Goal: Communication & Community: Answer question/provide support

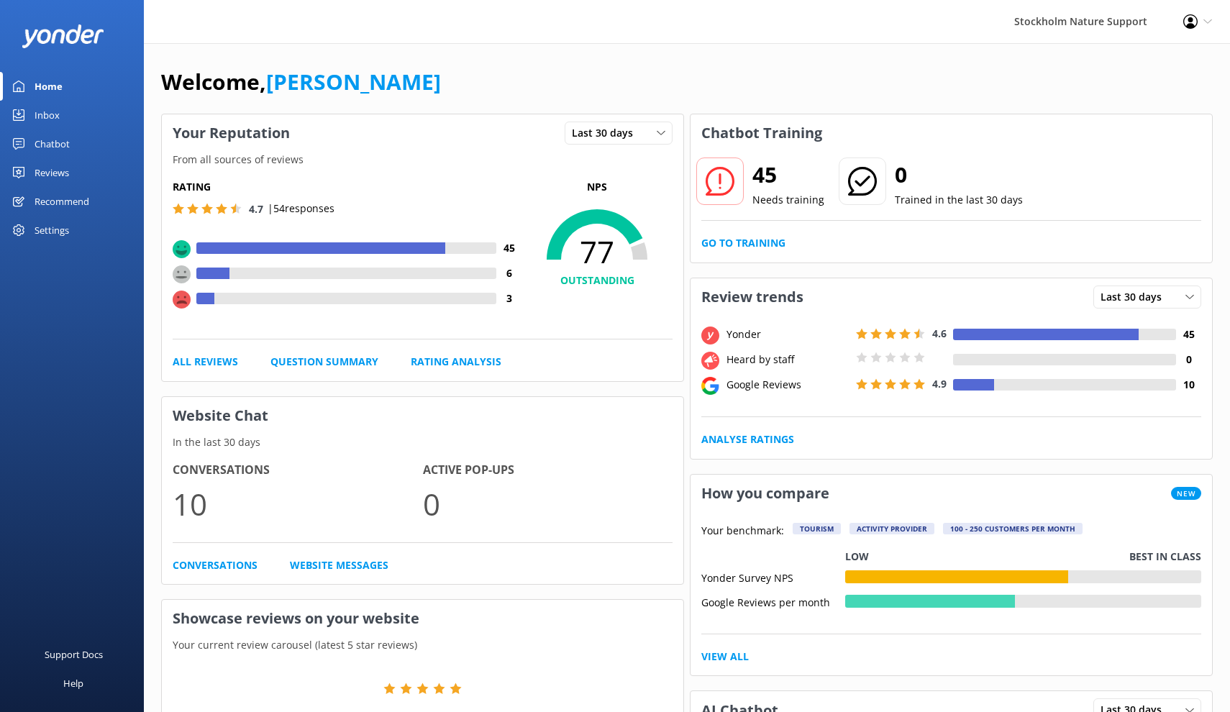
click at [60, 174] on div "Reviews" at bounding box center [52, 172] width 35 height 29
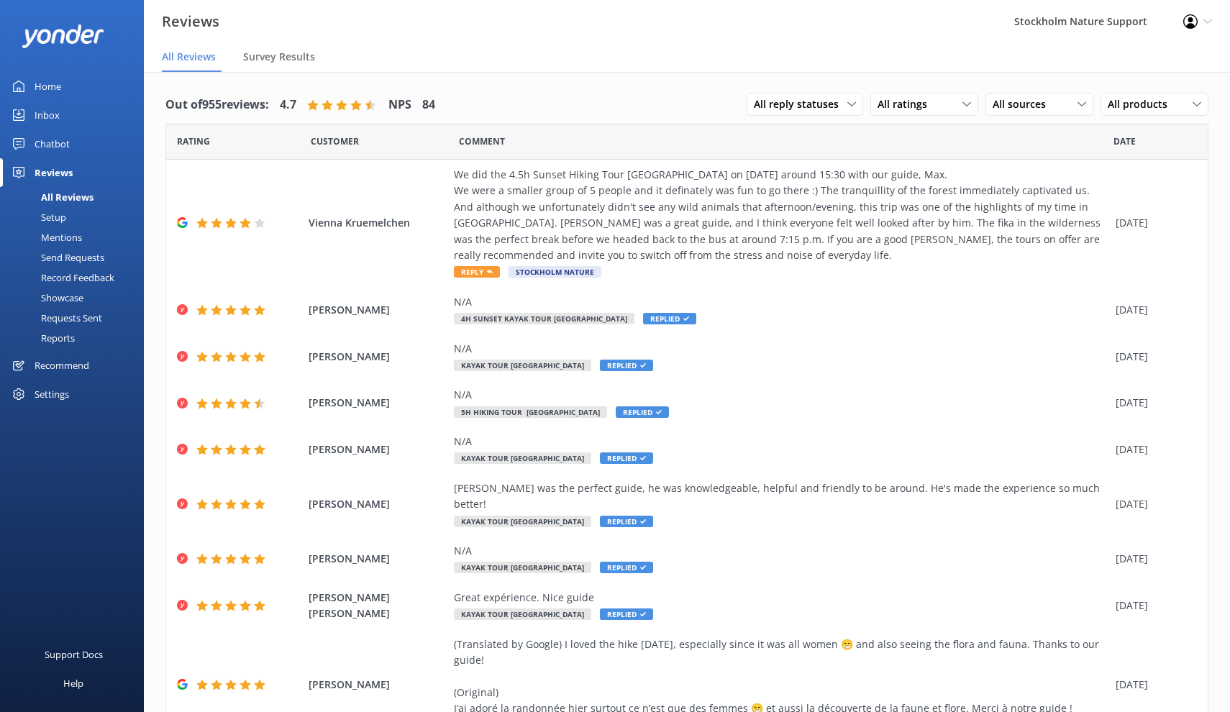
click at [55, 399] on div "Settings" at bounding box center [52, 394] width 35 height 29
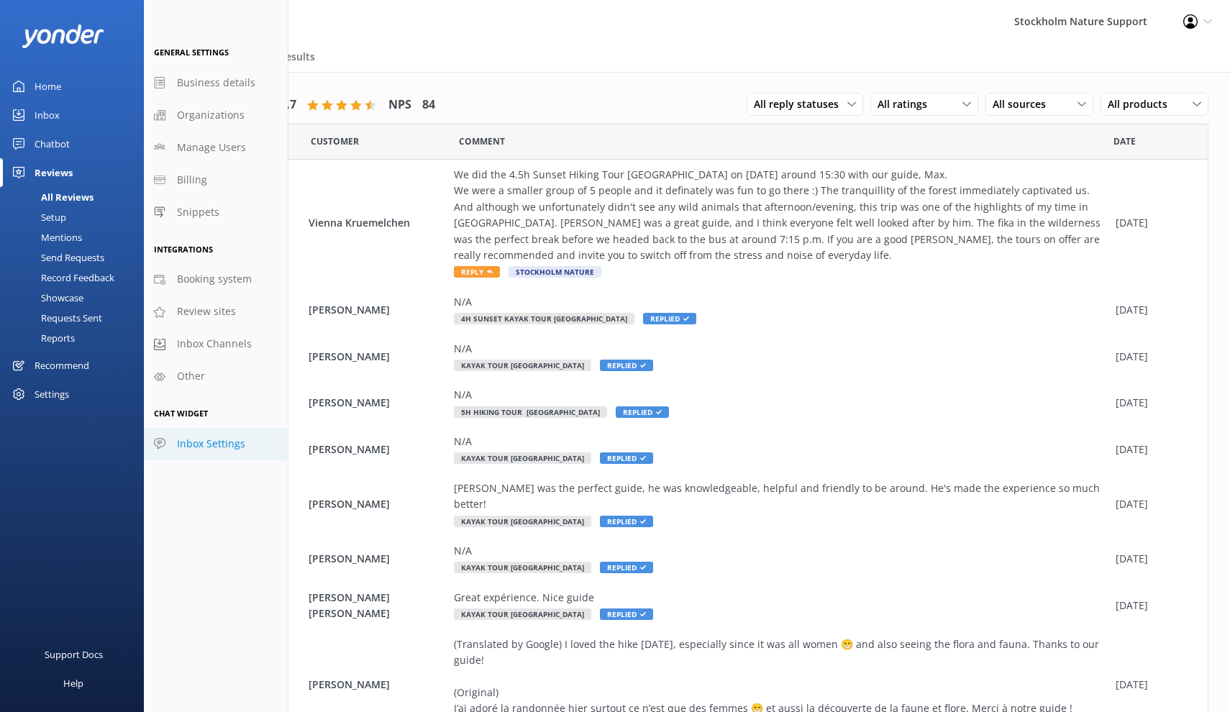
click at [211, 442] on span "Inbox Settings" at bounding box center [211, 444] width 68 height 16
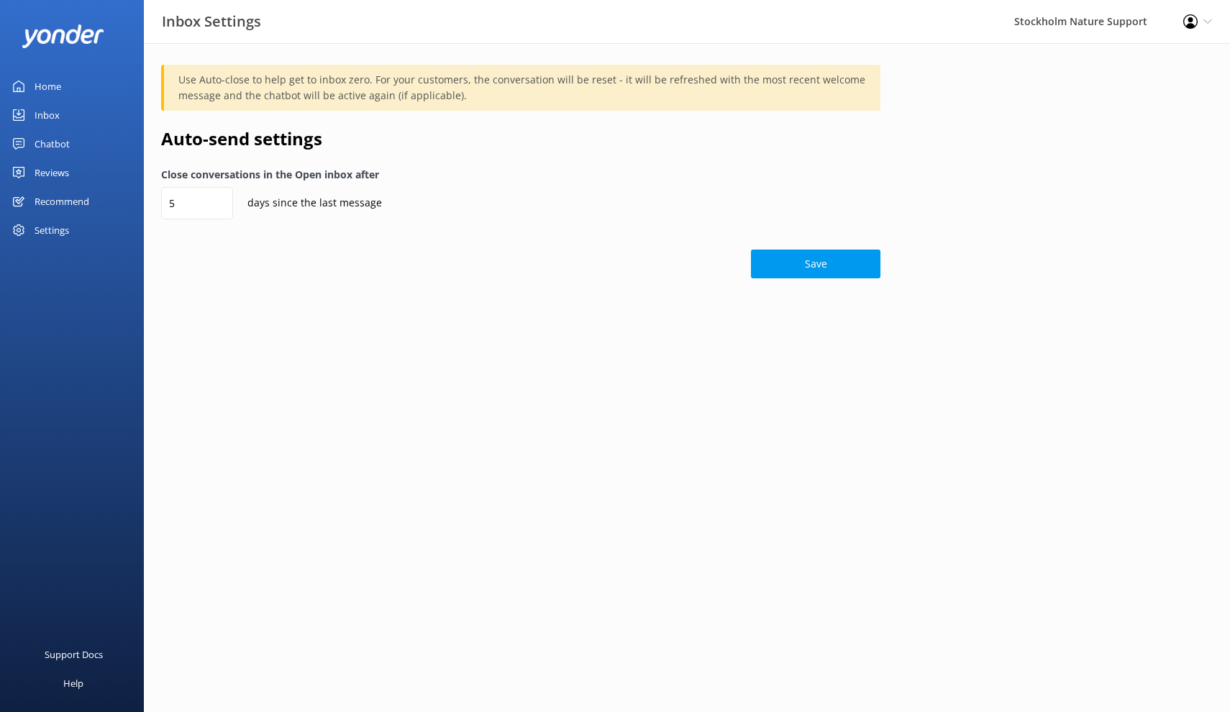
click at [71, 232] on div "Settings" at bounding box center [72, 230] width 144 height 29
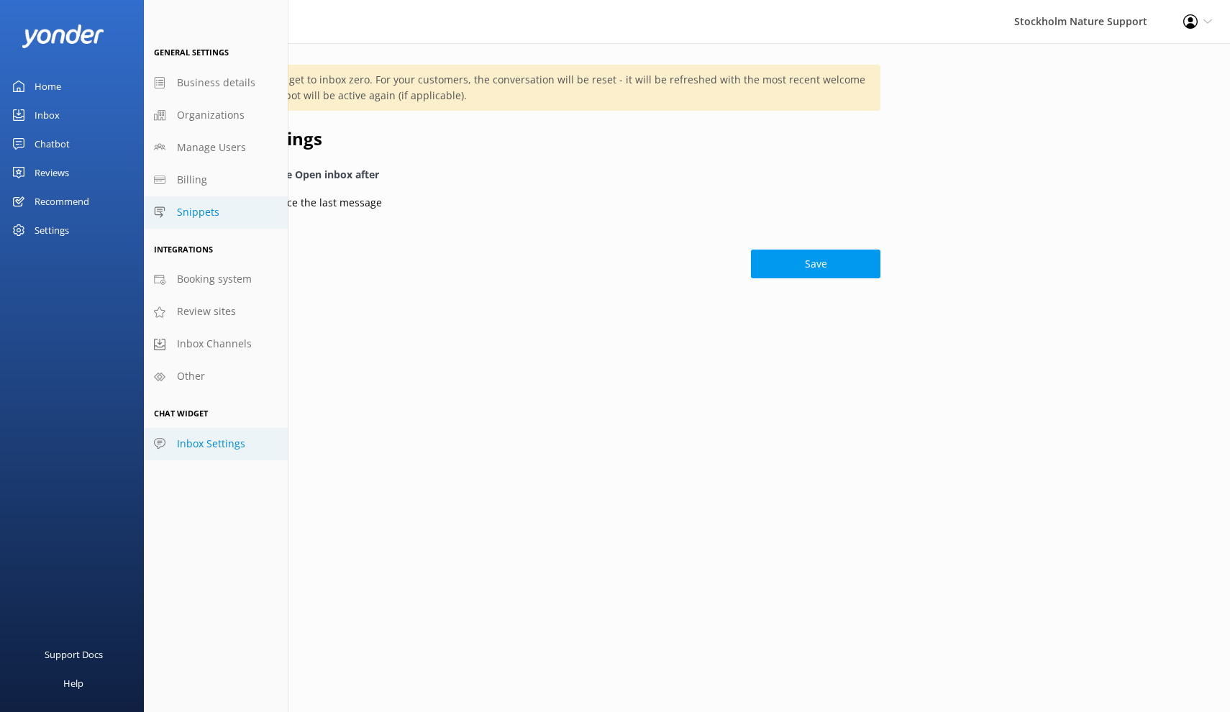
click at [198, 220] on link "Snippets" at bounding box center [216, 212] width 144 height 32
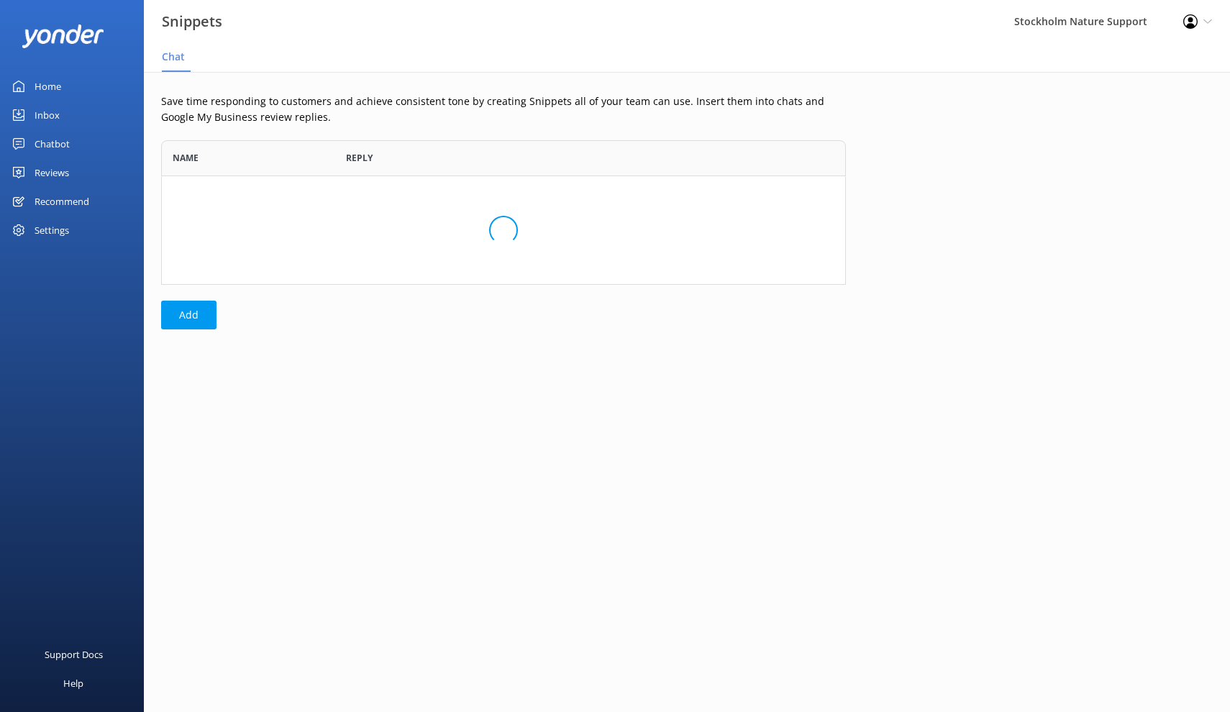
scroll to position [145, 685]
click at [195, 316] on button "Add" at bounding box center [188, 315] width 55 height 29
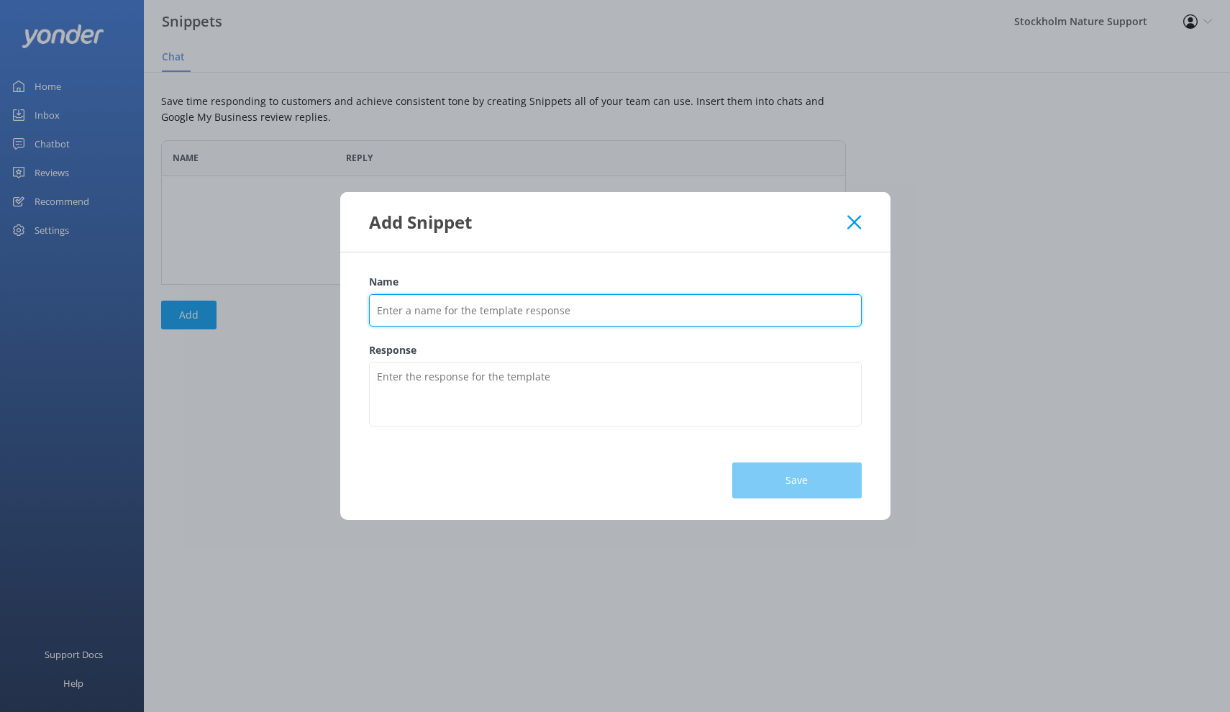
click at [439, 316] on input "Name" at bounding box center [615, 310] width 493 height 32
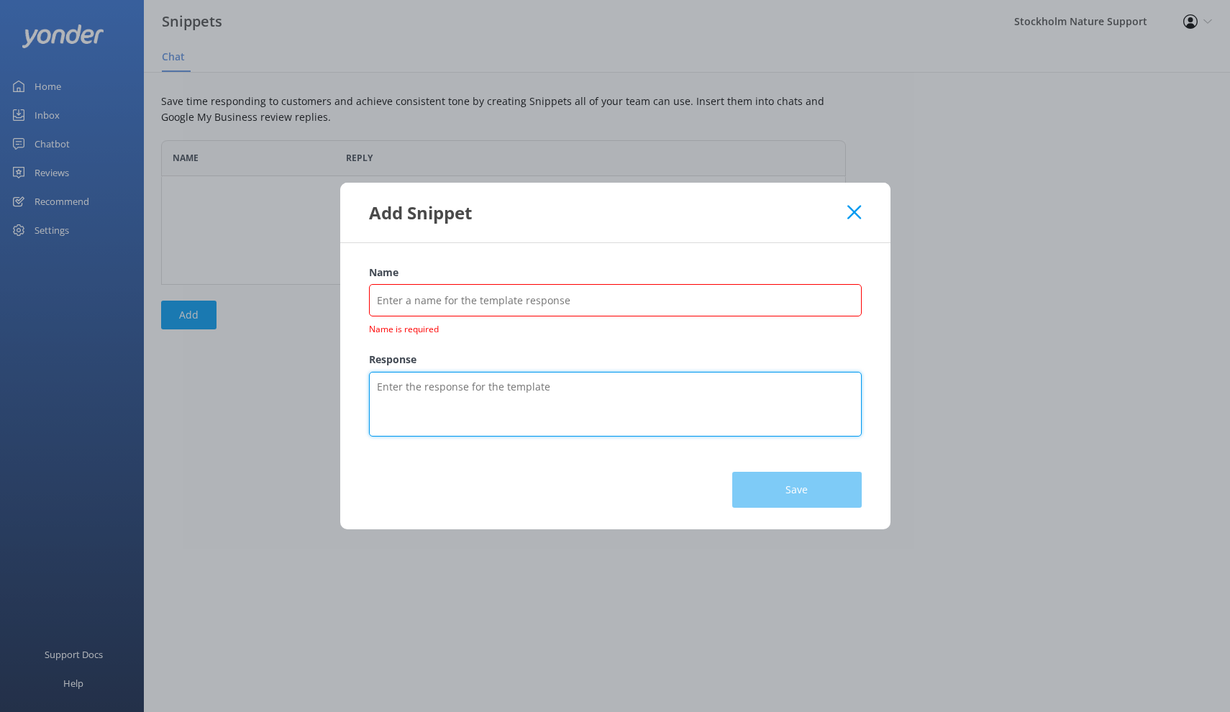
click at [449, 385] on textarea "Response" at bounding box center [615, 404] width 493 height 65
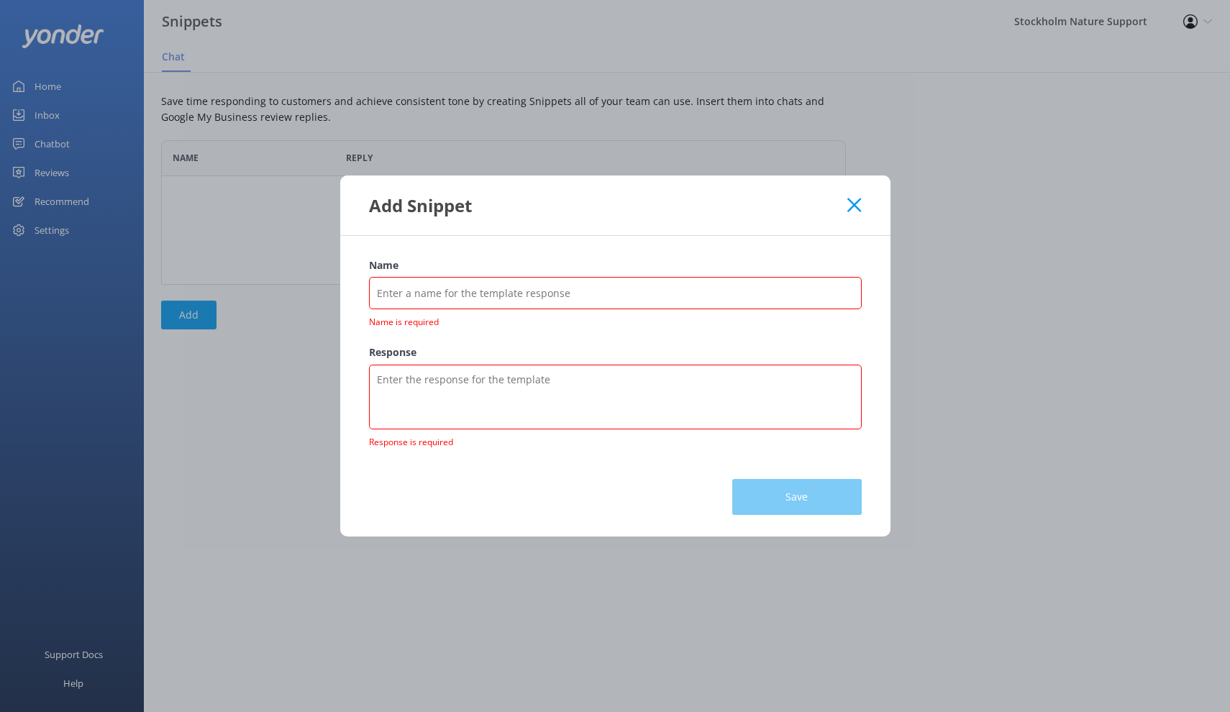
click at [854, 211] on icon at bounding box center [854, 205] width 14 height 14
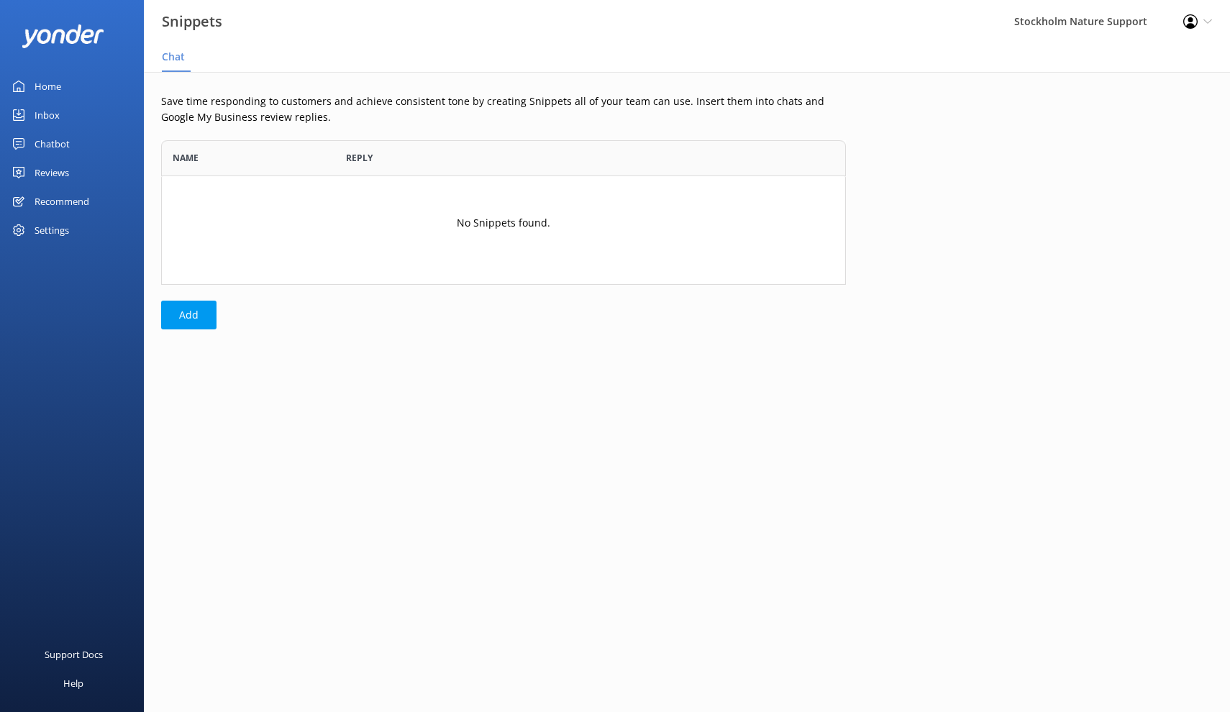
click at [50, 170] on div "Reviews" at bounding box center [52, 172] width 35 height 29
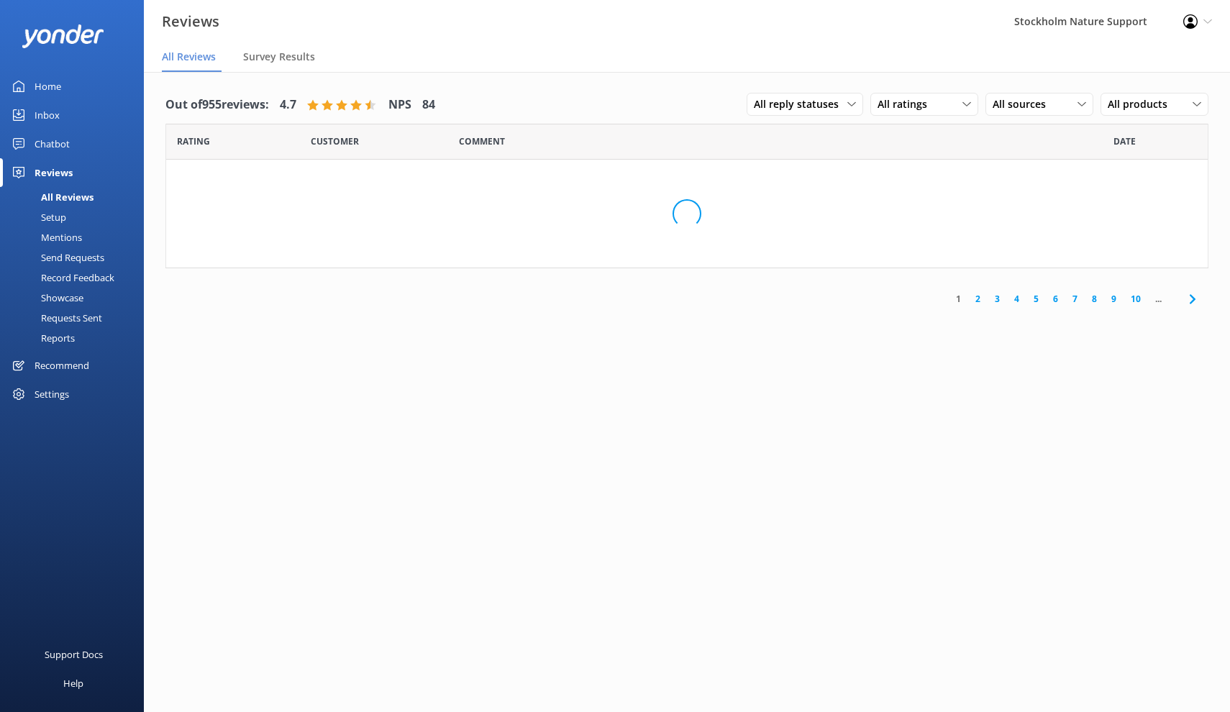
click at [40, 403] on div "Settings" at bounding box center [52, 394] width 35 height 29
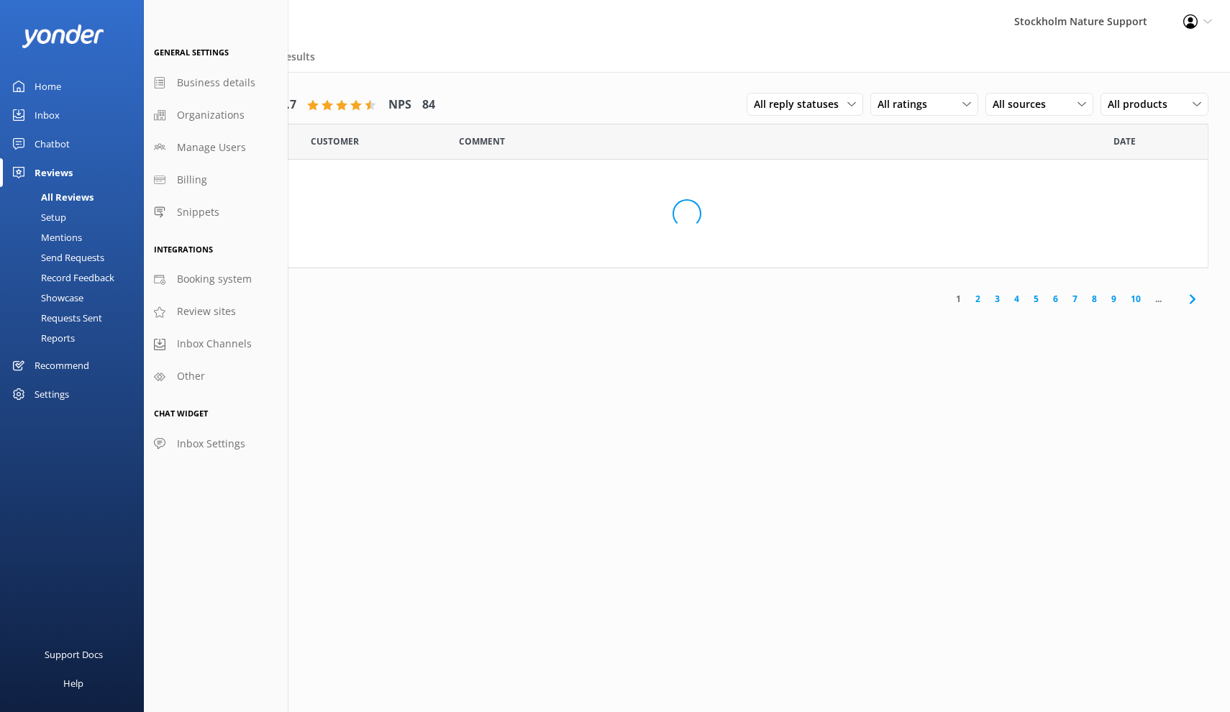
click at [42, 389] on div "Settings" at bounding box center [52, 394] width 35 height 29
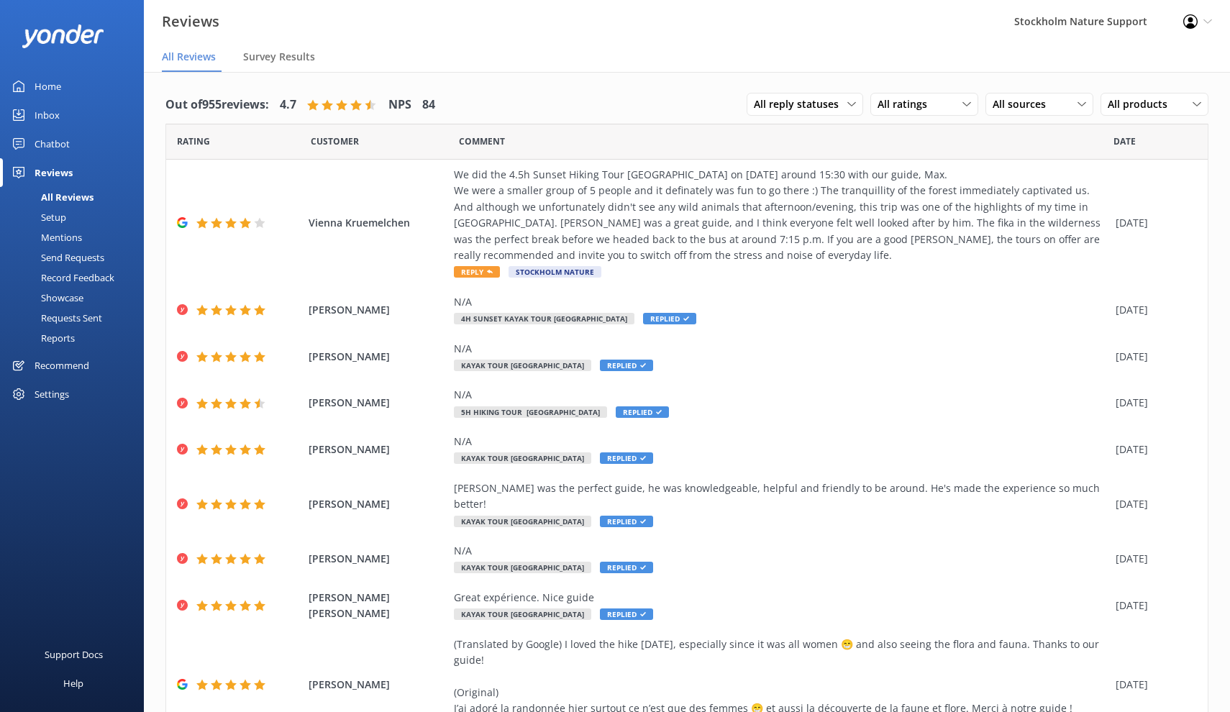
click at [54, 383] on div "Settings" at bounding box center [52, 394] width 35 height 29
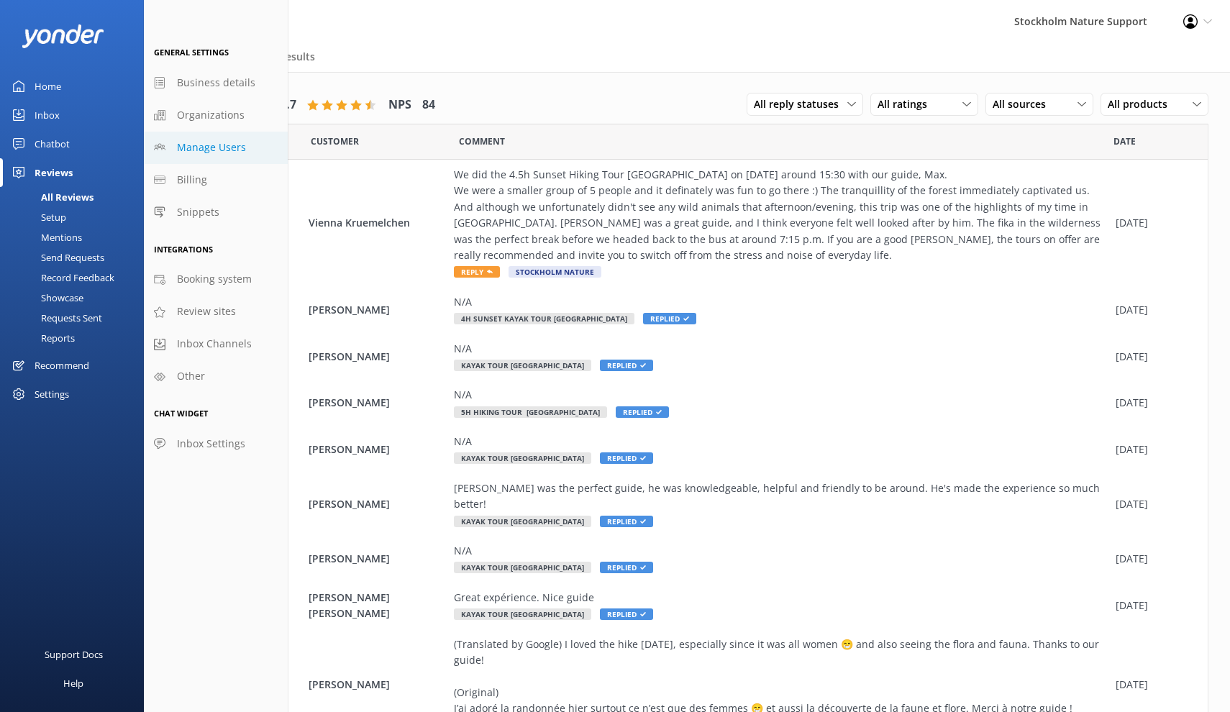
click at [198, 148] on span "Manage Users" at bounding box center [211, 148] width 69 height 16
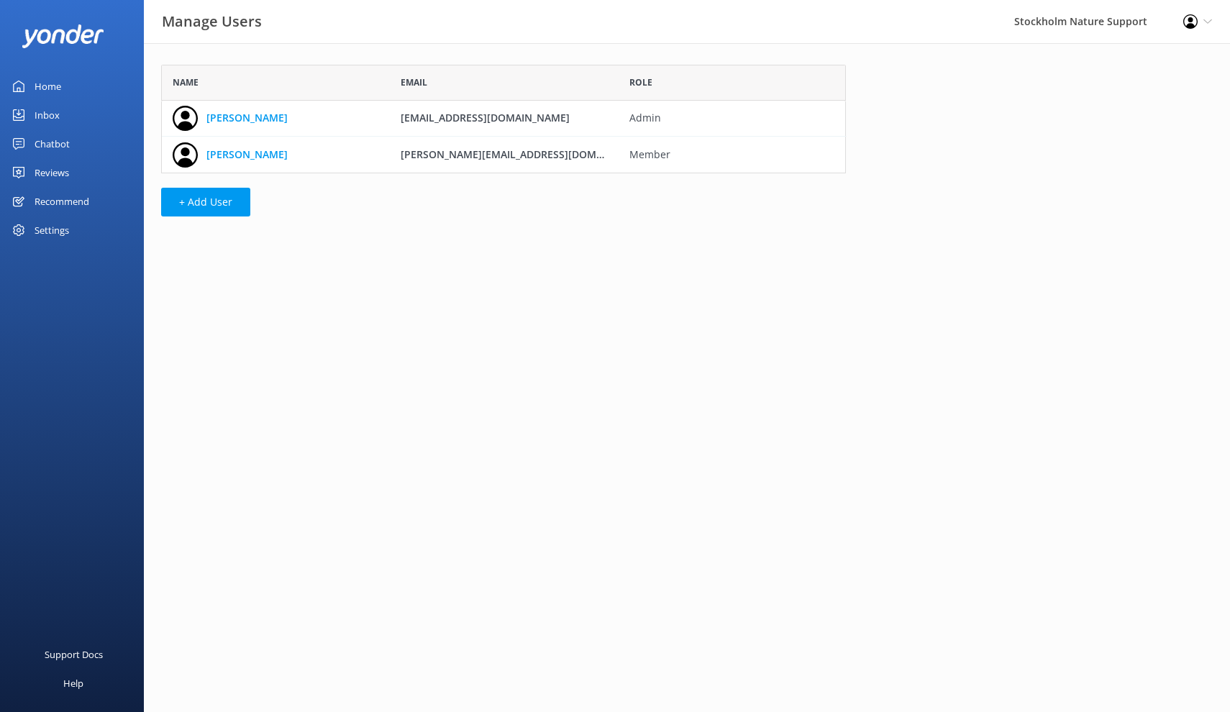
scroll to position [109, 685]
click at [60, 230] on div "Settings" at bounding box center [52, 230] width 35 height 29
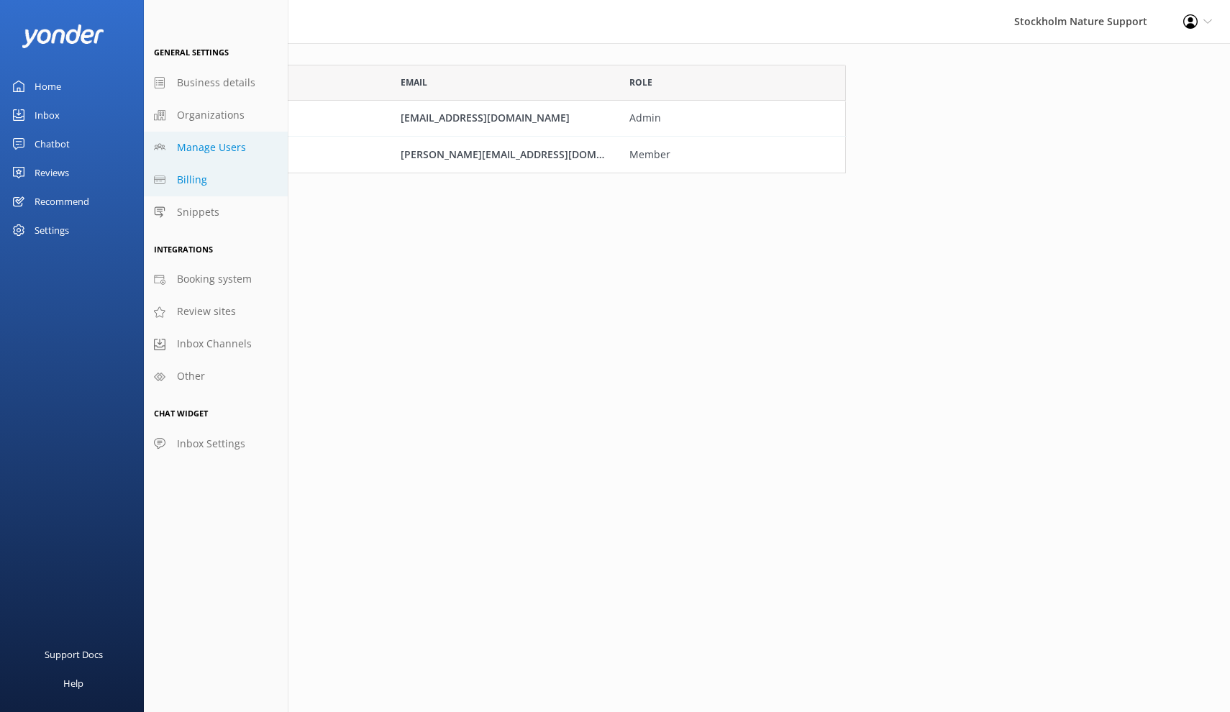
click at [187, 183] on span "Billing" at bounding box center [192, 180] width 30 height 16
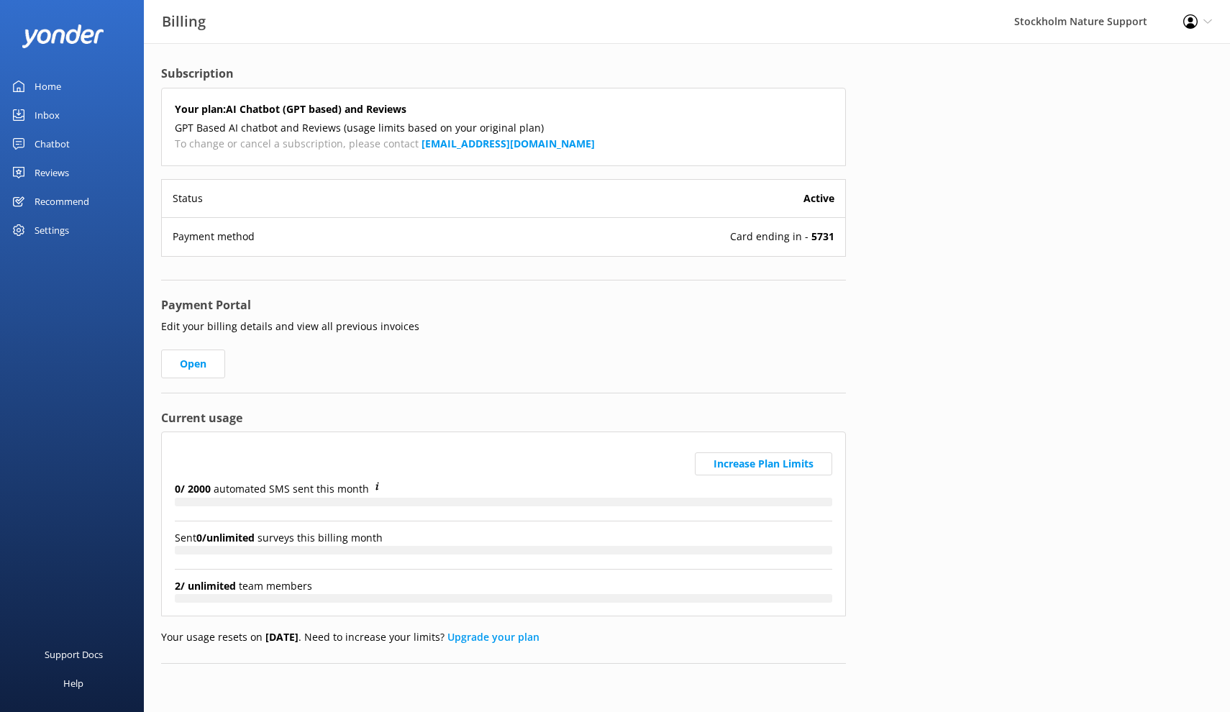
click at [47, 117] on div "Inbox" at bounding box center [47, 115] width 25 height 29
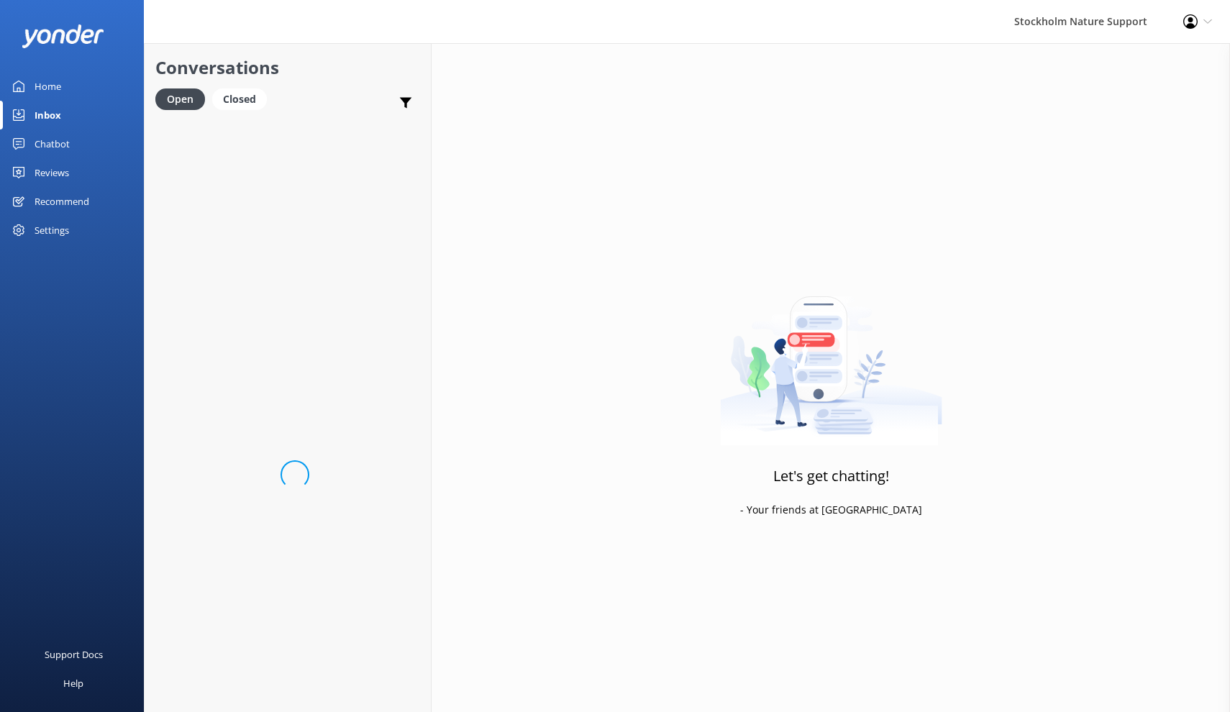
click at [52, 91] on div "Home" at bounding box center [48, 86] width 27 height 29
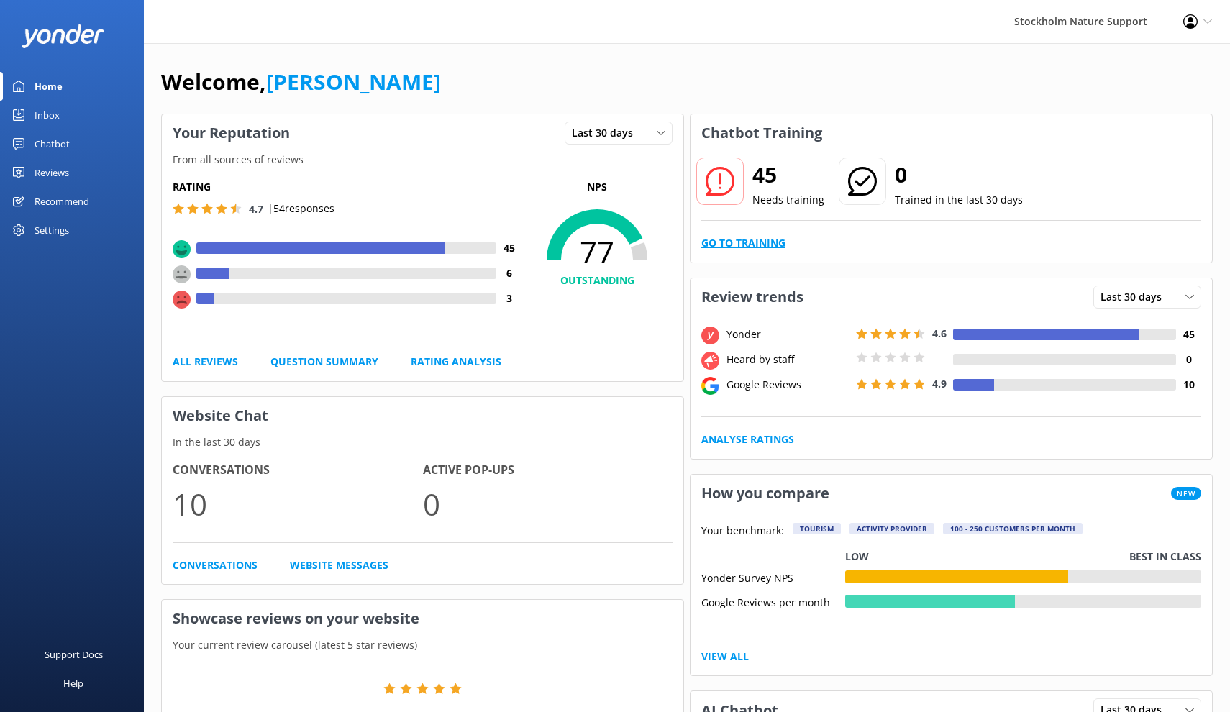
click at [743, 245] on link "Go to Training" at bounding box center [743, 243] width 84 height 16
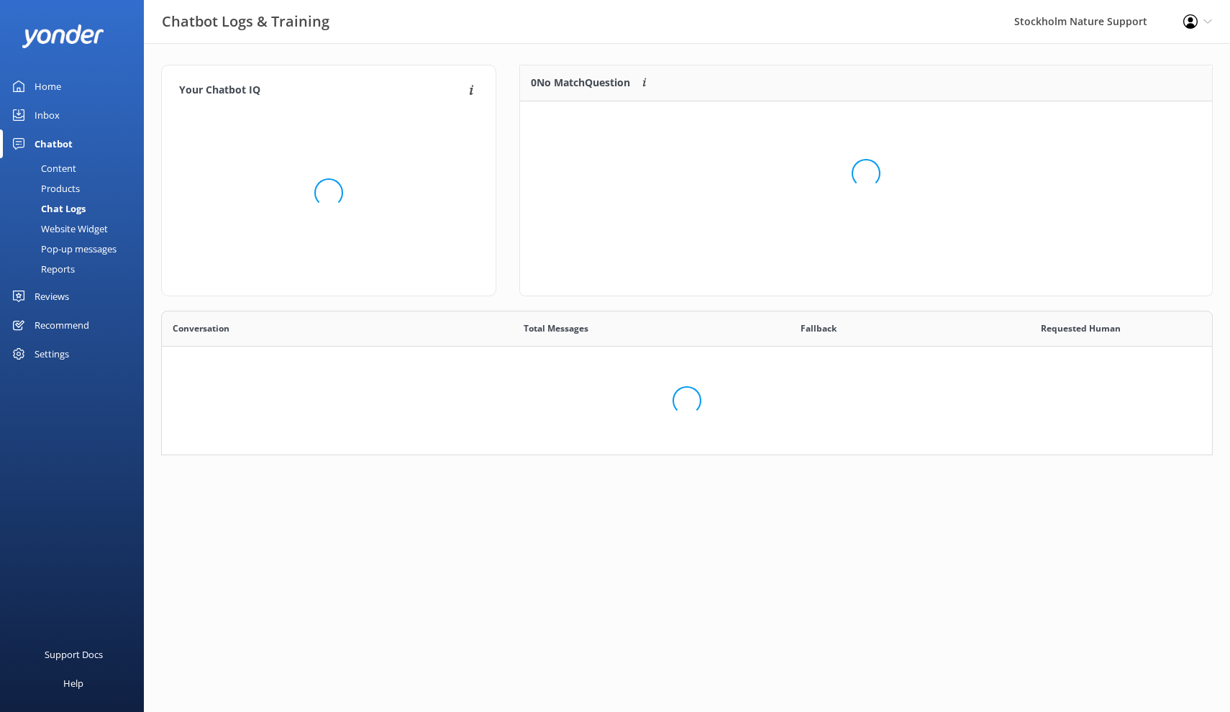
scroll to position [181, 692]
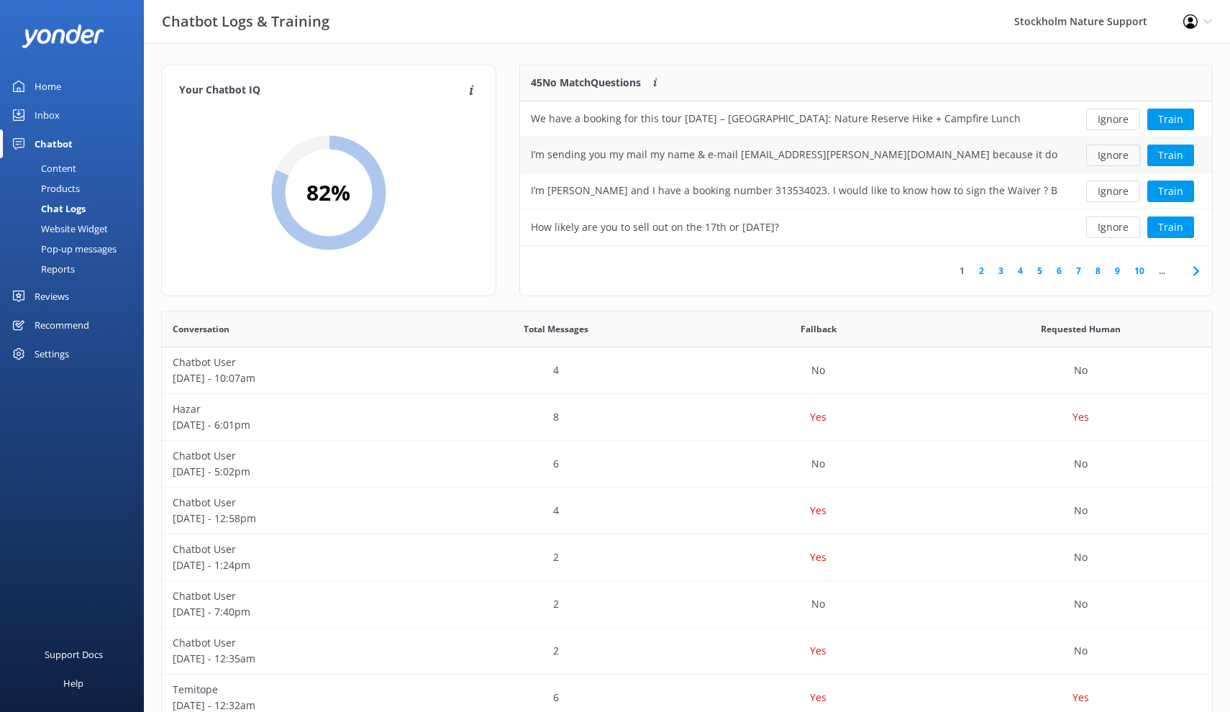
click at [1116, 157] on button "Ignore" at bounding box center [1113, 156] width 54 height 22
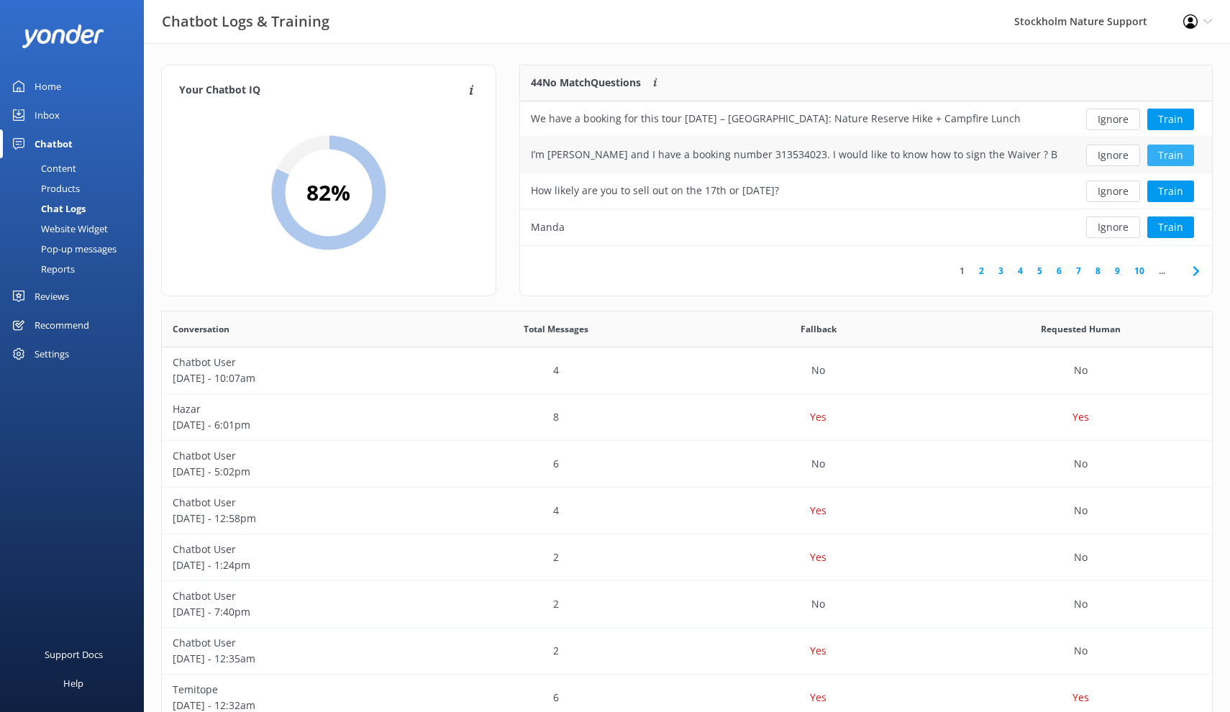
click at [1174, 153] on button "Train" at bounding box center [1170, 156] width 47 height 22
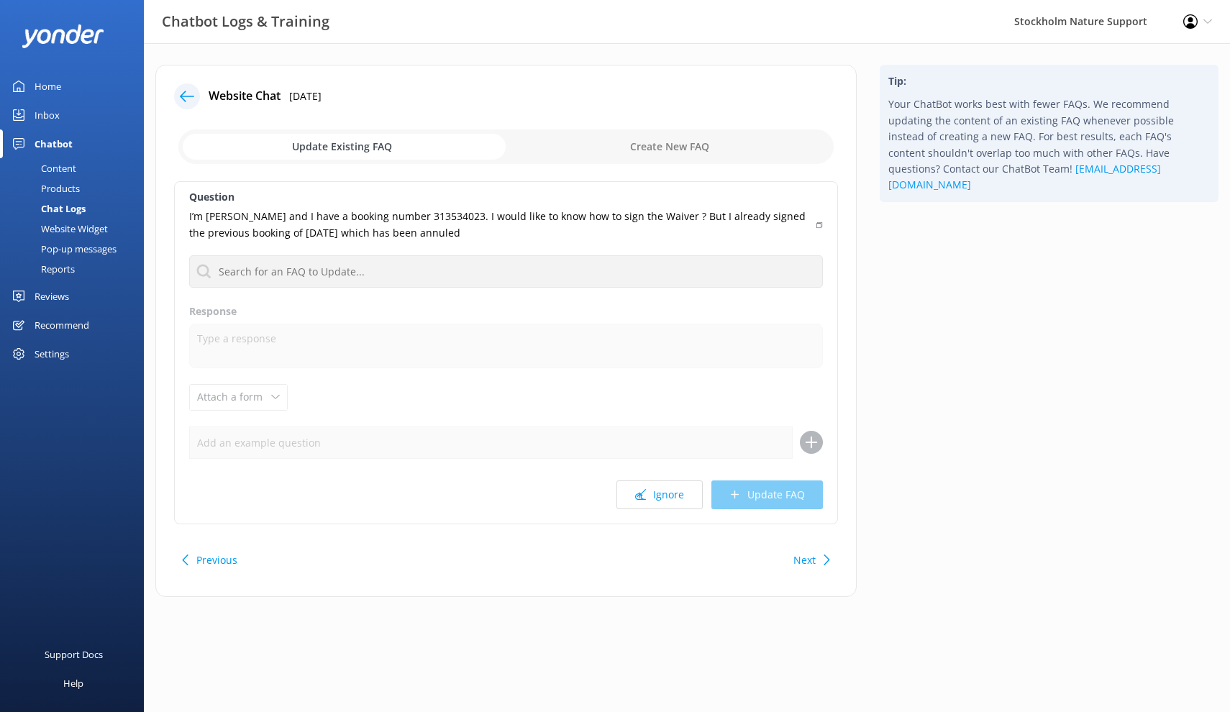
click at [621, 150] on input "checkbox" at bounding box center [505, 146] width 655 height 35
checkbox input "true"
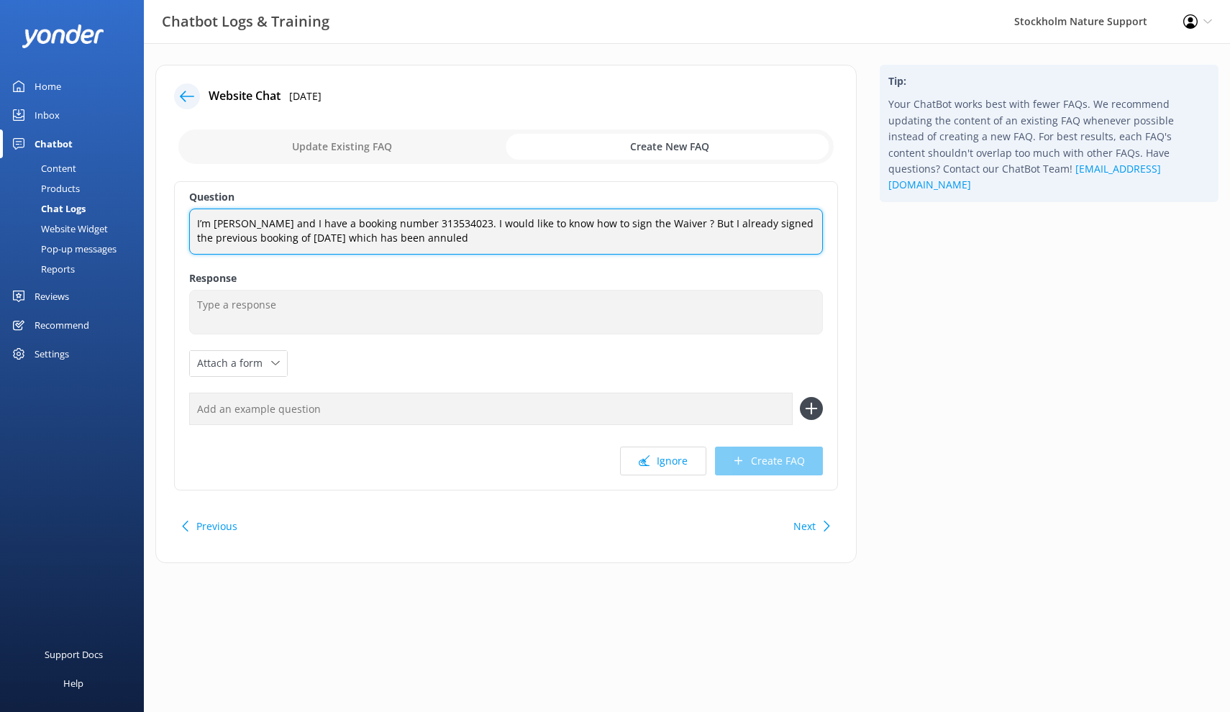
click at [415, 232] on textarea "I’m [PERSON_NAME] and I have a booking number 313534023. I would like to know h…" at bounding box center [506, 231] width 634 height 45
drag, startPoint x: 504, startPoint y: 237, endPoint x: 136, endPoint y: 201, distance: 369.9
click at [136, 201] on div "Chatbot Logs & Training [GEOGRAPHIC_DATA] Nature Support Profile Settings Logou…" at bounding box center [615, 324] width 1230 height 563
type textarea "How to sign the activity waiver?"
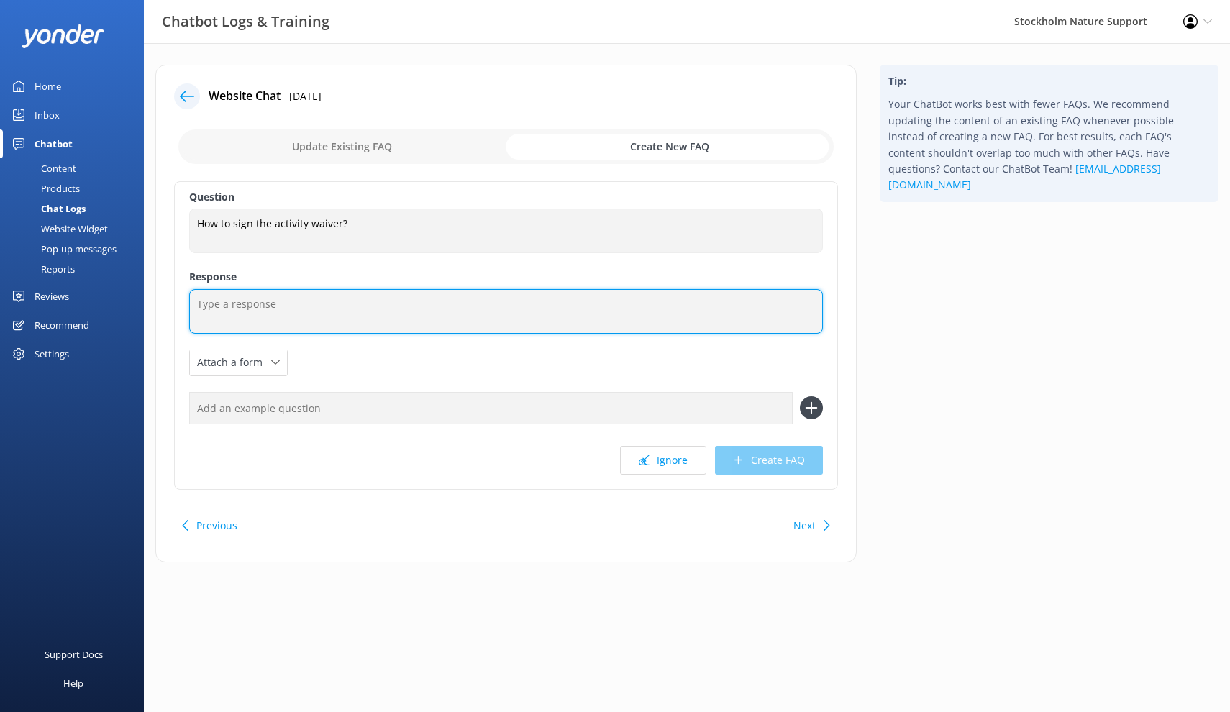
click at [303, 301] on textarea at bounding box center [506, 311] width 634 height 45
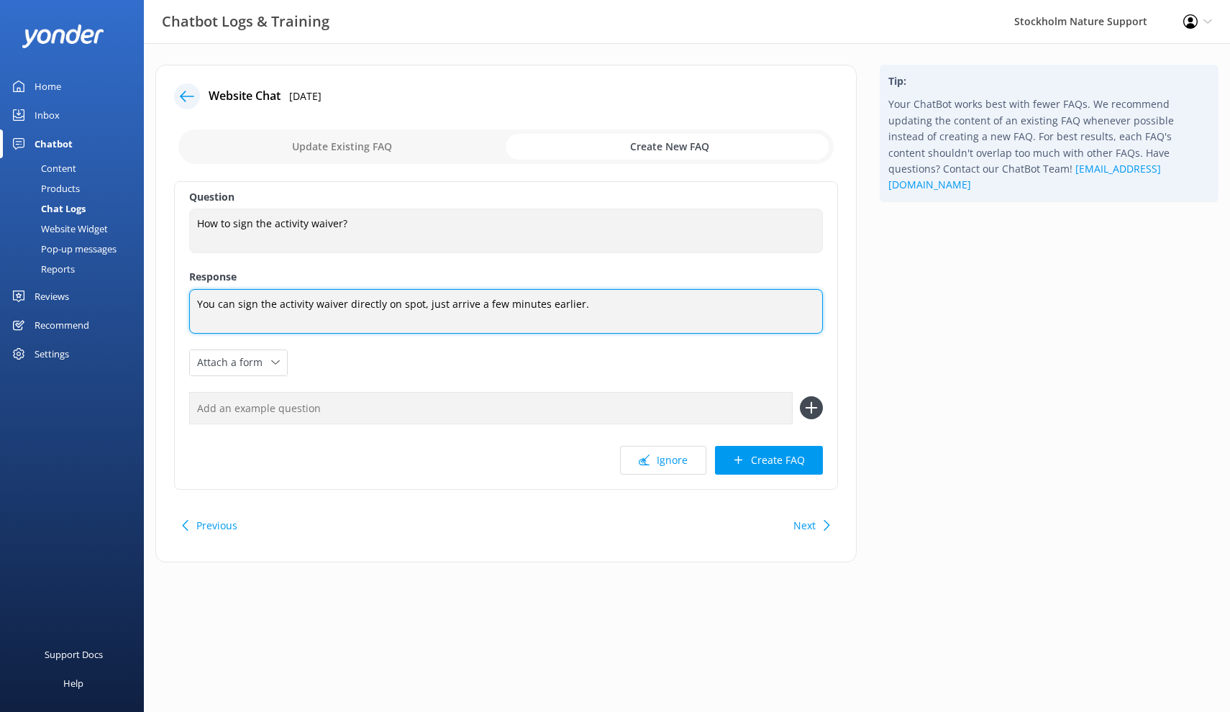
drag, startPoint x: 621, startPoint y: 313, endPoint x: 143, endPoint y: 280, distance: 478.6
click at [143, 280] on div "Chatbot Logs & Training [GEOGRAPHIC_DATA] Nature Support Profile Settings Logou…" at bounding box center [615, 324] width 1230 height 562
type textarea "You can sign the activity waiver directly on spot, just arrive a few minutes ea…"
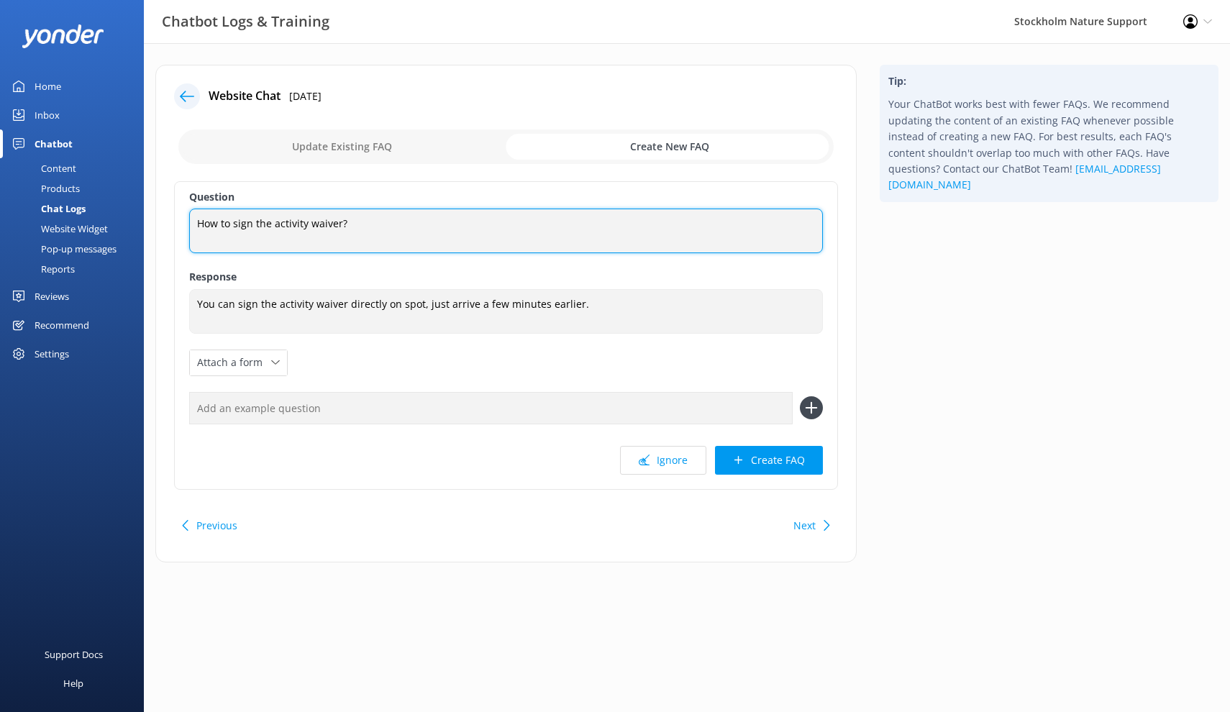
drag, startPoint x: 350, startPoint y: 226, endPoint x: 198, endPoint y: 219, distance: 152.6
click at [198, 219] on textarea "How to sign the activity waiver?" at bounding box center [506, 231] width 634 height 45
paste textarea "do I"
type textarea "How do I sign the activity waiver?"
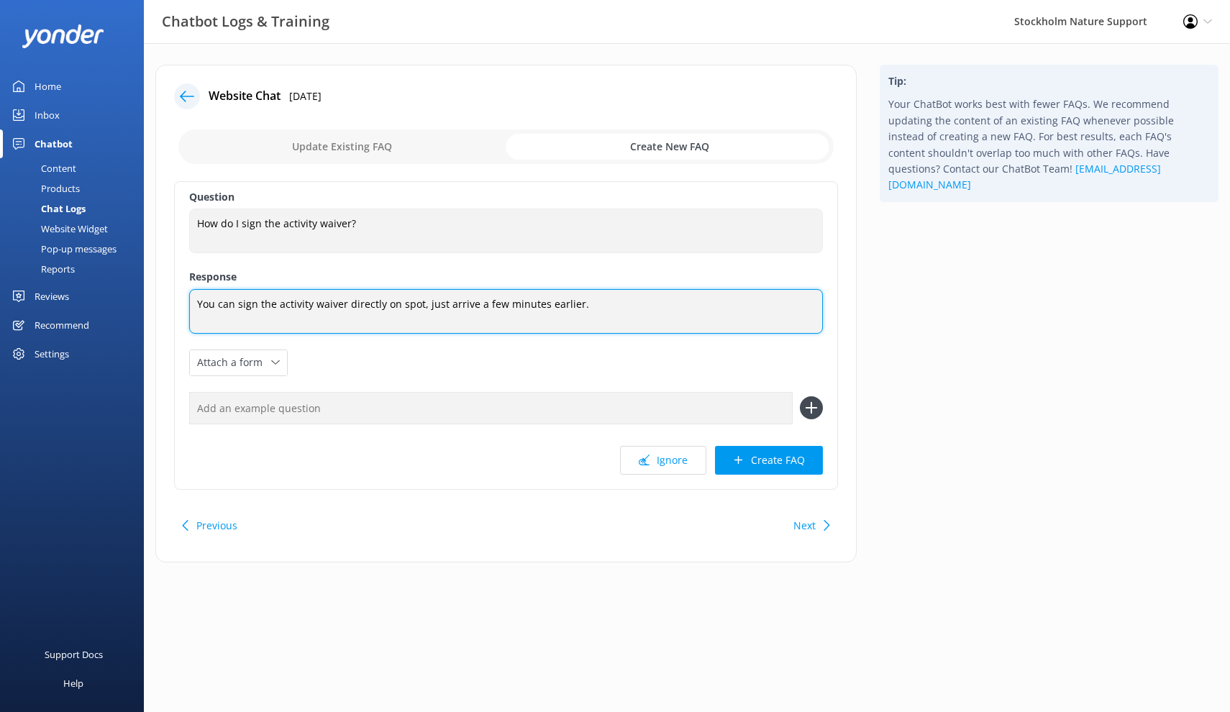
drag, startPoint x: 603, startPoint y: 305, endPoint x: 175, endPoint y: 303, distance: 427.2
click at [175, 303] on div "Question How do I sign the activity waiver? How do I sign the activity waiver? …" at bounding box center [506, 335] width 664 height 309
paste textarea "waiver directly at the [GEOGRAPHIC_DATA]. Just arrive a few minutes early so ev…"
type textarea "You can sign the waiver directly at the meeting point. Just arrive a few minute…"
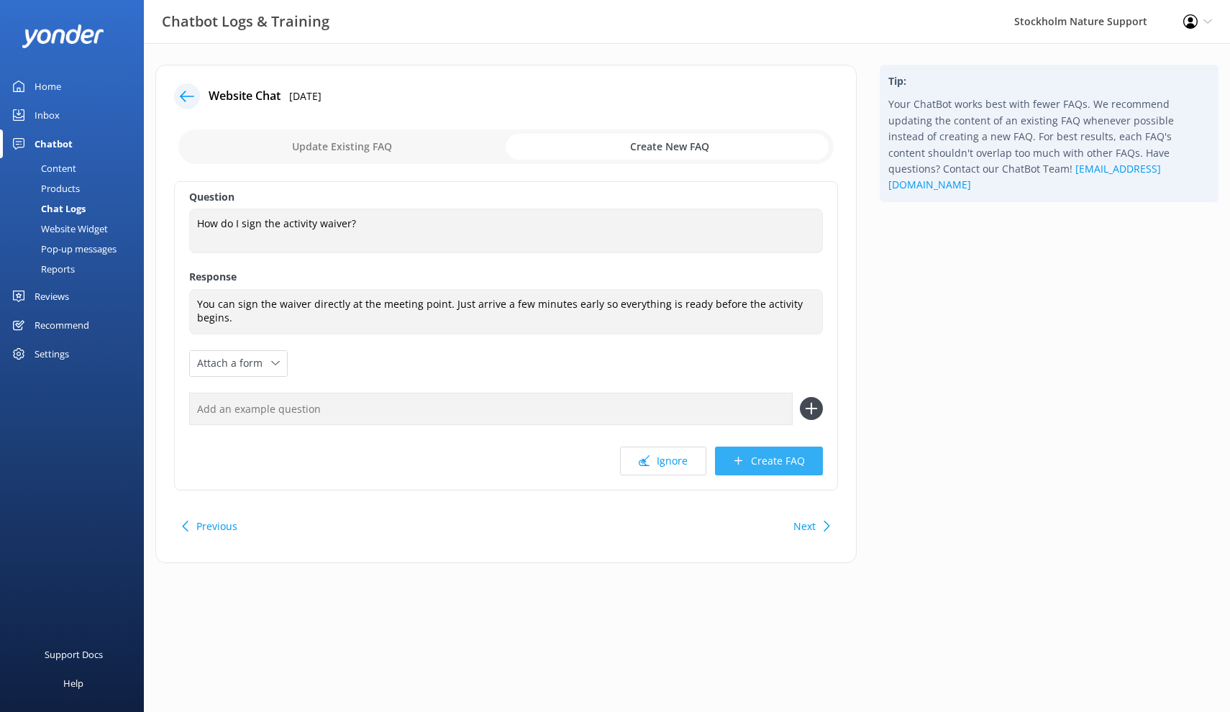
click at [758, 464] on button "Create FAQ" at bounding box center [769, 461] width 108 height 29
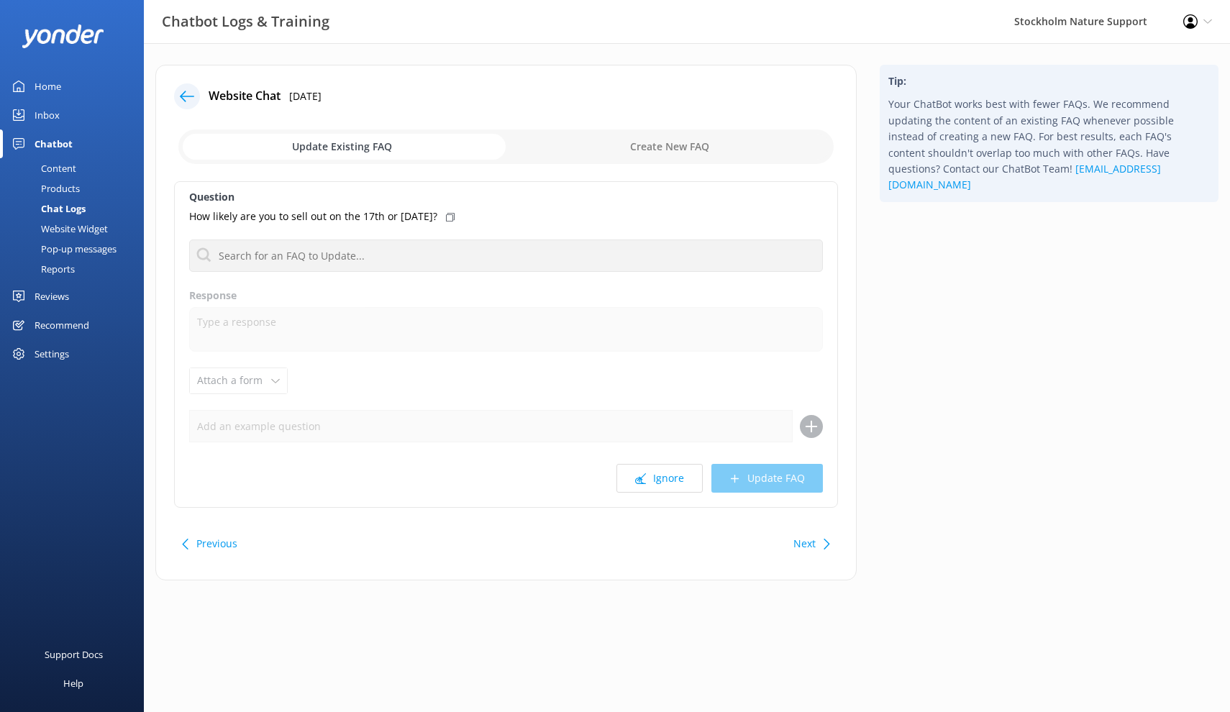
click at [190, 94] on icon at bounding box center [187, 96] width 14 height 14
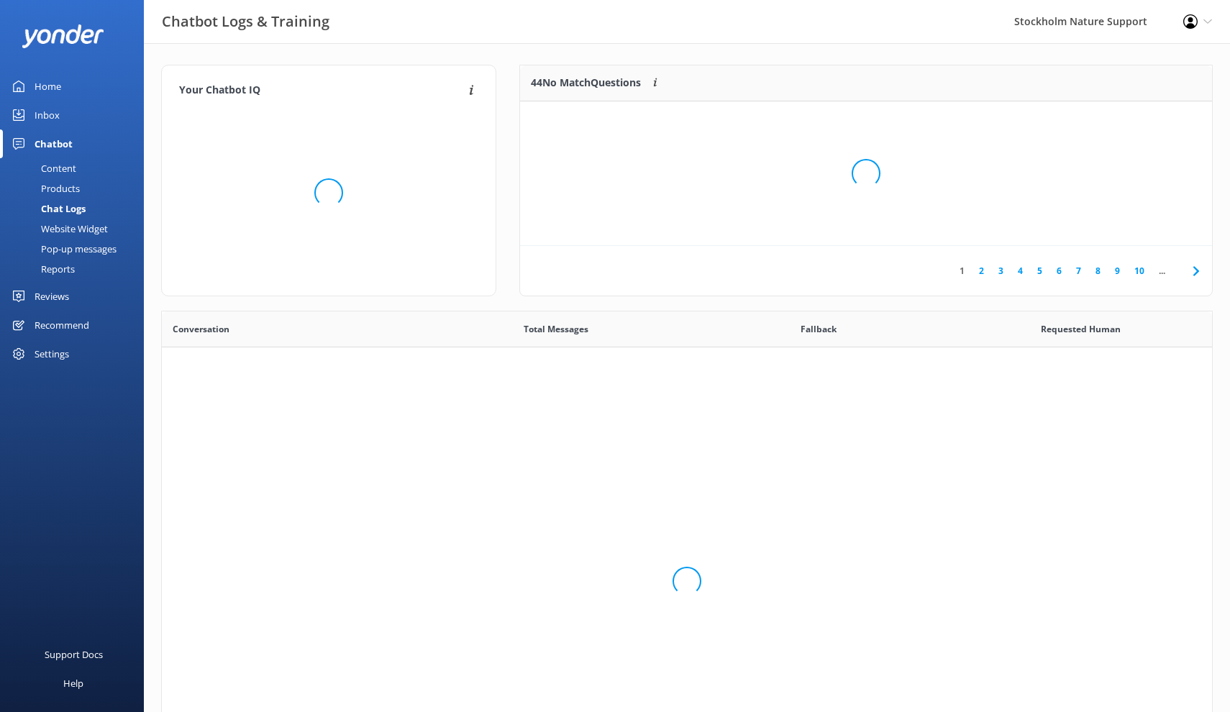
scroll to position [1, 1]
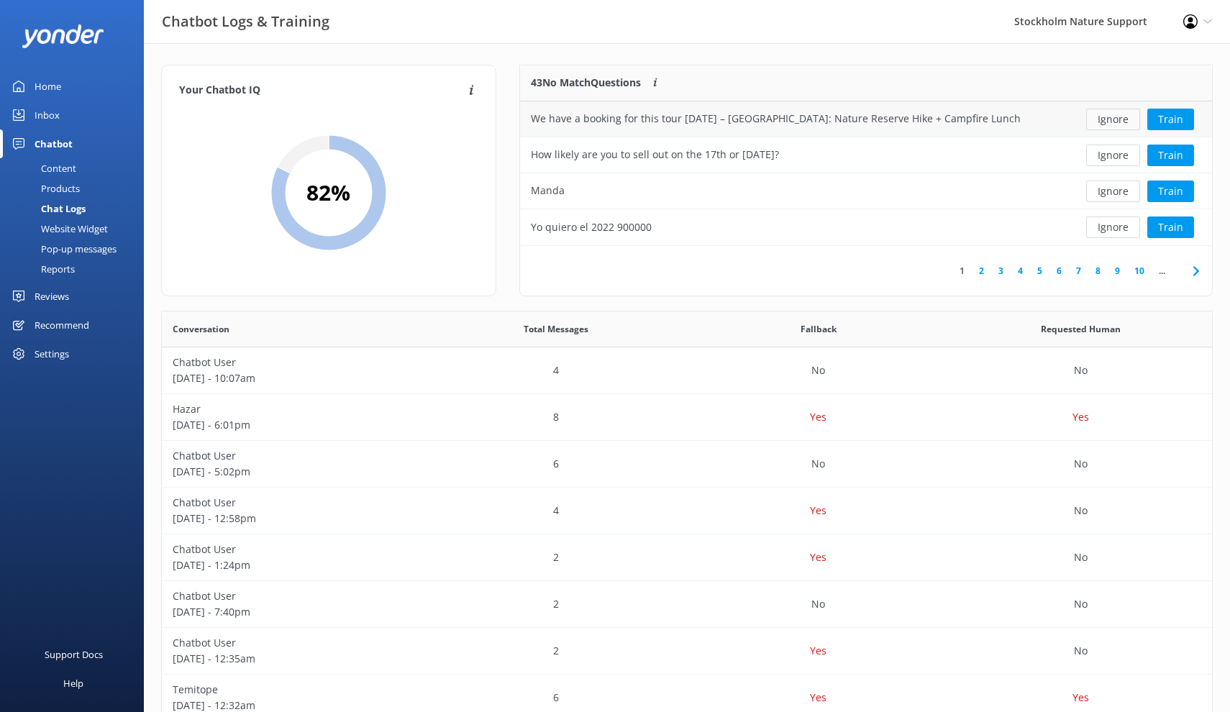
click at [1107, 121] on button "Ignore" at bounding box center [1113, 120] width 54 height 22
click at [741, 116] on div "How likely are you to sell out on the 17th or [DATE]?" at bounding box center [655, 119] width 248 height 16
click at [1108, 126] on button "Ignore" at bounding box center [1113, 120] width 54 height 22
click at [1108, 124] on button "Ignore" at bounding box center [1113, 120] width 54 height 22
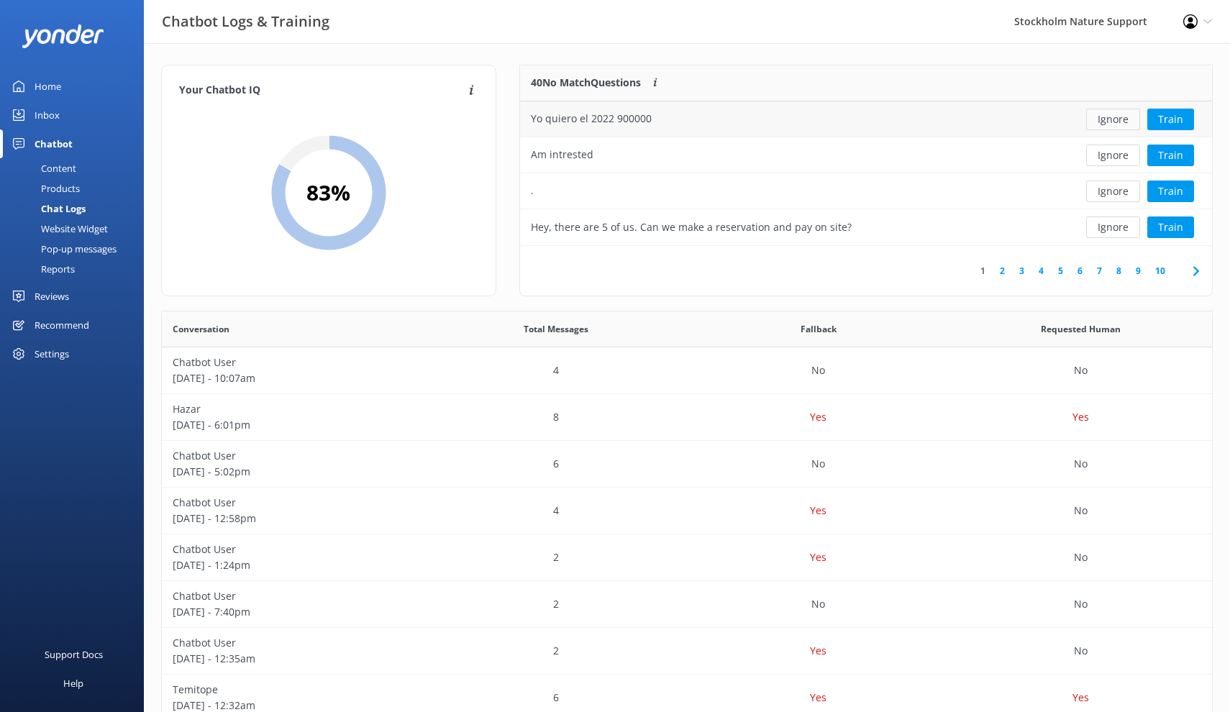
click at [1108, 124] on button "Ignore" at bounding box center [1113, 120] width 54 height 22
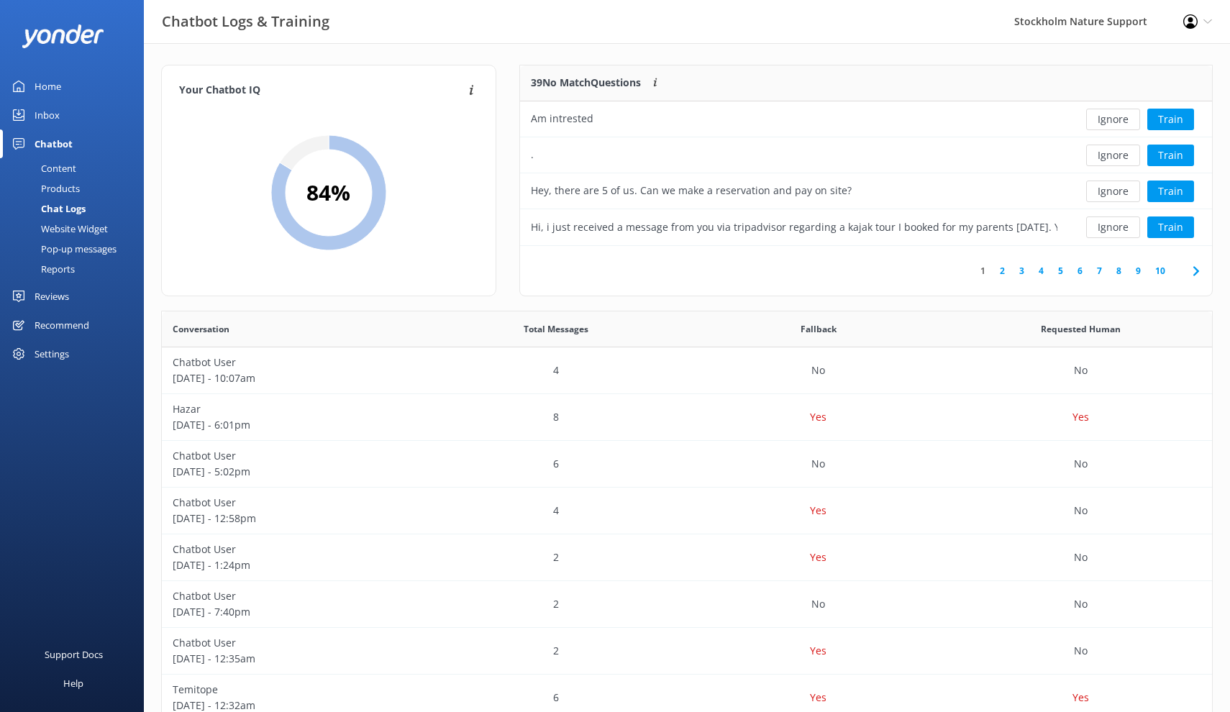
click at [1108, 124] on button "Ignore" at bounding box center [1113, 120] width 54 height 22
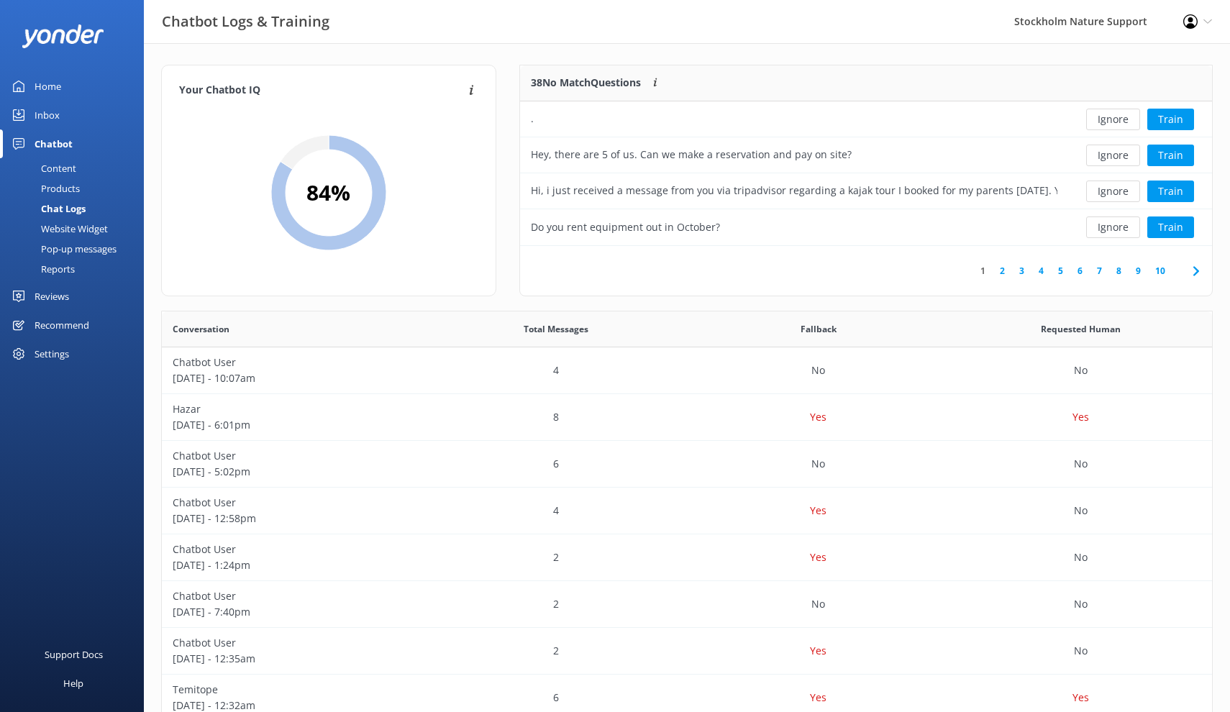
click at [1108, 124] on button "Ignore" at bounding box center [1113, 120] width 54 height 22
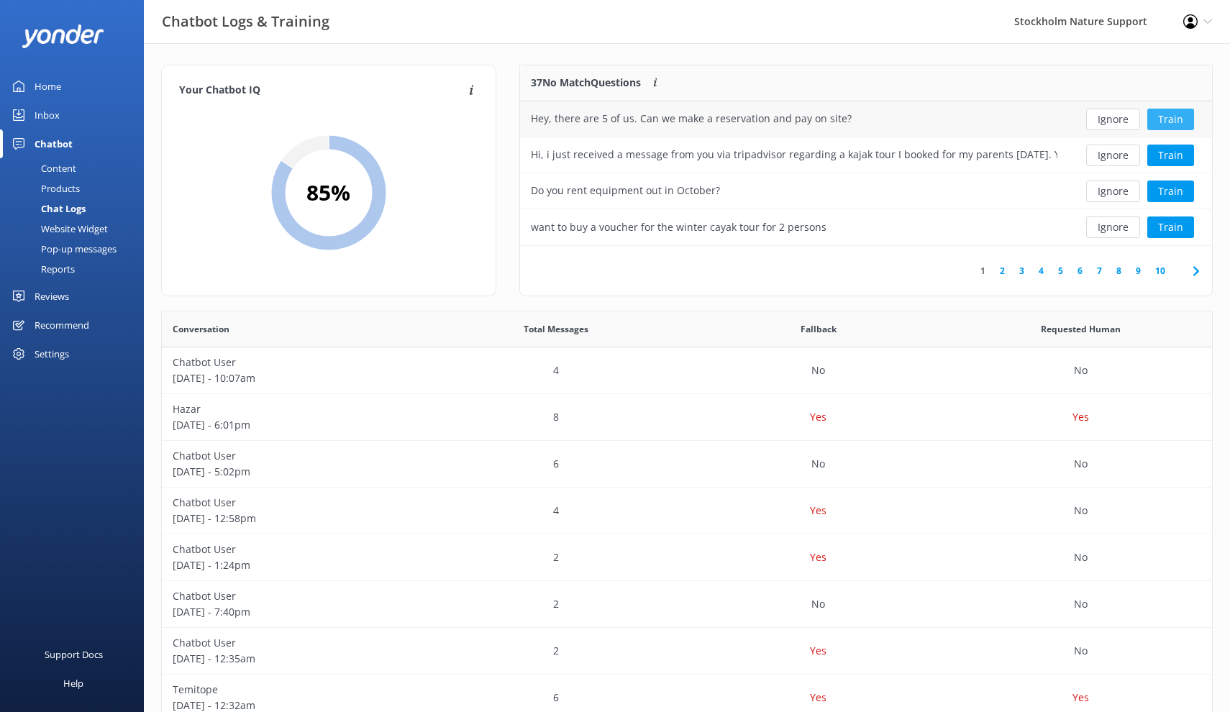
click at [1170, 118] on button "Train" at bounding box center [1170, 120] width 47 height 22
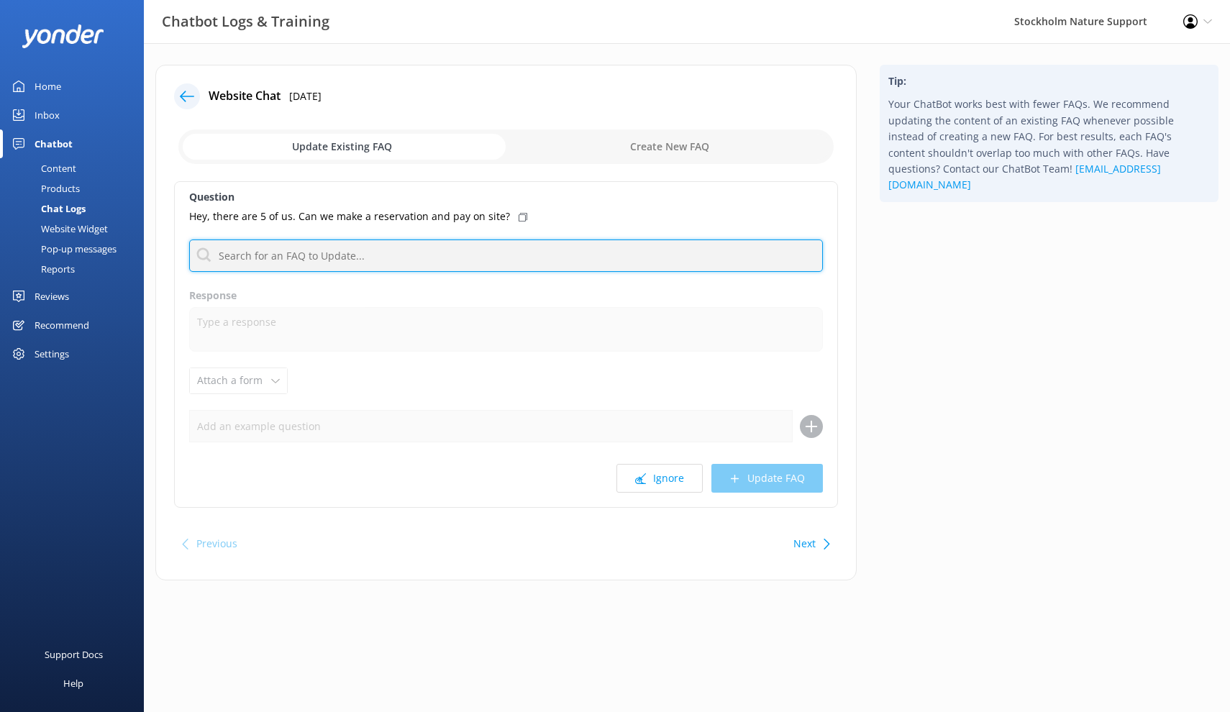
click at [383, 252] on input "text" at bounding box center [506, 255] width 634 height 32
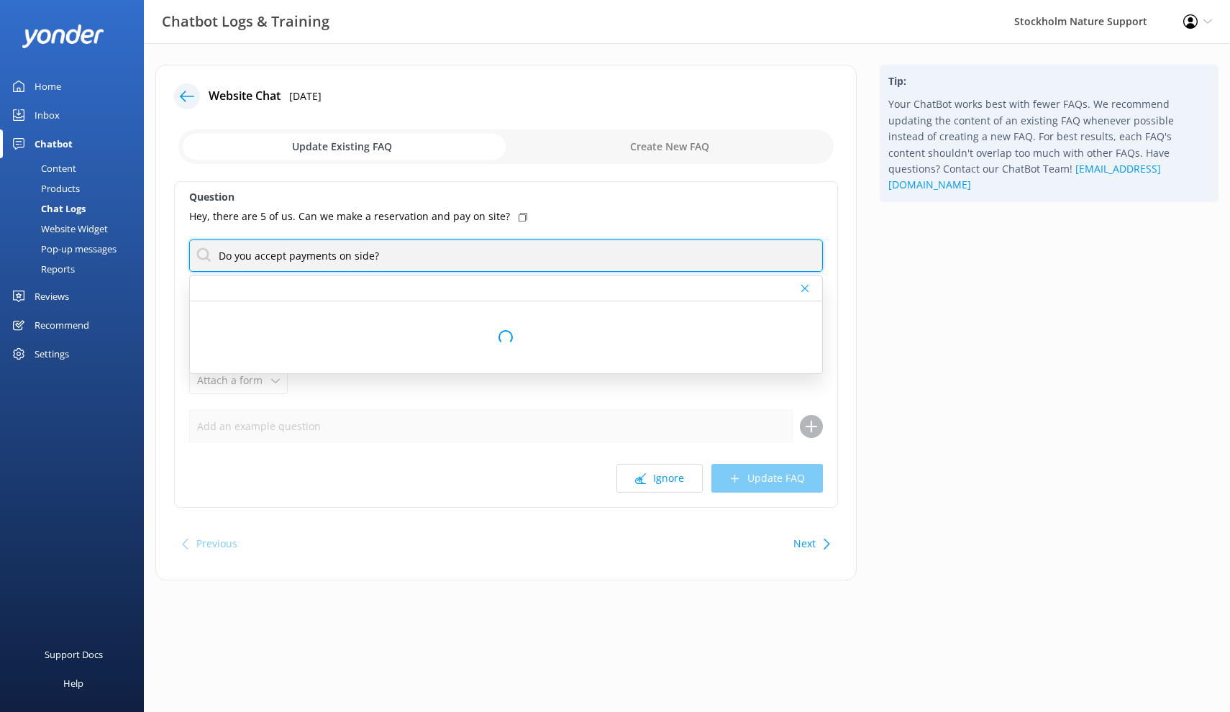
type input "Do you accept payments on side?"
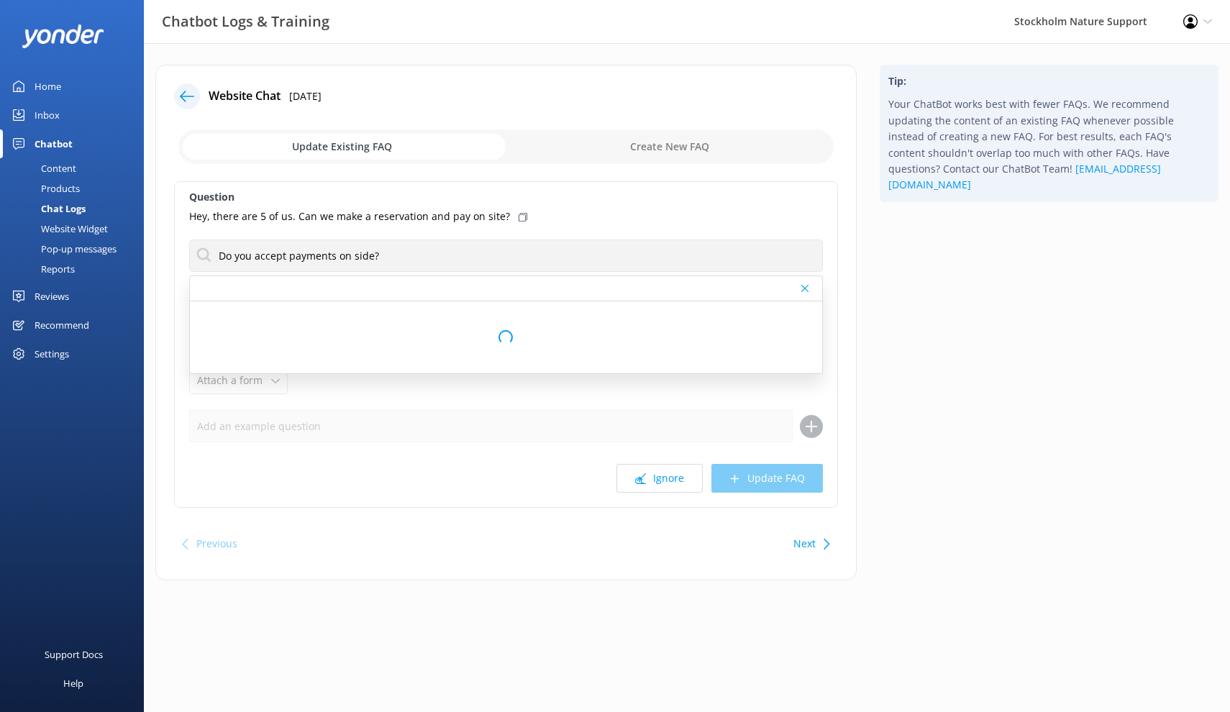
click at [920, 280] on div "Tip: Your ChatBot works best with fewer FAQs. We recommend updating the content…" at bounding box center [1049, 330] width 362 height 530
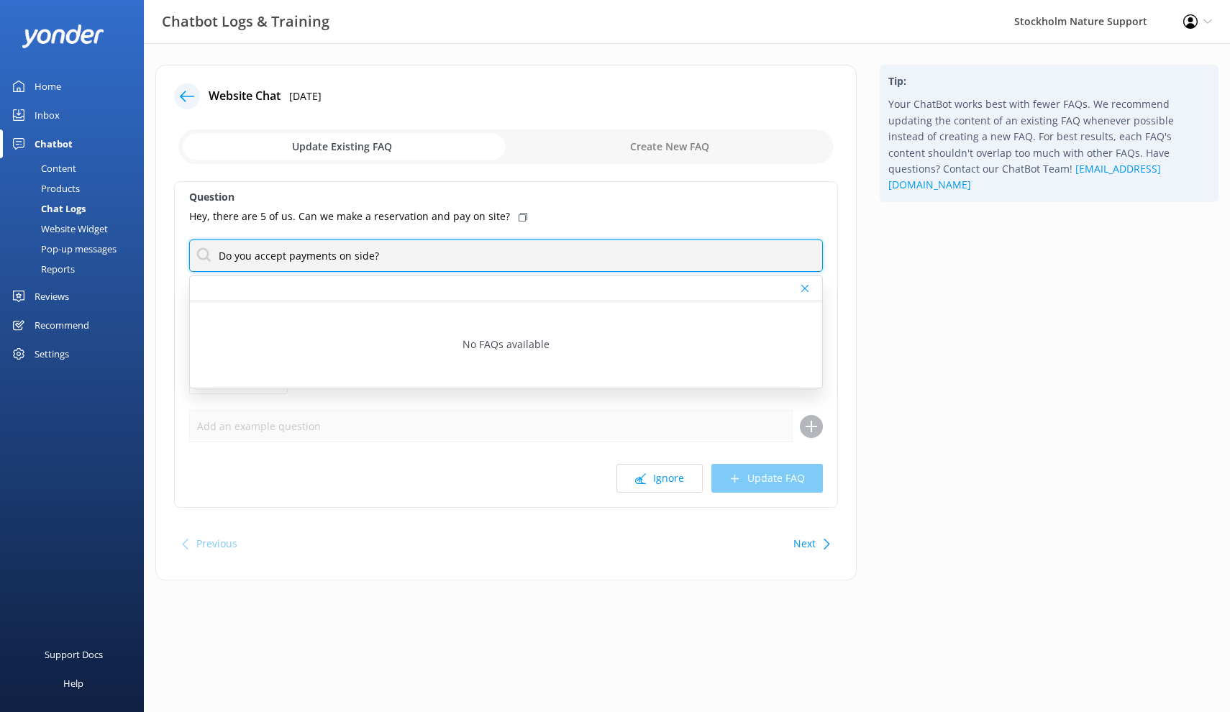
drag, startPoint x: 424, startPoint y: 250, endPoint x: 152, endPoint y: 238, distance: 272.1
click at [152, 238] on div "Website Chat [DATE] Update Existing FAQ Create New FAQ Question Hey, there are …" at bounding box center [506, 330] width 724 height 530
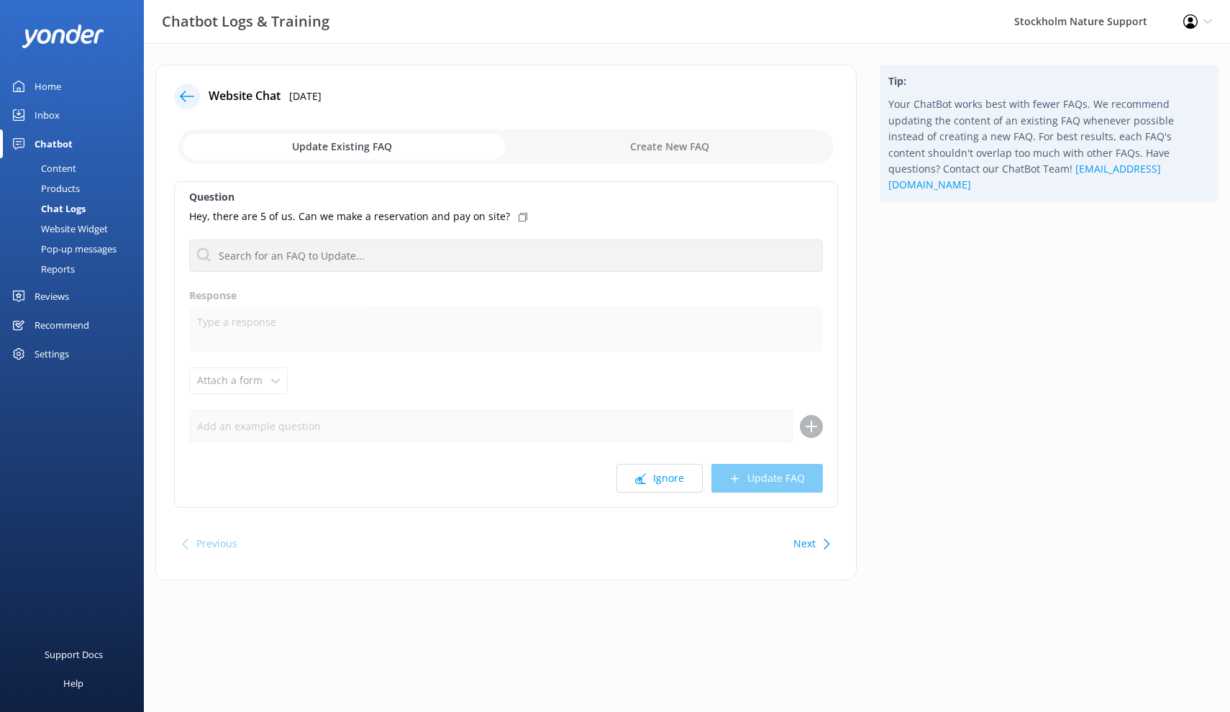
click at [641, 161] on input "checkbox" at bounding box center [505, 146] width 655 height 35
checkbox input "true"
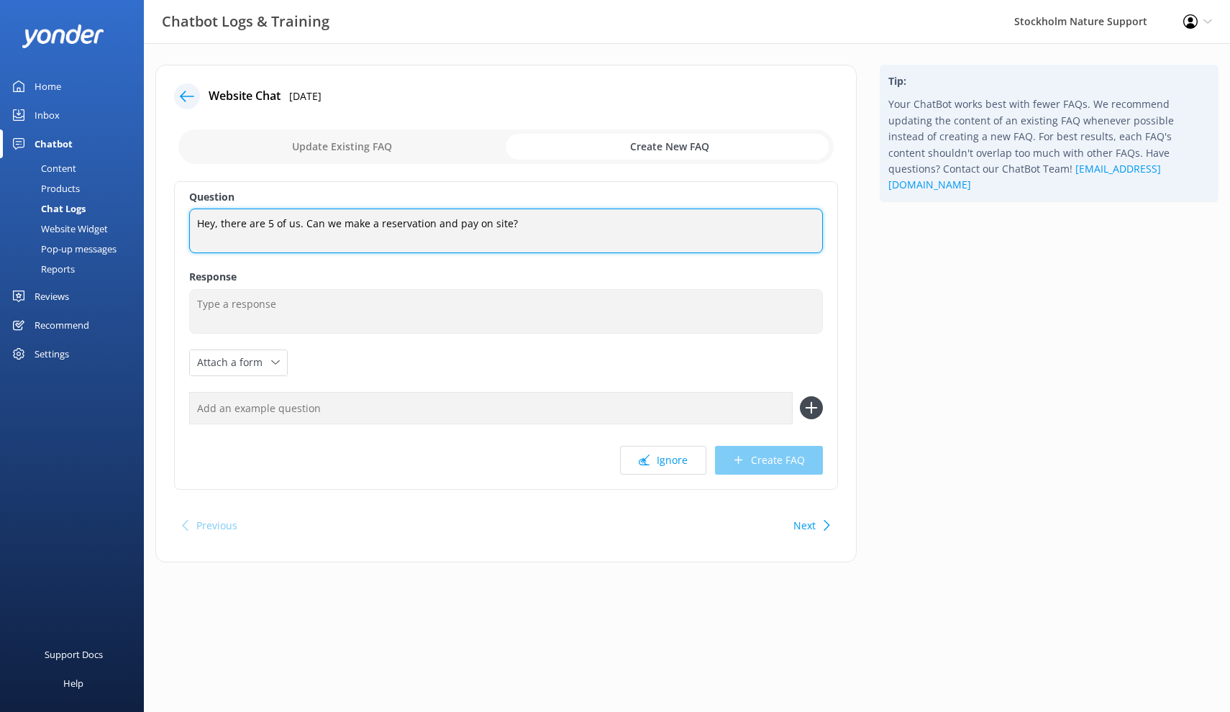
drag, startPoint x: 535, startPoint y: 222, endPoint x: 126, endPoint y: 218, distance: 409.2
click at [126, 218] on div "Chatbot Logs & Training [GEOGRAPHIC_DATA] Nature Support Profile Settings Logou…" at bounding box center [615, 324] width 1230 height 562
paste textarea "Do you accept payments on sid"
drag, startPoint x: 378, startPoint y: 227, endPoint x: 173, endPoint y: 219, distance: 205.1
click at [173, 219] on div "Website Chat [DATE] Update Existing FAQ Create New FAQ Question Do you accept p…" at bounding box center [505, 314] width 701 height 498
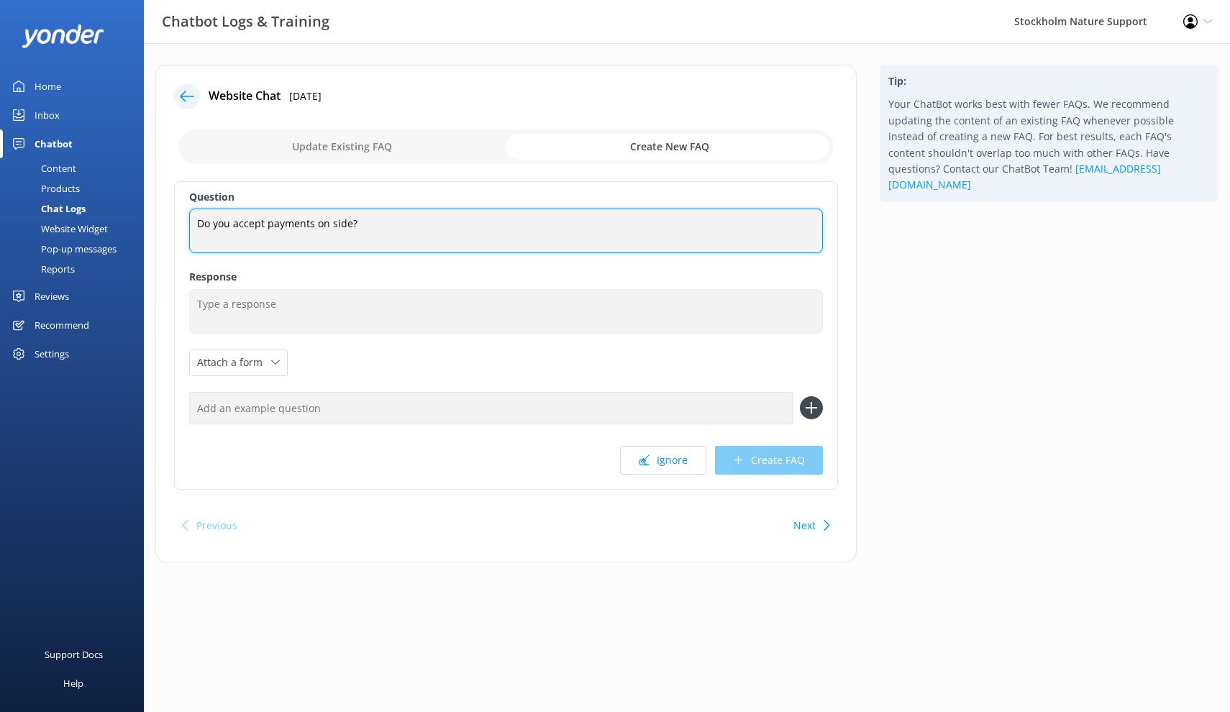
paste textarea "t"
type textarea "Do you accept payments on site?"
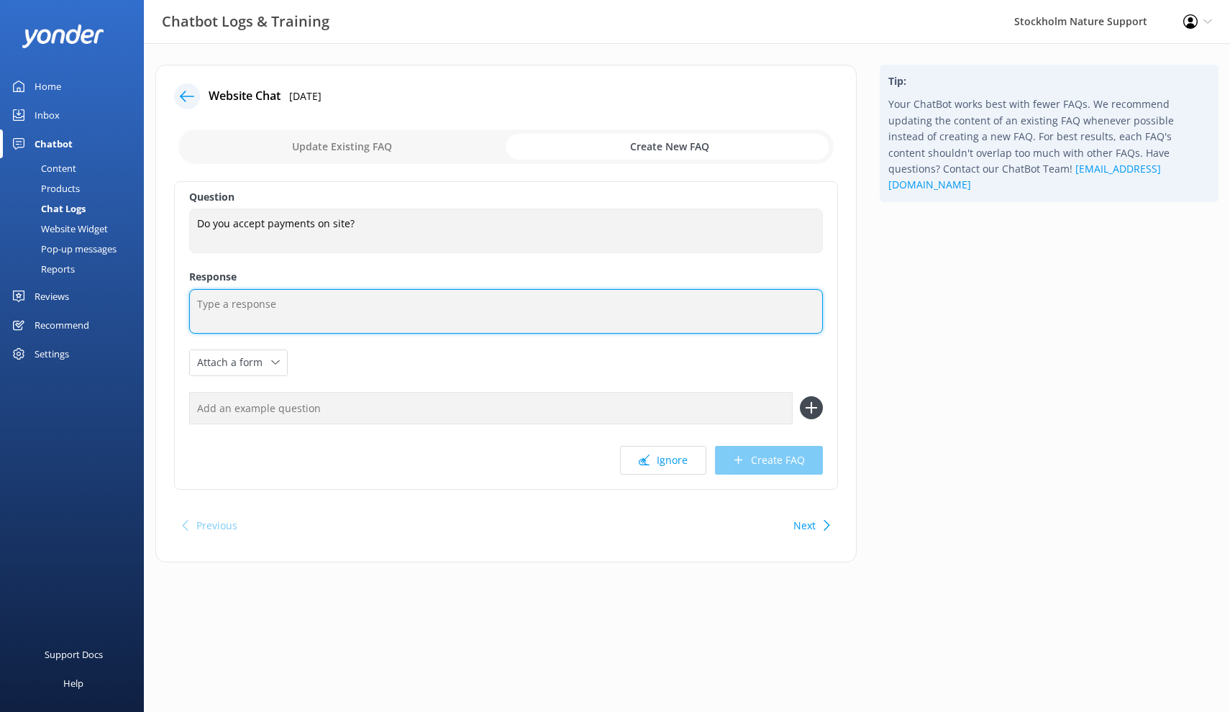
click at [481, 301] on textarea at bounding box center [506, 311] width 634 height 45
paste textarea "We only offer online payments via our website. This keeps our process slim and …"
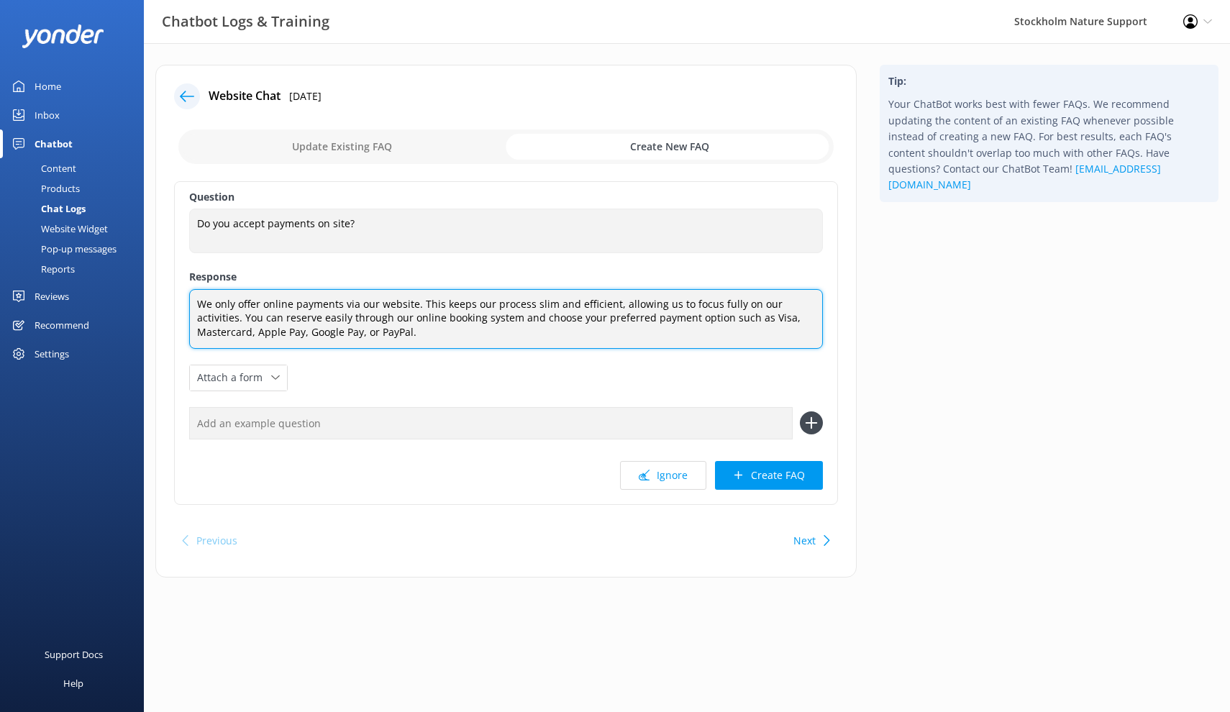
click at [559, 302] on textarea "We only offer online payments via our website. This keeps our process slim and …" at bounding box center [506, 319] width 634 height 60
click at [531, 301] on textarea "We only offer online payments via our website. This keeps our process slim and …" at bounding box center [506, 319] width 634 height 60
click at [347, 319] on textarea "We only offer online payments via our website. This keeps the process efficient…" at bounding box center [506, 319] width 634 height 60
drag, startPoint x: 347, startPoint y: 319, endPoint x: 437, endPoint y: 307, distance: 90.0
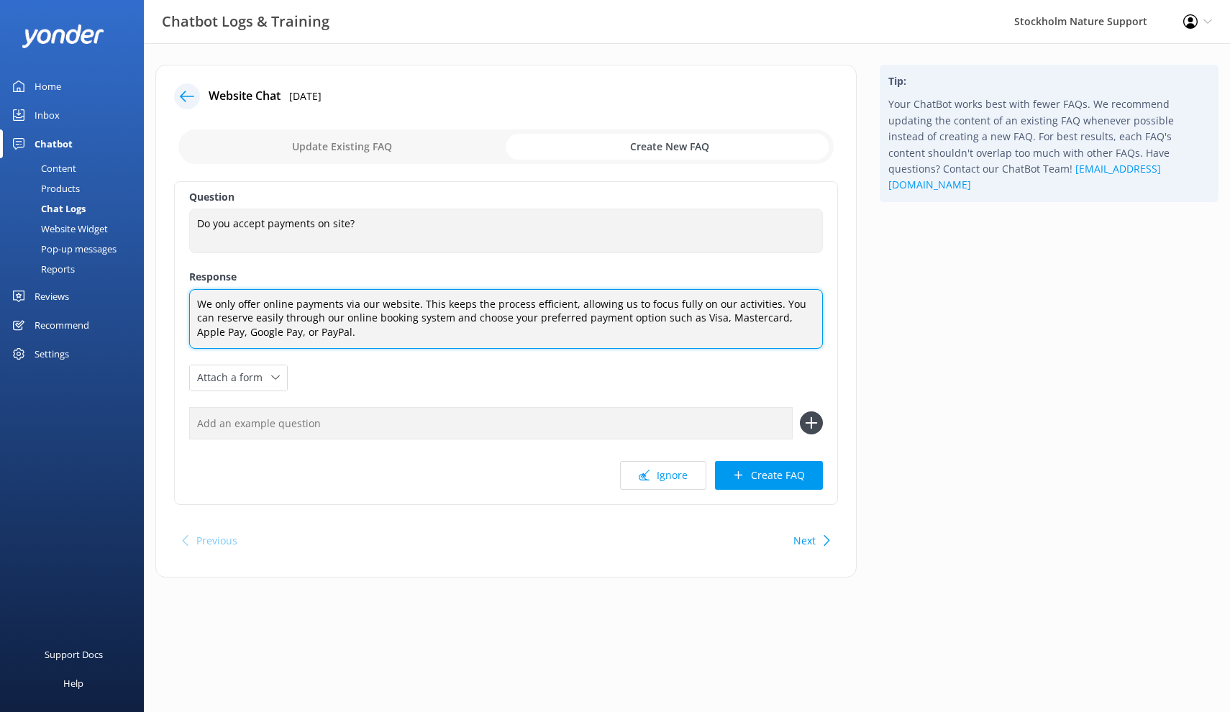
click at [348, 319] on textarea "We only offer online payments via our website. This keeps the process efficient…" at bounding box center [506, 319] width 634 height 60
drag, startPoint x: 635, startPoint y: 319, endPoint x: 665, endPoint y: 361, distance: 52.1
click at [665, 361] on div "Question Do you accept payments on site? Do you accept payments on site? Respon…" at bounding box center [506, 343] width 664 height 324
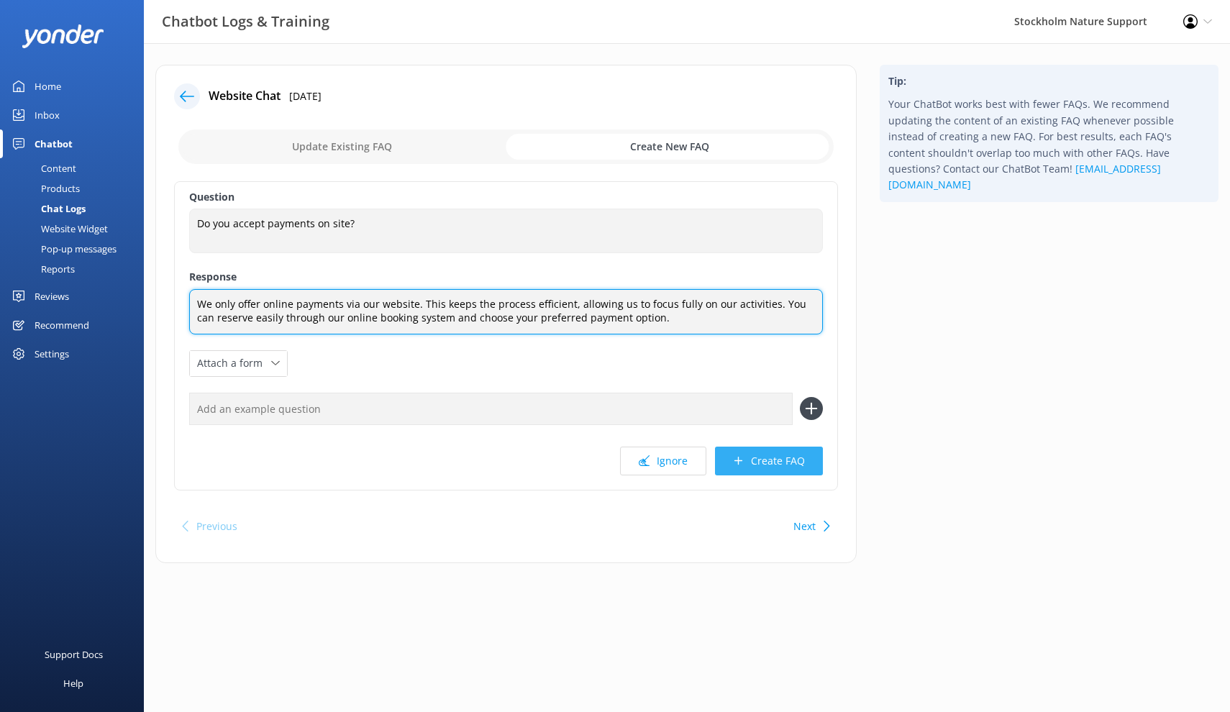
type textarea "We only offer online payments via our website. This keeps the process efficient…"
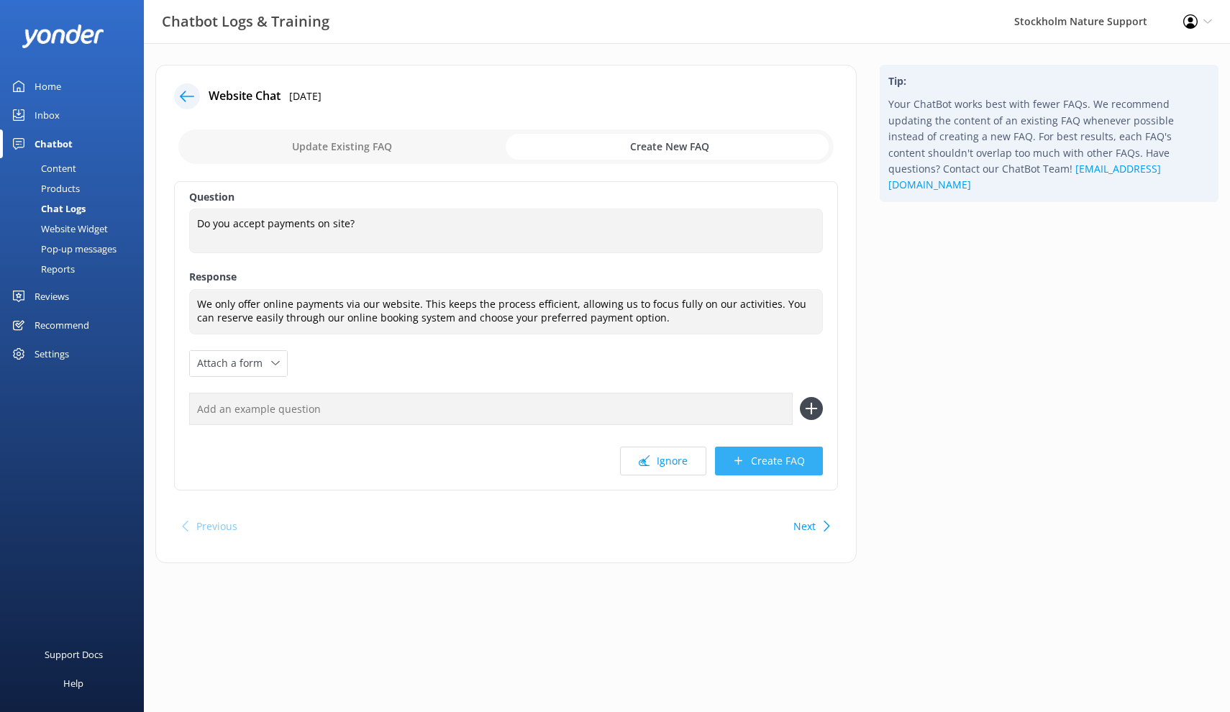
click at [764, 462] on button "Create FAQ" at bounding box center [769, 461] width 108 height 29
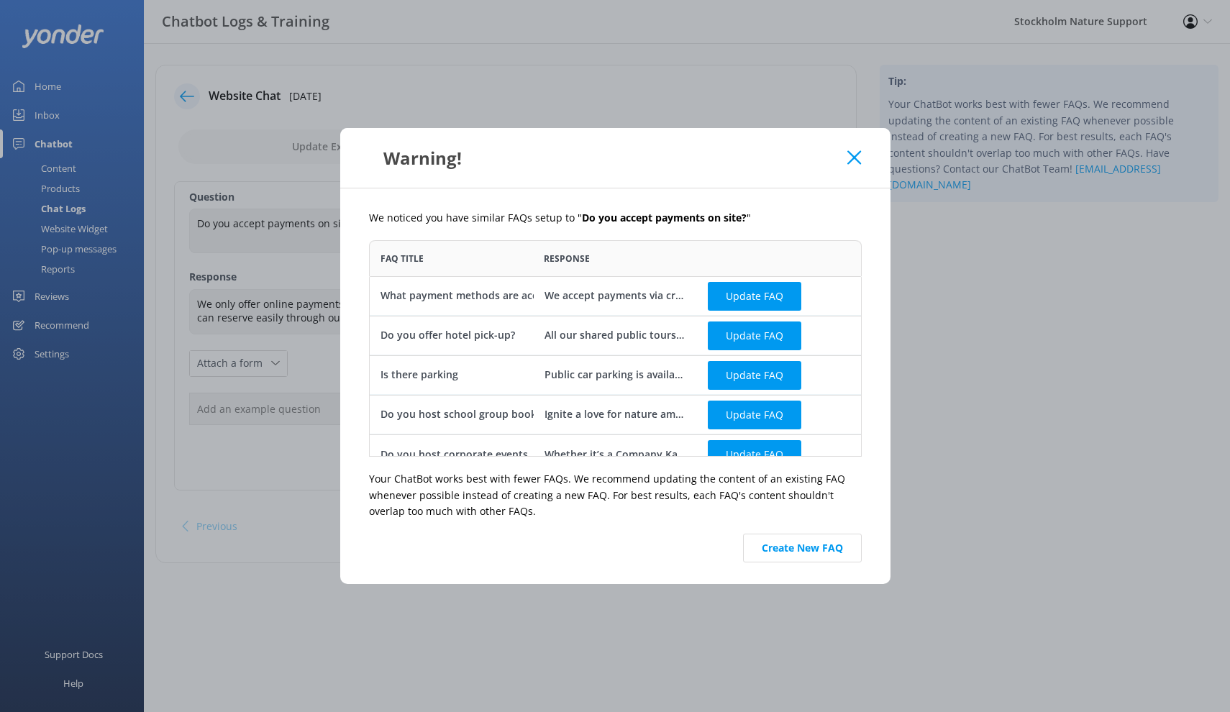
scroll to position [216, 493]
click at [853, 156] on use at bounding box center [854, 158] width 14 height 14
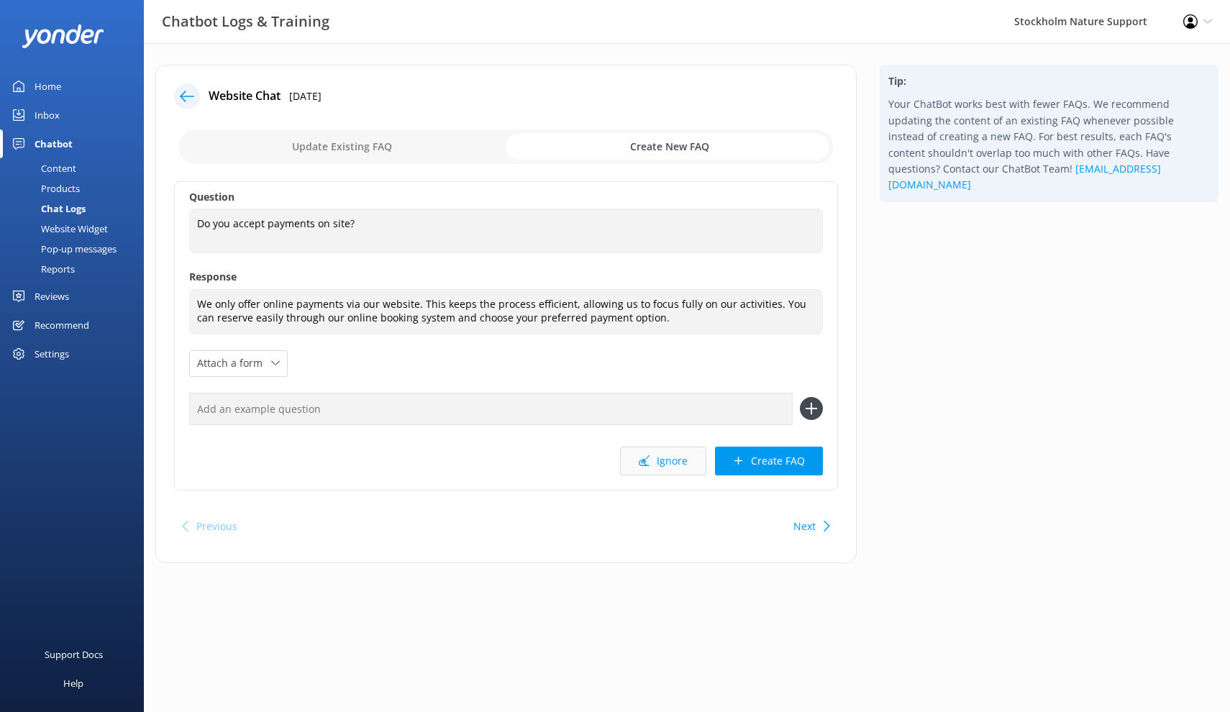
click at [662, 461] on button "Ignore" at bounding box center [663, 461] width 86 height 29
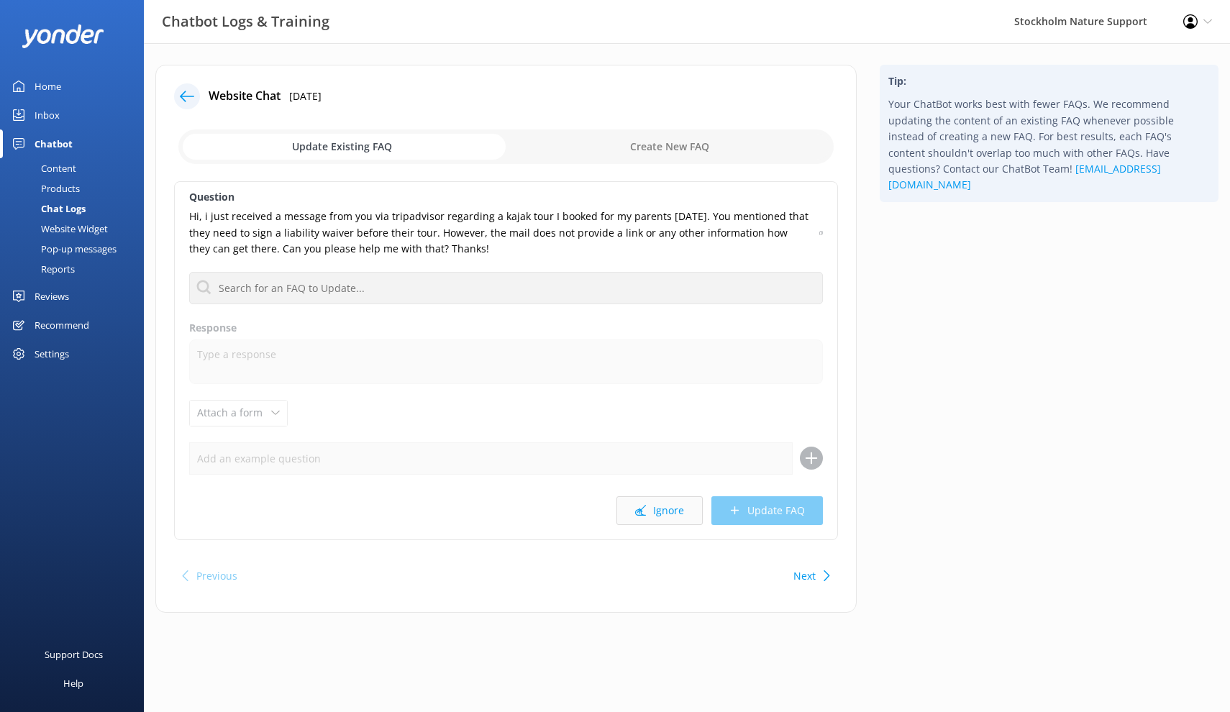
click at [654, 510] on button "Ignore" at bounding box center [659, 510] width 86 height 29
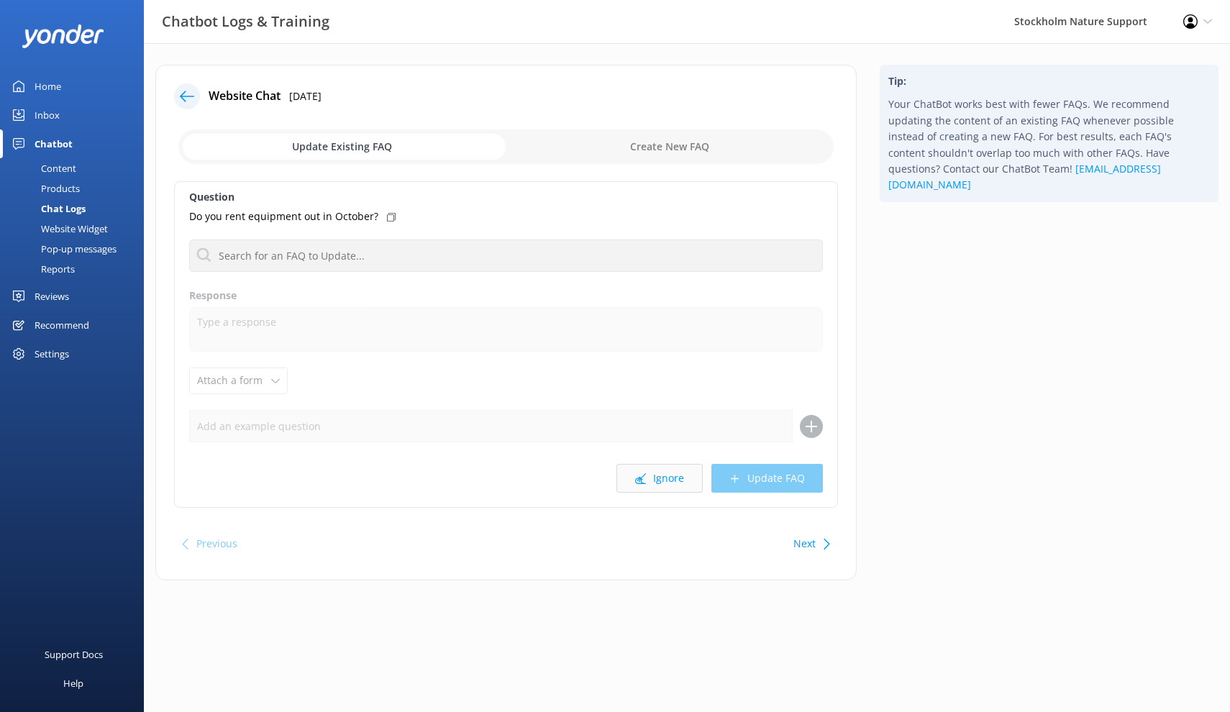
click at [666, 482] on button "Ignore" at bounding box center [659, 478] width 86 height 29
click at [665, 482] on button "Ignore" at bounding box center [659, 478] width 86 height 29
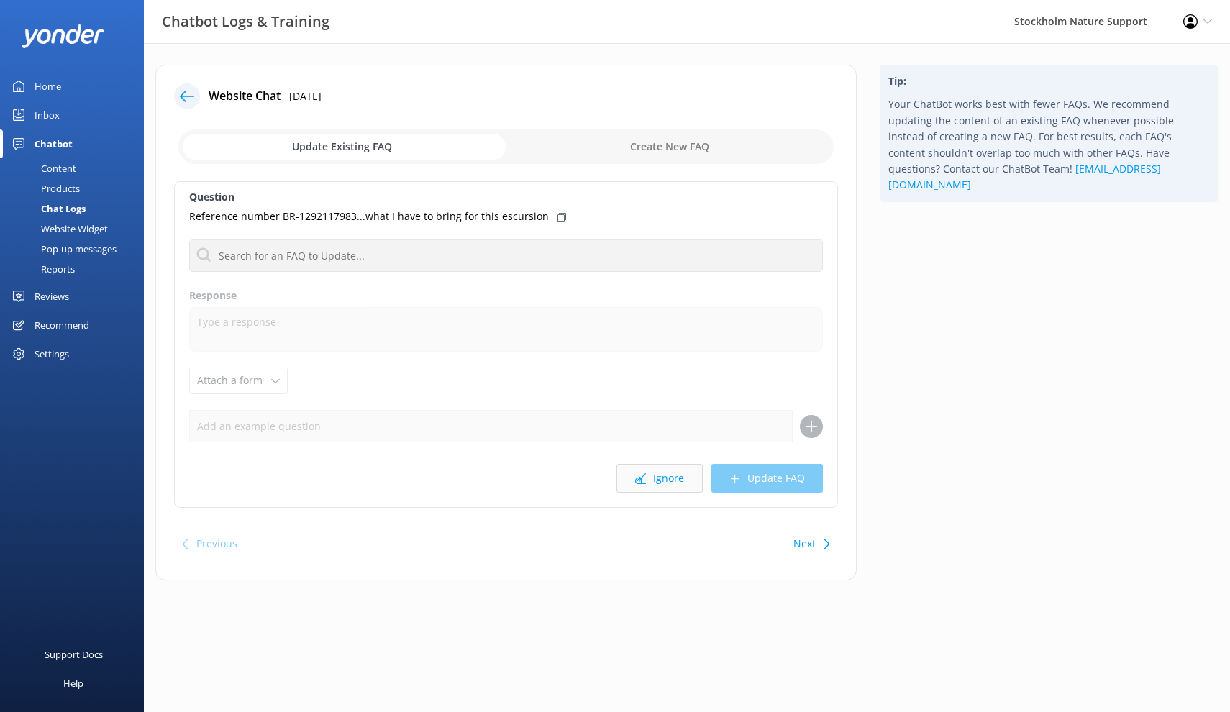
click at [666, 482] on button "Ignore" at bounding box center [659, 478] width 86 height 29
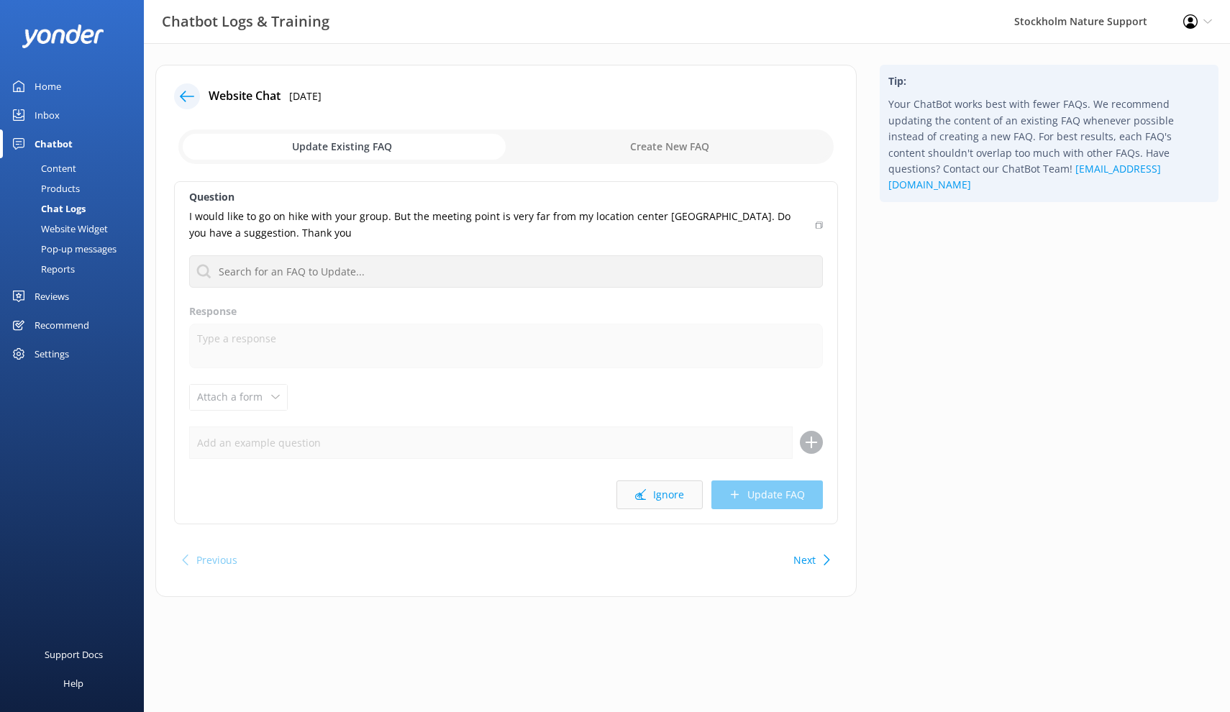
click at [665, 482] on button "Ignore" at bounding box center [659, 494] width 86 height 29
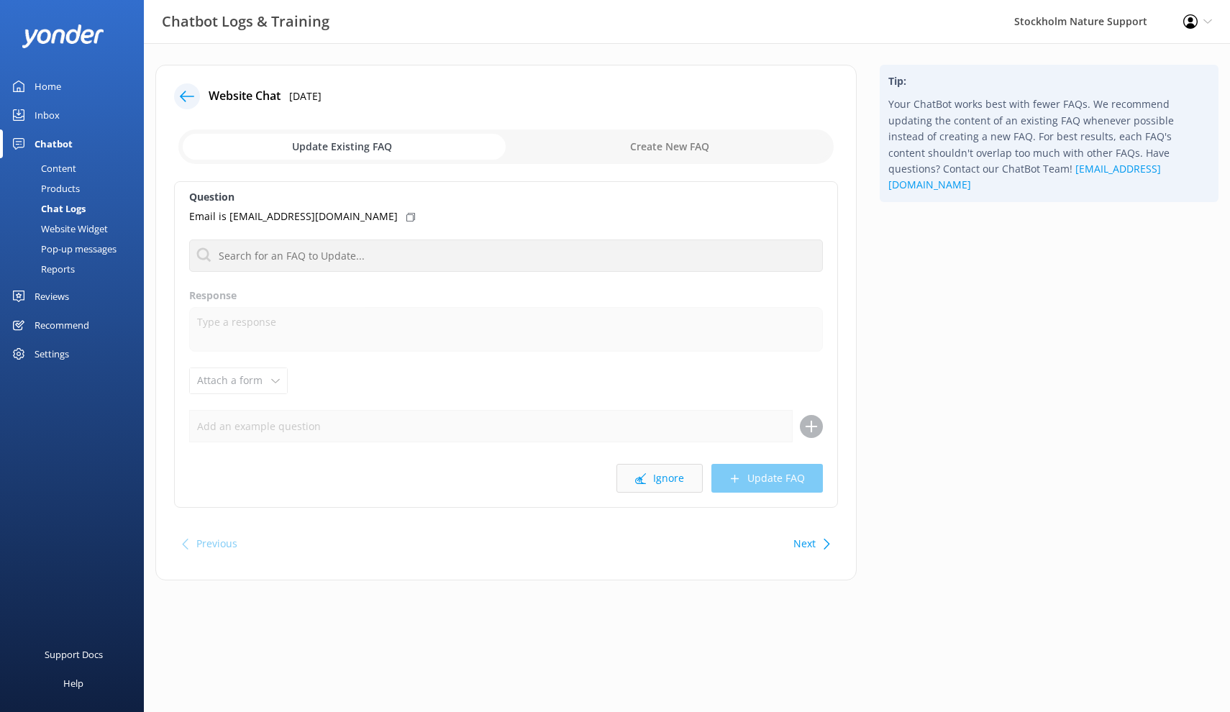
click at [666, 488] on button "Ignore" at bounding box center [659, 478] width 86 height 29
click at [661, 483] on button "Ignore" at bounding box center [659, 478] width 86 height 29
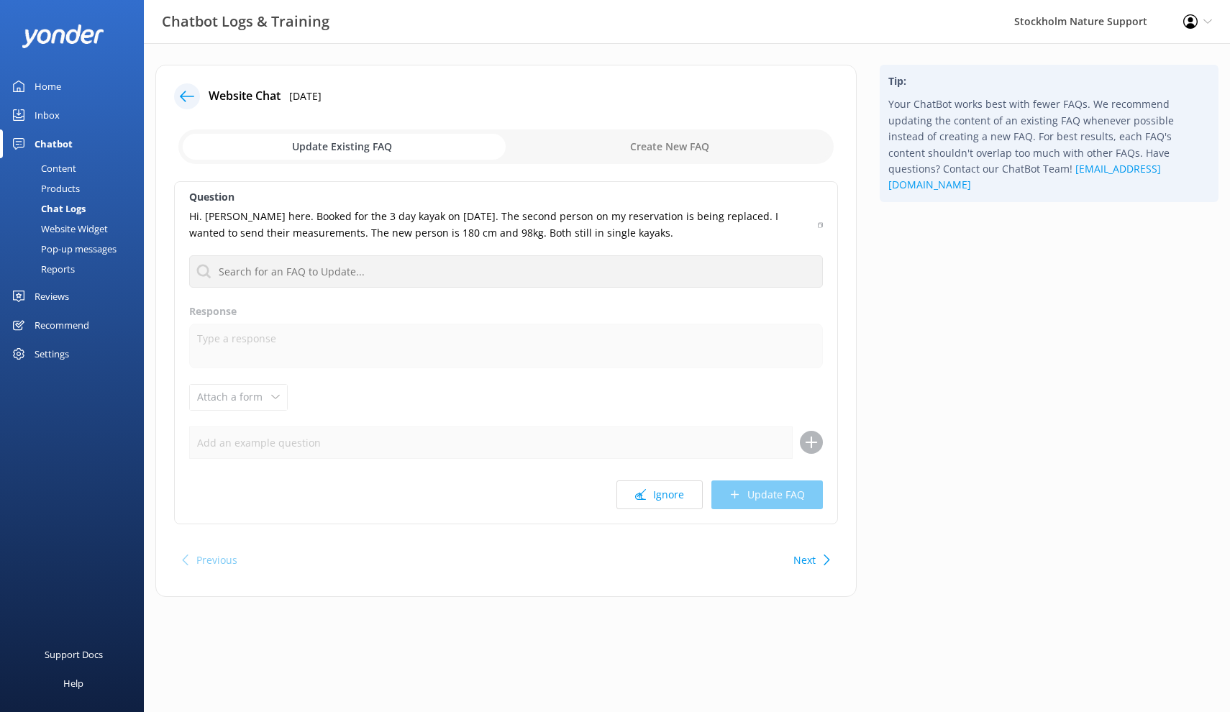
click at [187, 93] on icon at bounding box center [187, 96] width 14 height 14
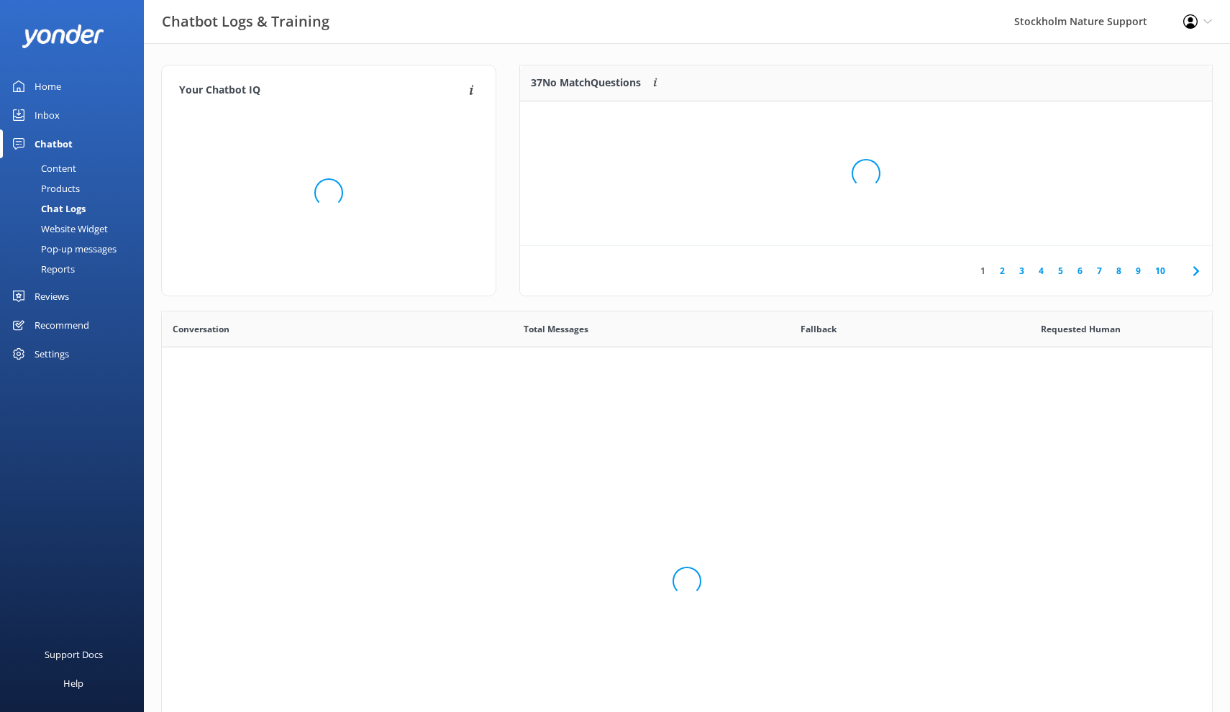
scroll to position [1, 1]
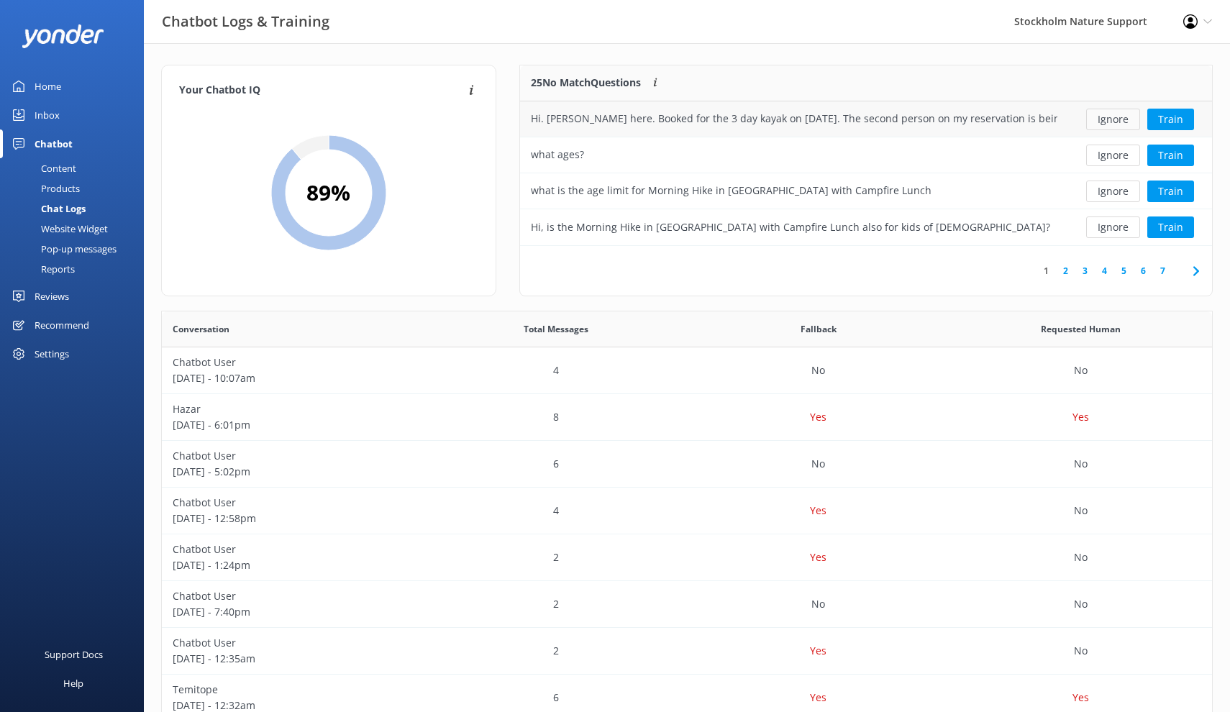
click at [1115, 124] on button "Ignore" at bounding box center [1113, 120] width 54 height 22
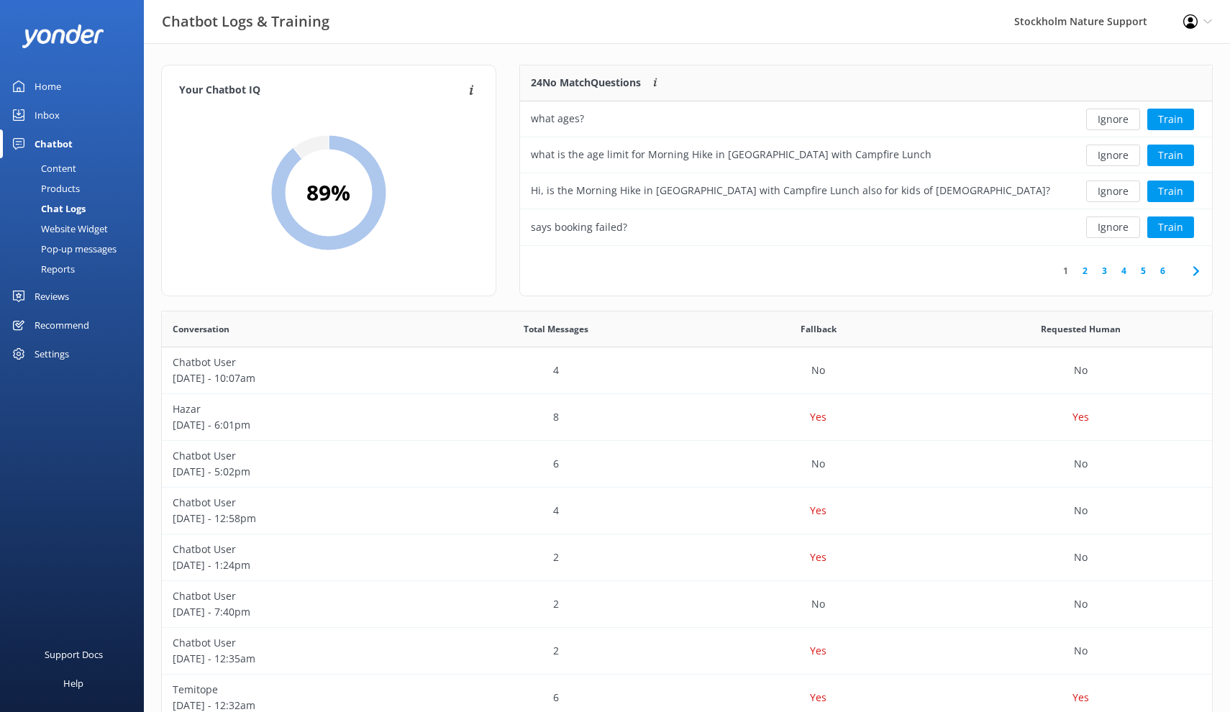
click at [1115, 124] on button "Ignore" at bounding box center [1113, 120] width 54 height 22
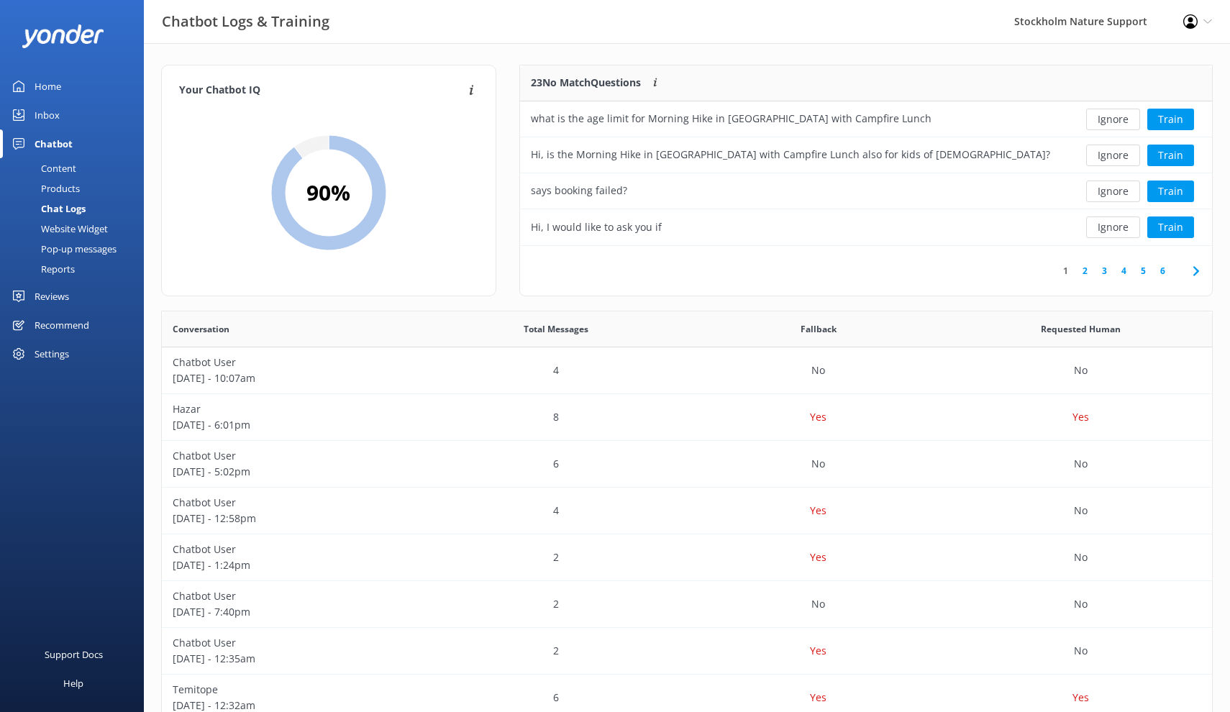
click at [1115, 124] on button "Ignore" at bounding box center [1113, 120] width 54 height 22
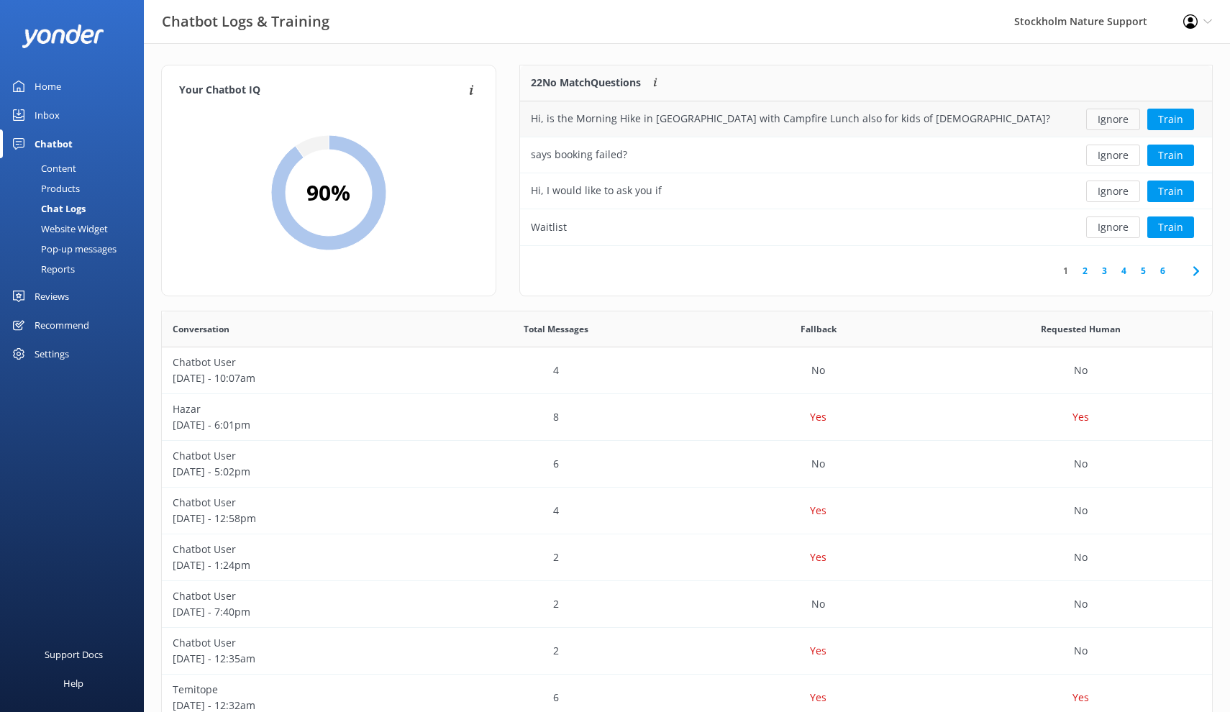
click at [1115, 124] on button "Ignore" at bounding box center [1113, 120] width 54 height 22
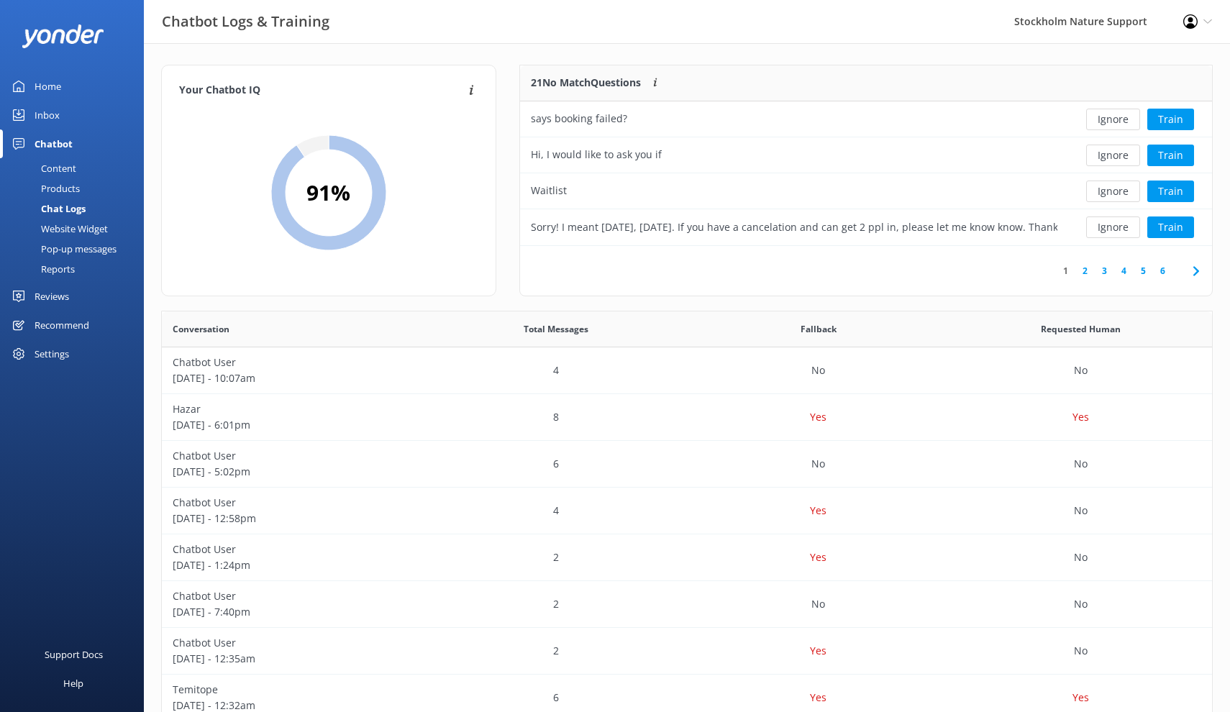
click at [1115, 124] on button "Ignore" at bounding box center [1113, 120] width 54 height 22
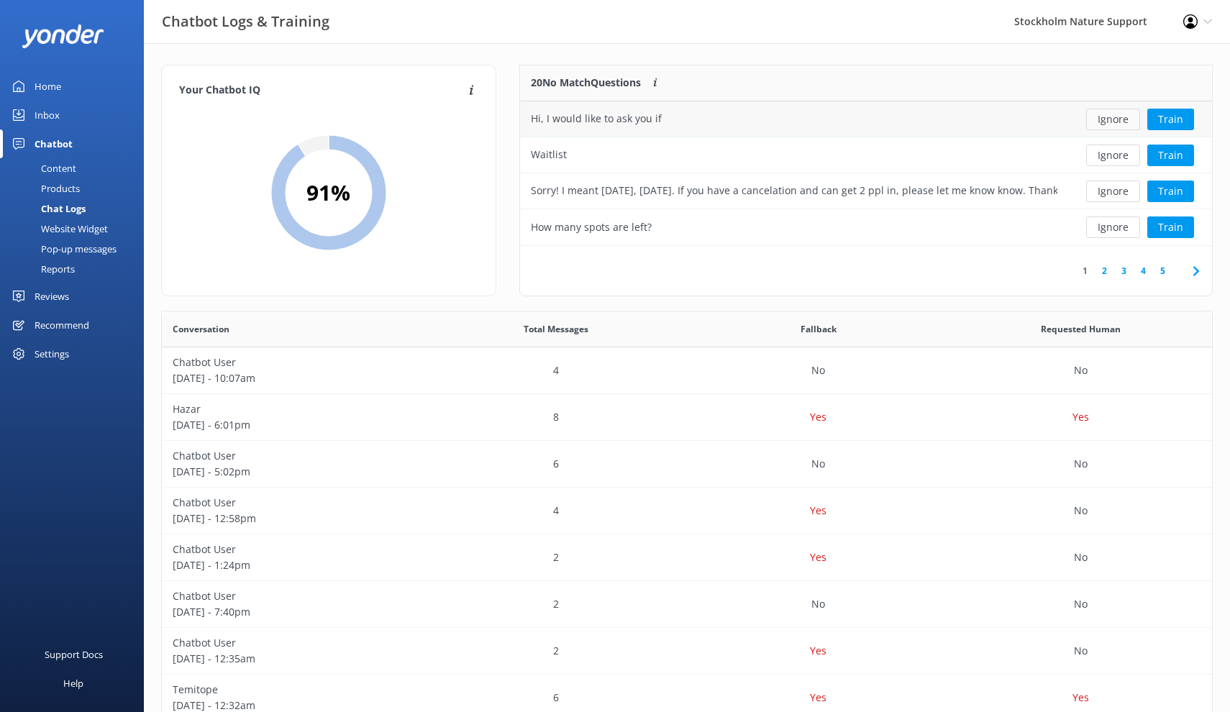
click at [1115, 124] on button "Ignore" at bounding box center [1113, 120] width 54 height 22
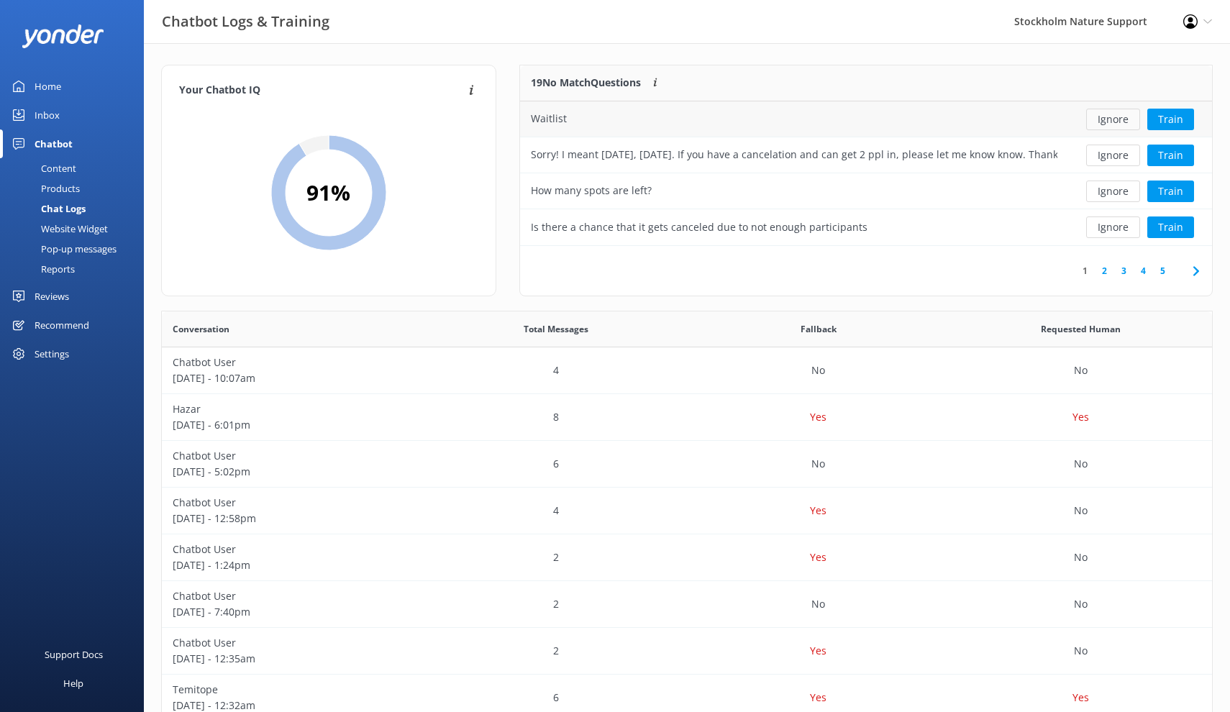
click at [1114, 124] on button "Ignore" at bounding box center [1113, 120] width 54 height 22
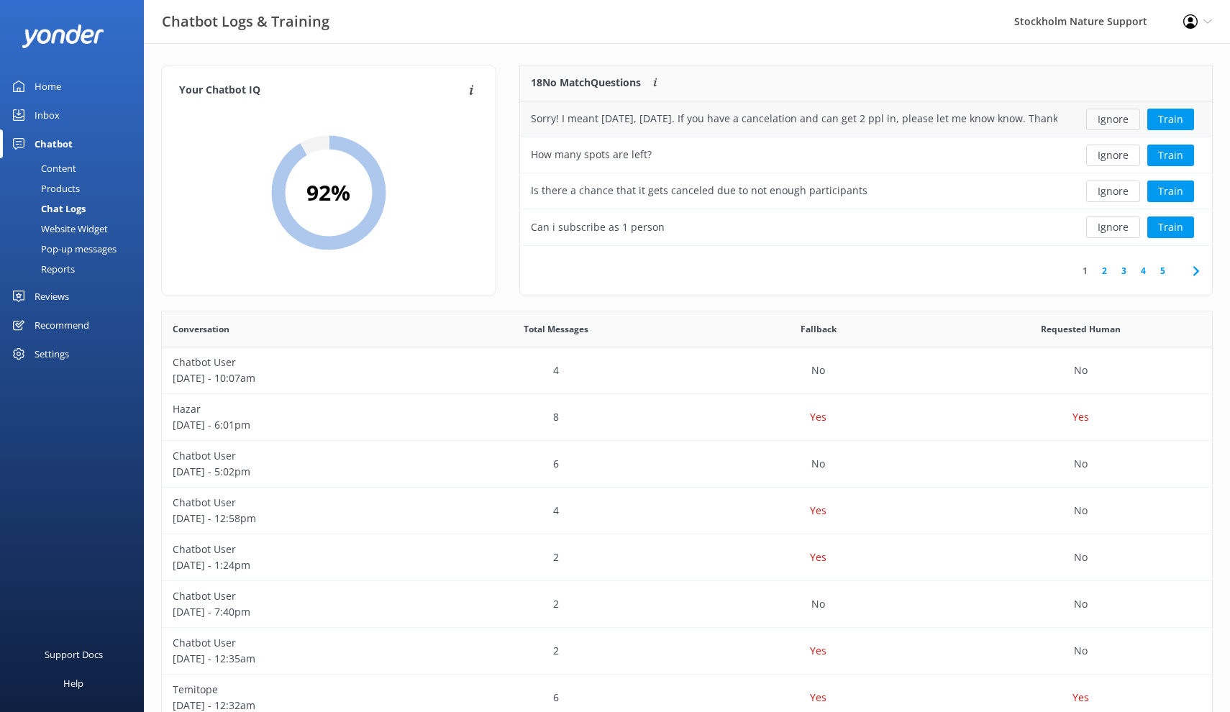
click at [1115, 124] on button "Ignore" at bounding box center [1113, 120] width 54 height 22
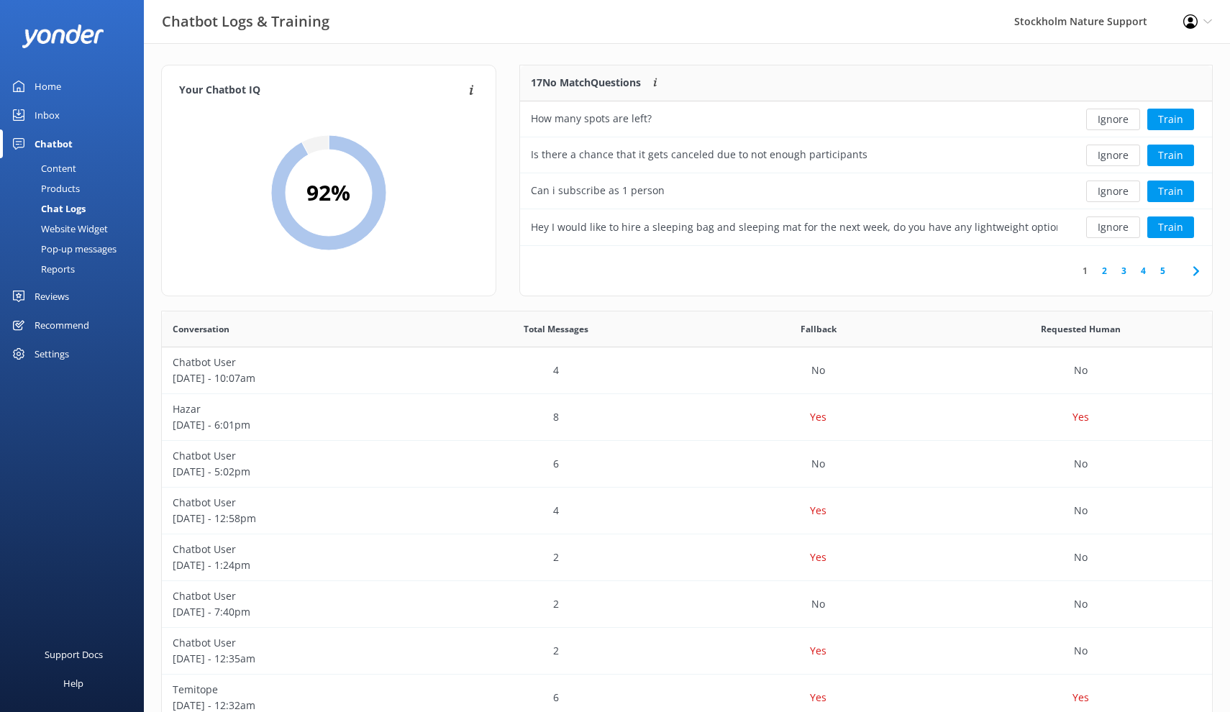
click at [1114, 124] on button "Ignore" at bounding box center [1113, 120] width 54 height 22
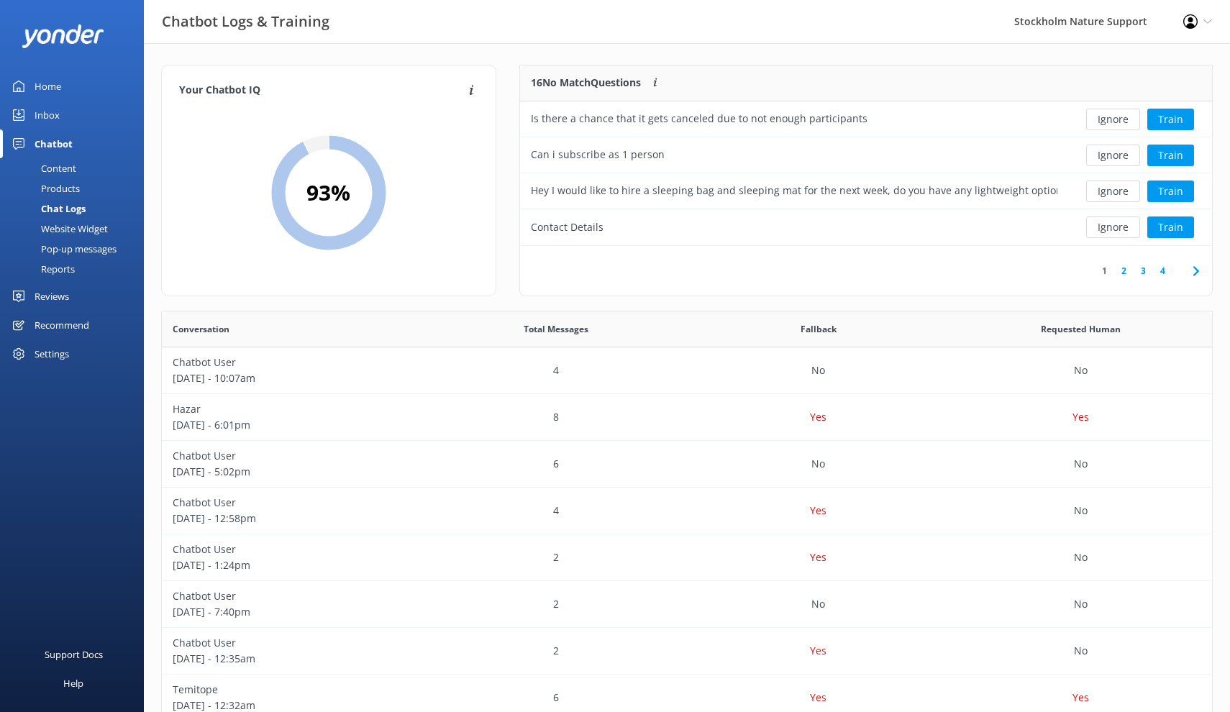
click at [1114, 124] on button "Ignore" at bounding box center [1113, 120] width 54 height 22
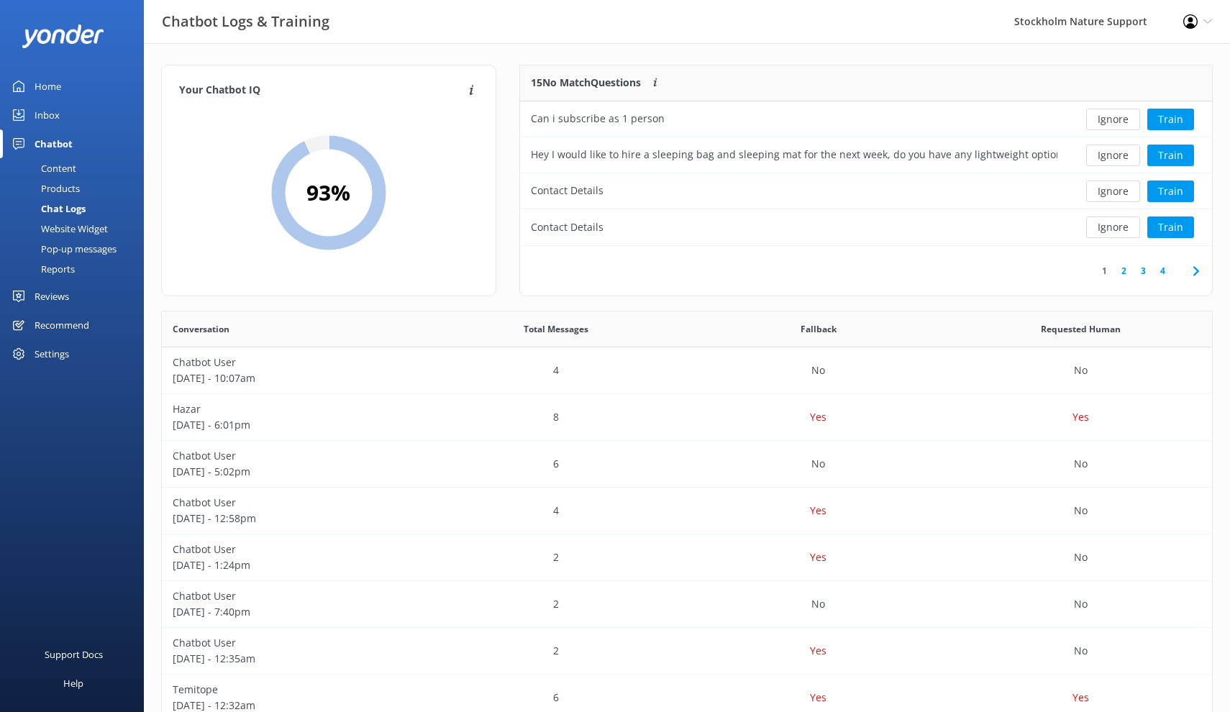
click at [1114, 124] on button "Ignore" at bounding box center [1113, 120] width 54 height 22
click at [1114, 124] on div "Loading.. Train" at bounding box center [1140, 120] width 122 height 22
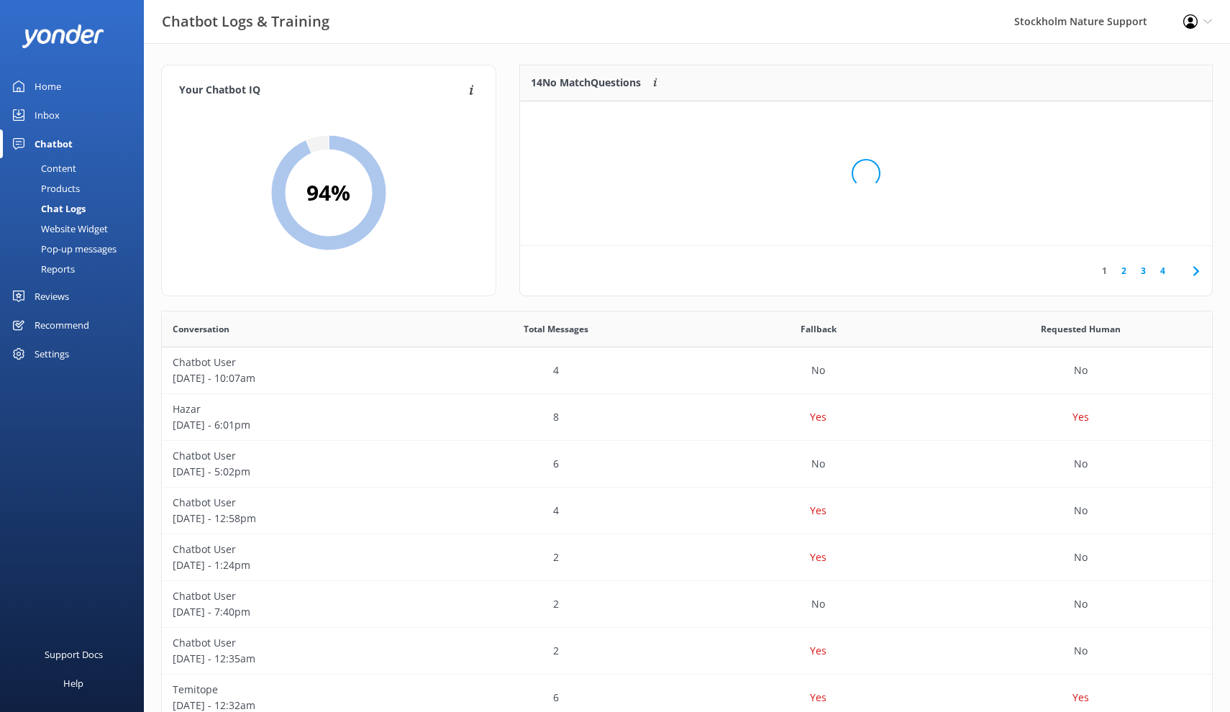
click at [1114, 124] on div "Loading.." at bounding box center [865, 173] width 663 height 712
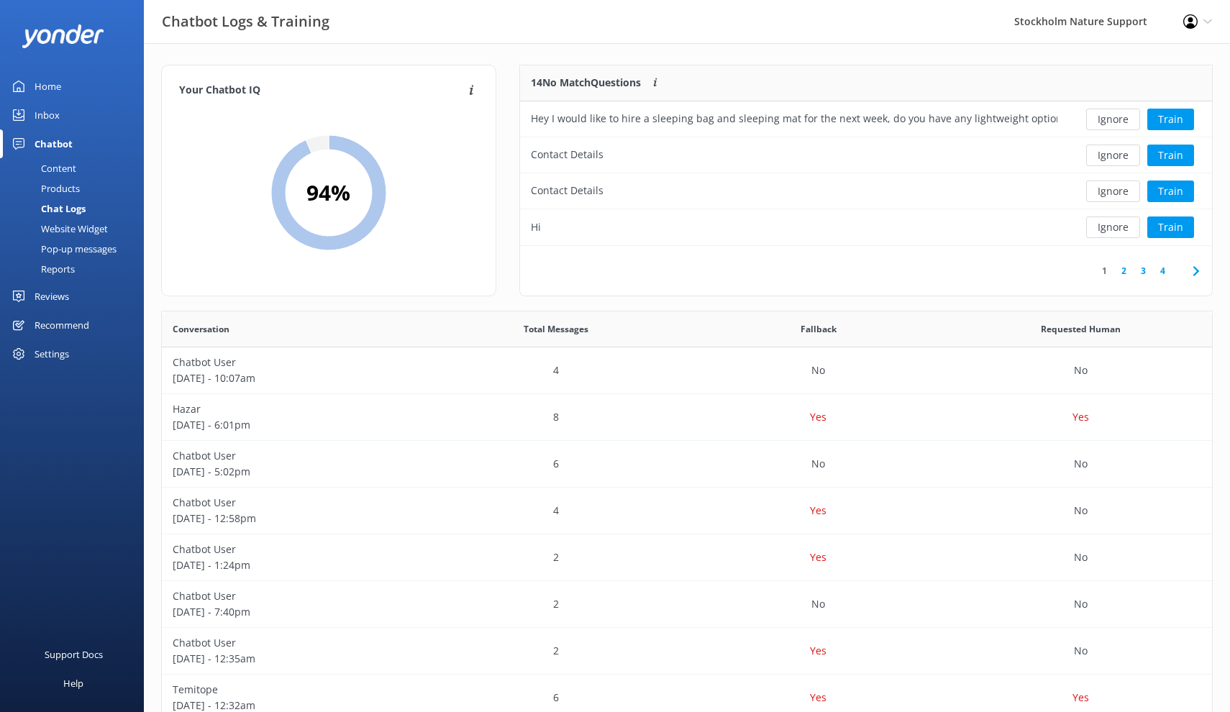
click at [1114, 124] on button "Ignore" at bounding box center [1113, 120] width 54 height 22
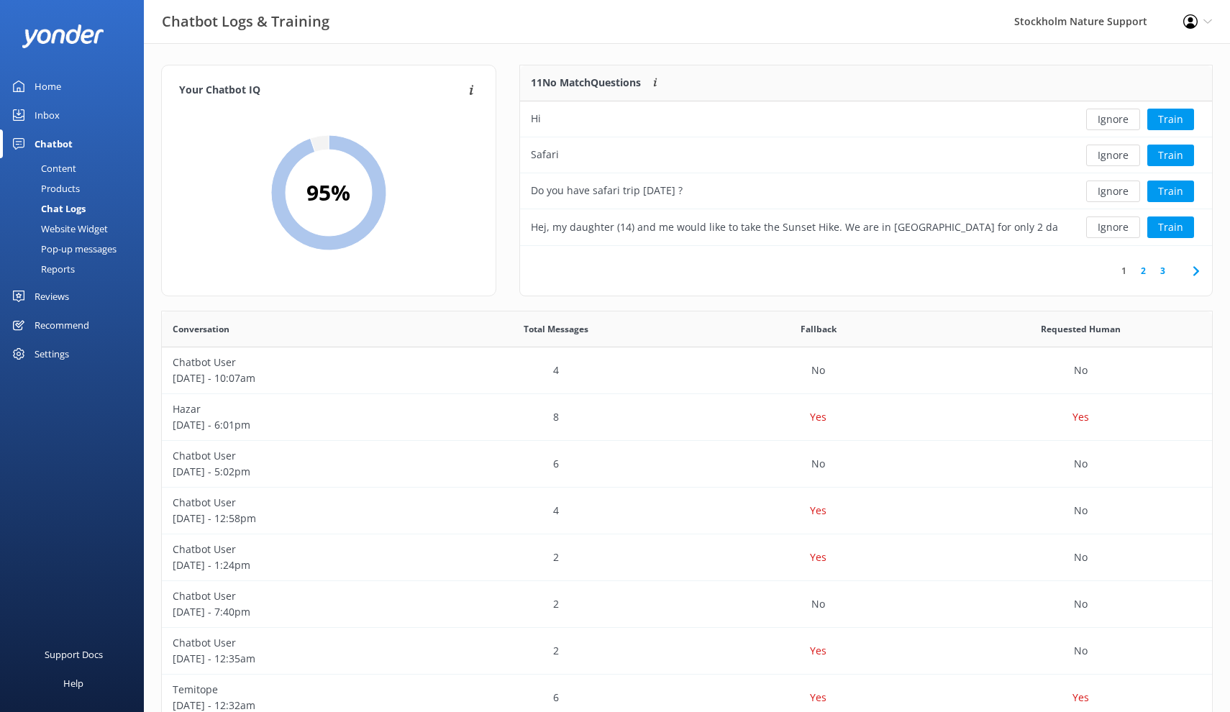
click at [1114, 124] on button "Ignore" at bounding box center [1113, 120] width 54 height 22
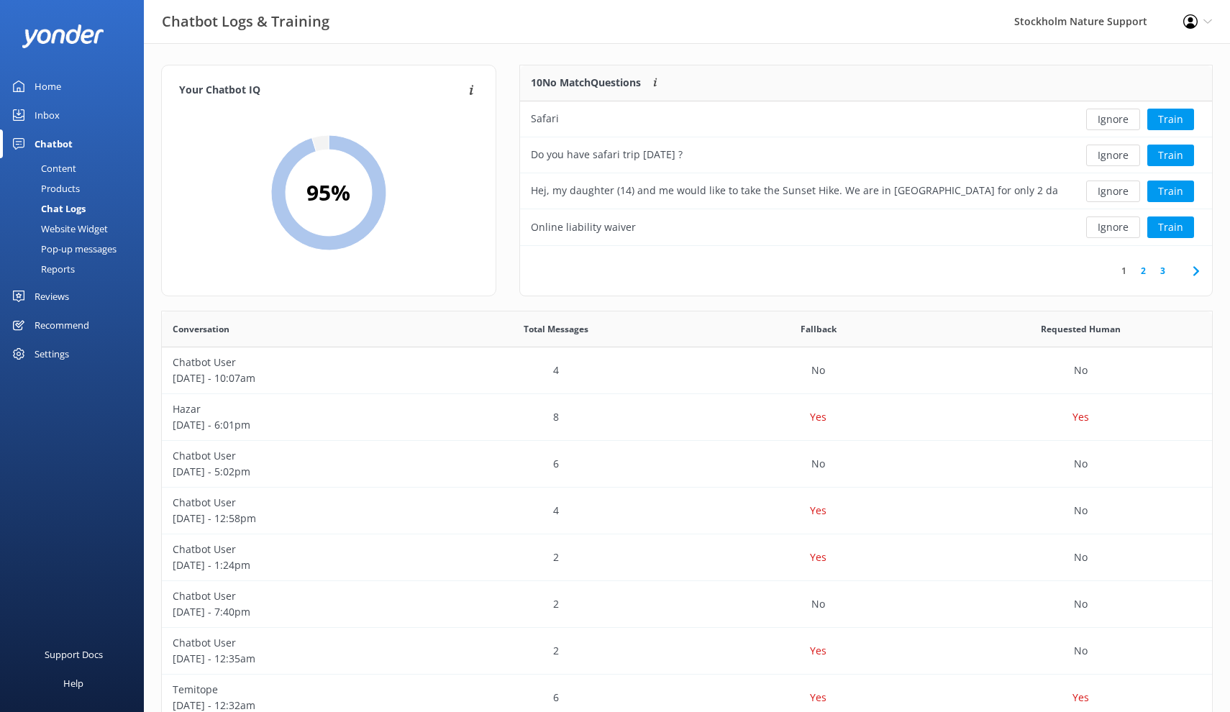
click at [1114, 124] on button "Ignore" at bounding box center [1113, 120] width 54 height 22
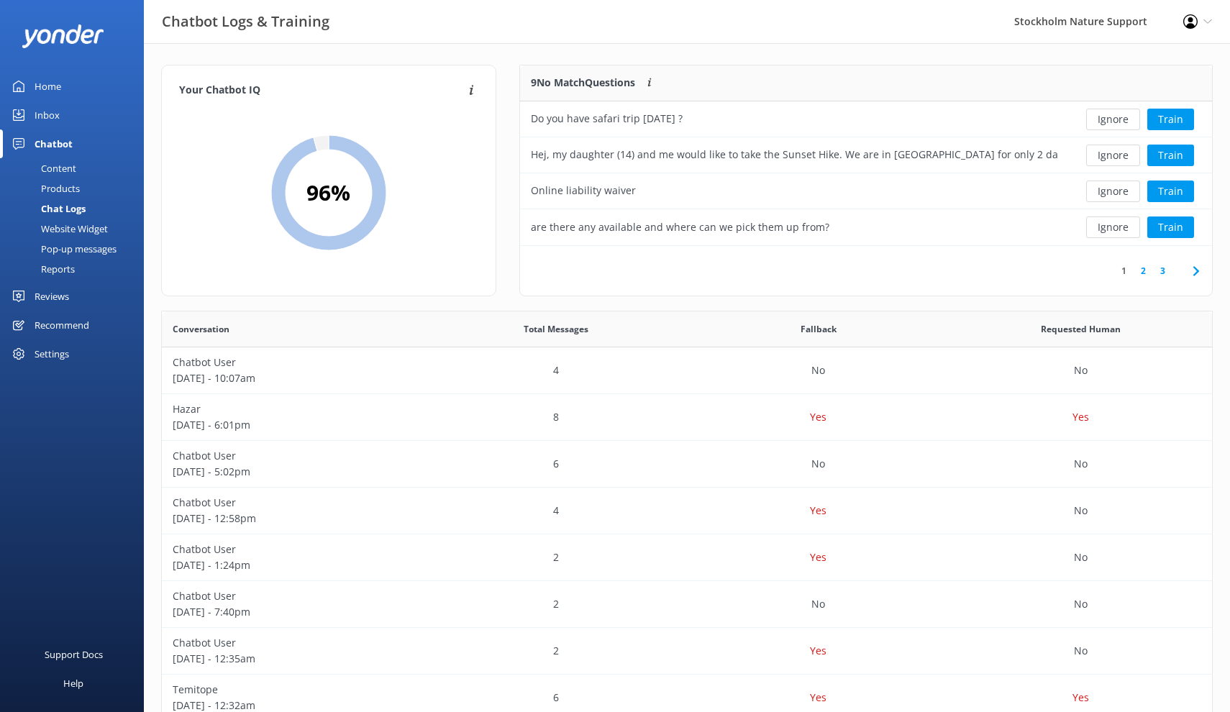
click at [1114, 124] on button "Ignore" at bounding box center [1113, 120] width 54 height 22
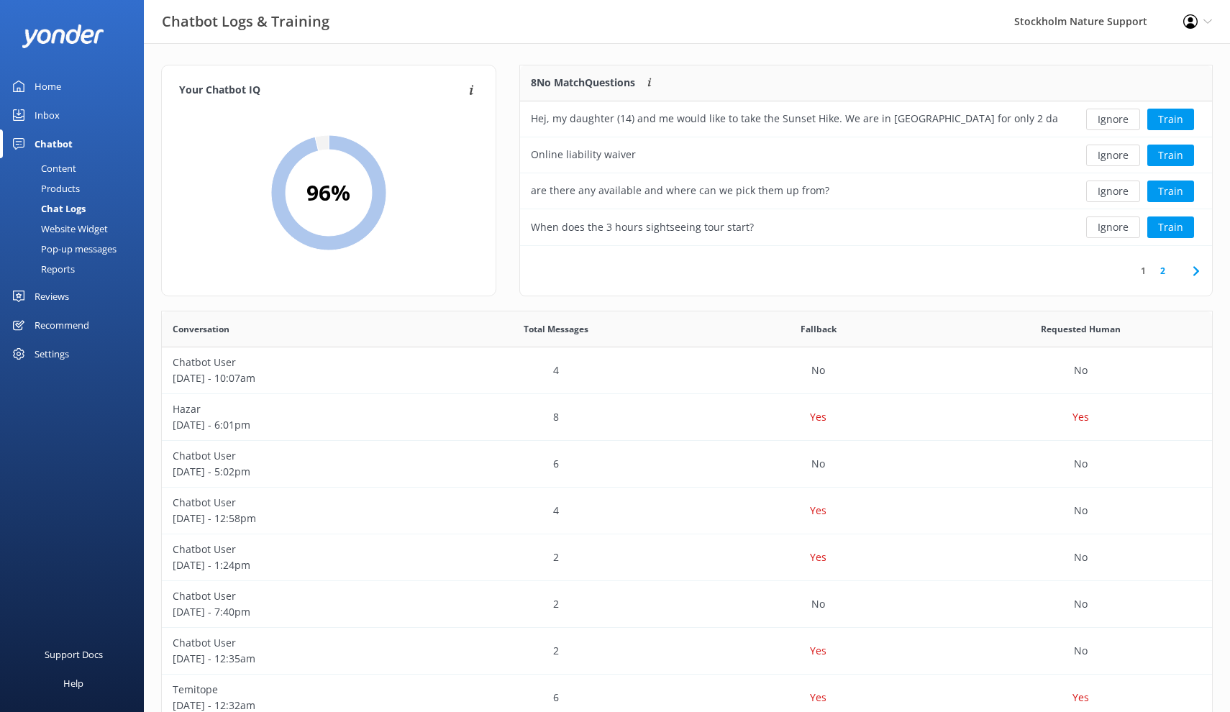
click at [1114, 124] on button "Ignore" at bounding box center [1113, 120] width 54 height 22
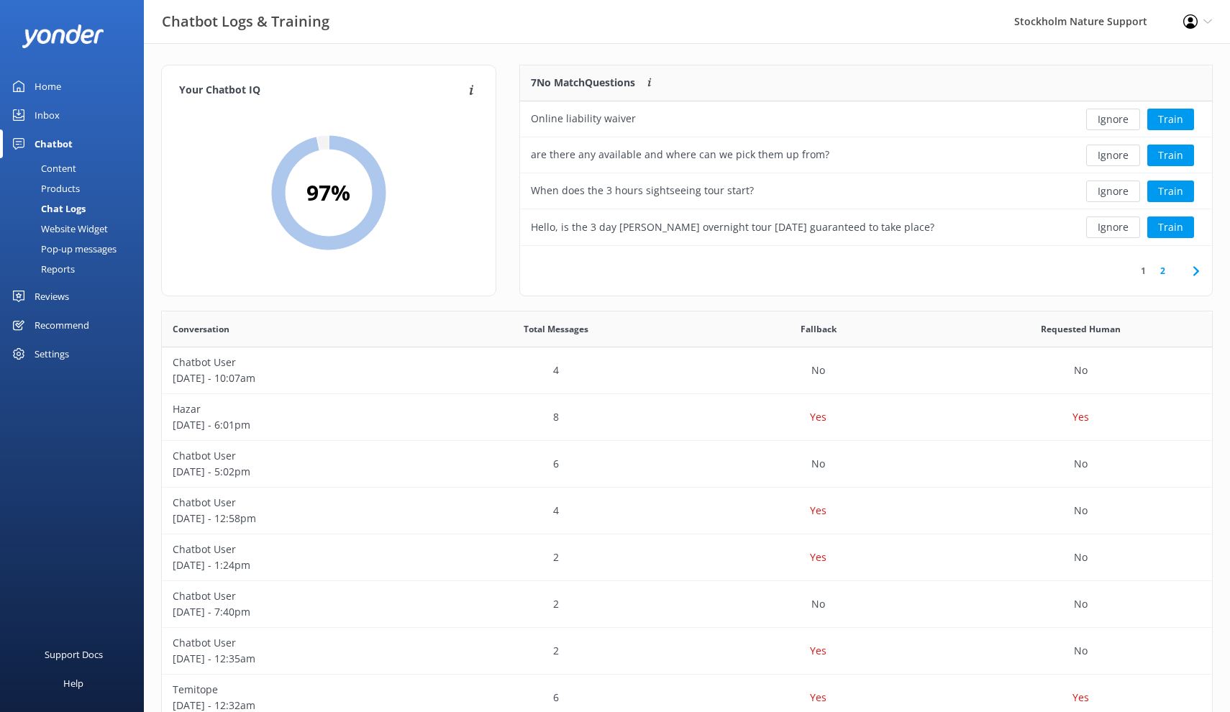
click at [1114, 124] on button "Ignore" at bounding box center [1113, 120] width 54 height 22
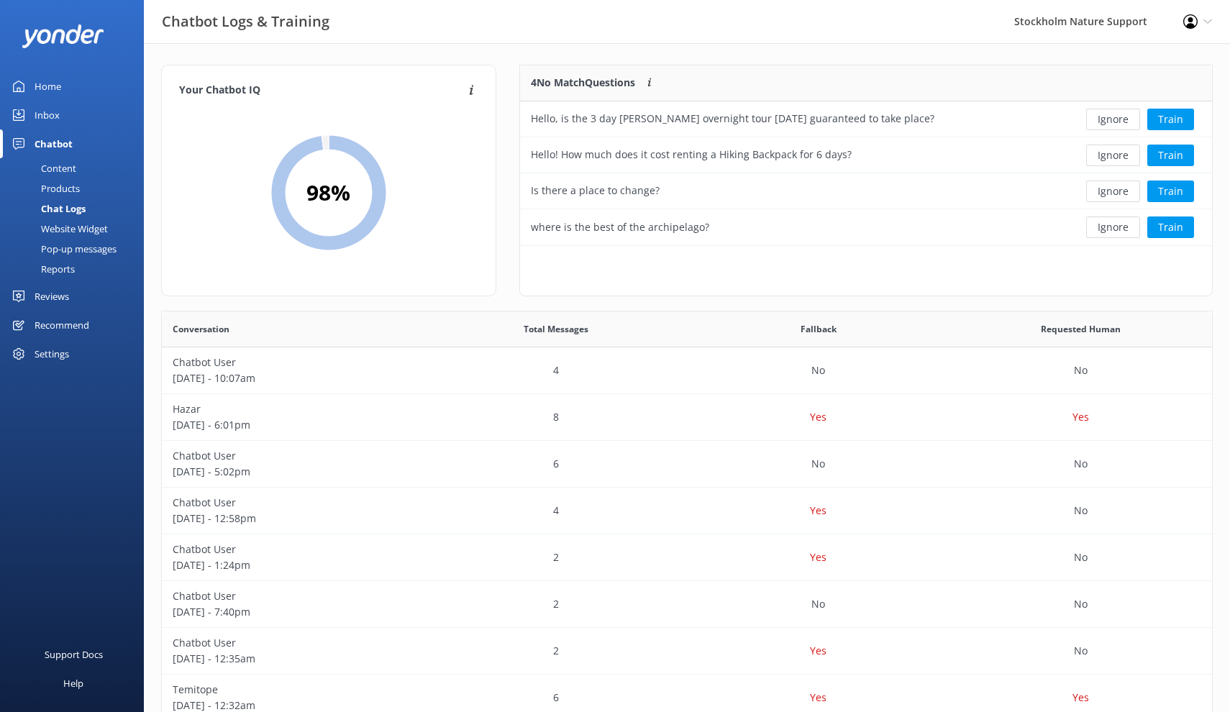
click at [1114, 124] on button "Ignore" at bounding box center [1113, 120] width 54 height 22
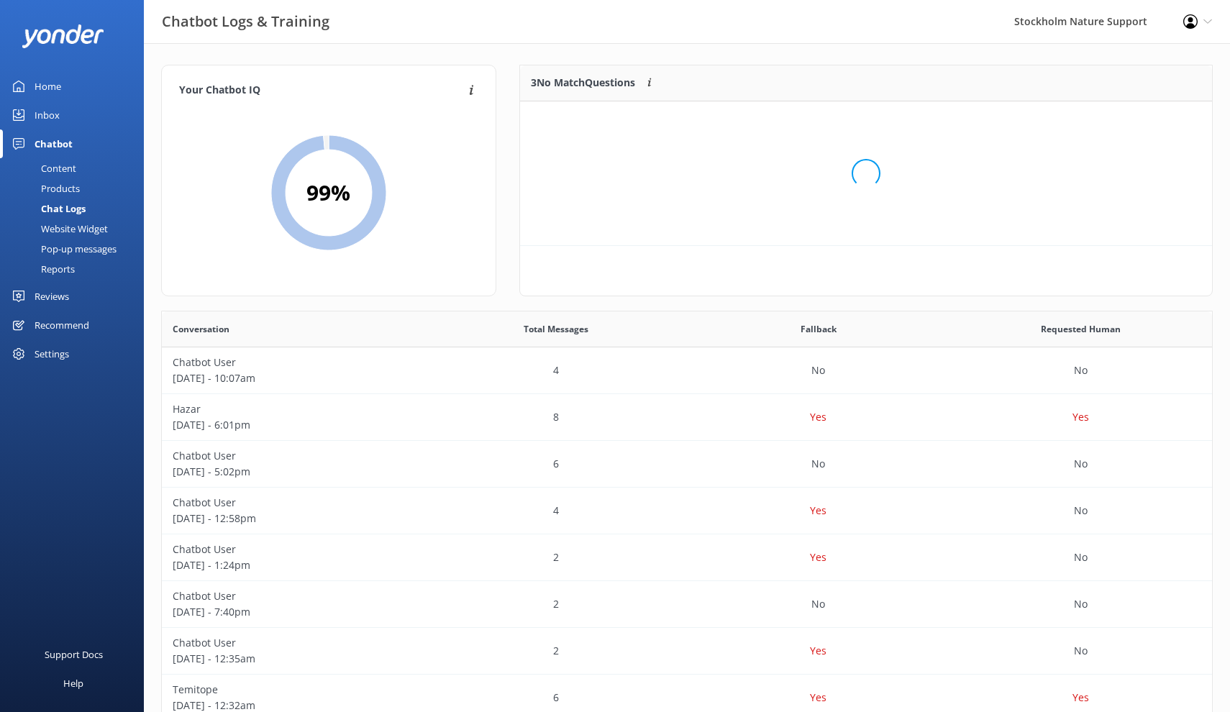
scroll to position [145, 692]
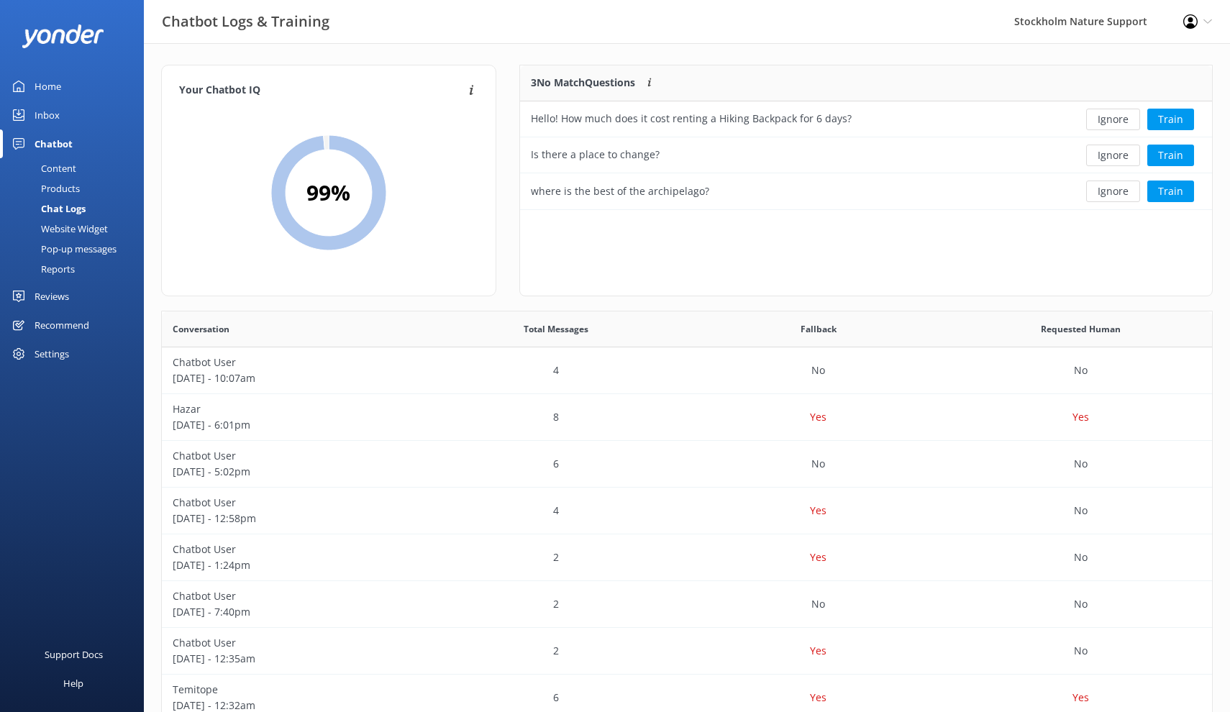
click at [1114, 124] on button "Ignore" at bounding box center [1113, 120] width 54 height 22
click at [1114, 124] on div "Loading.. Train" at bounding box center [1140, 120] width 122 height 22
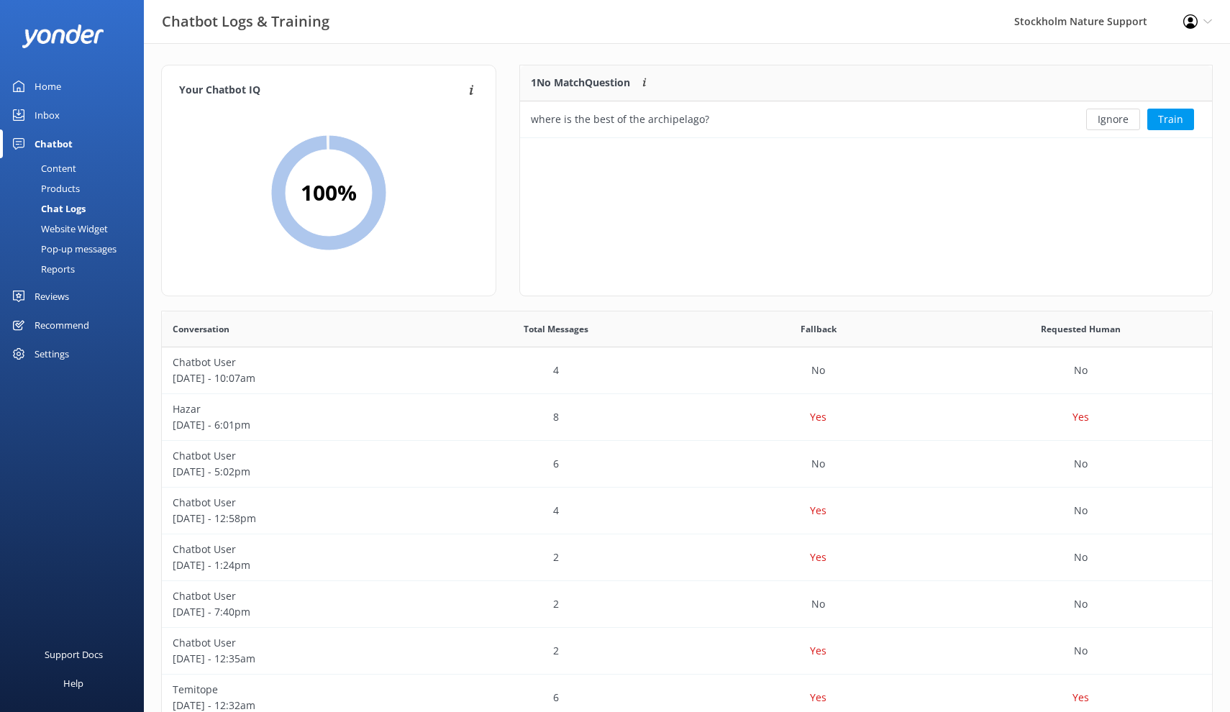
scroll to position [73, 692]
click at [1114, 124] on button "Ignore" at bounding box center [1113, 120] width 54 height 22
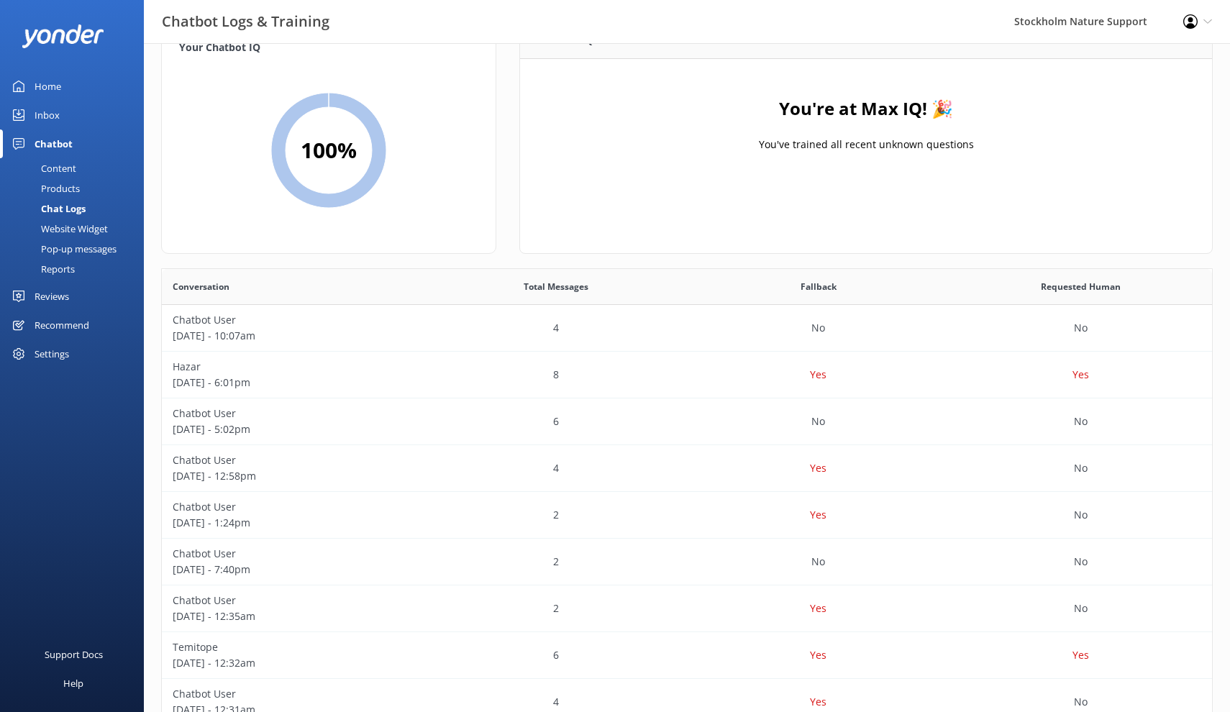
scroll to position [41, 0]
click at [576, 384] on div "8" at bounding box center [555, 376] width 262 height 47
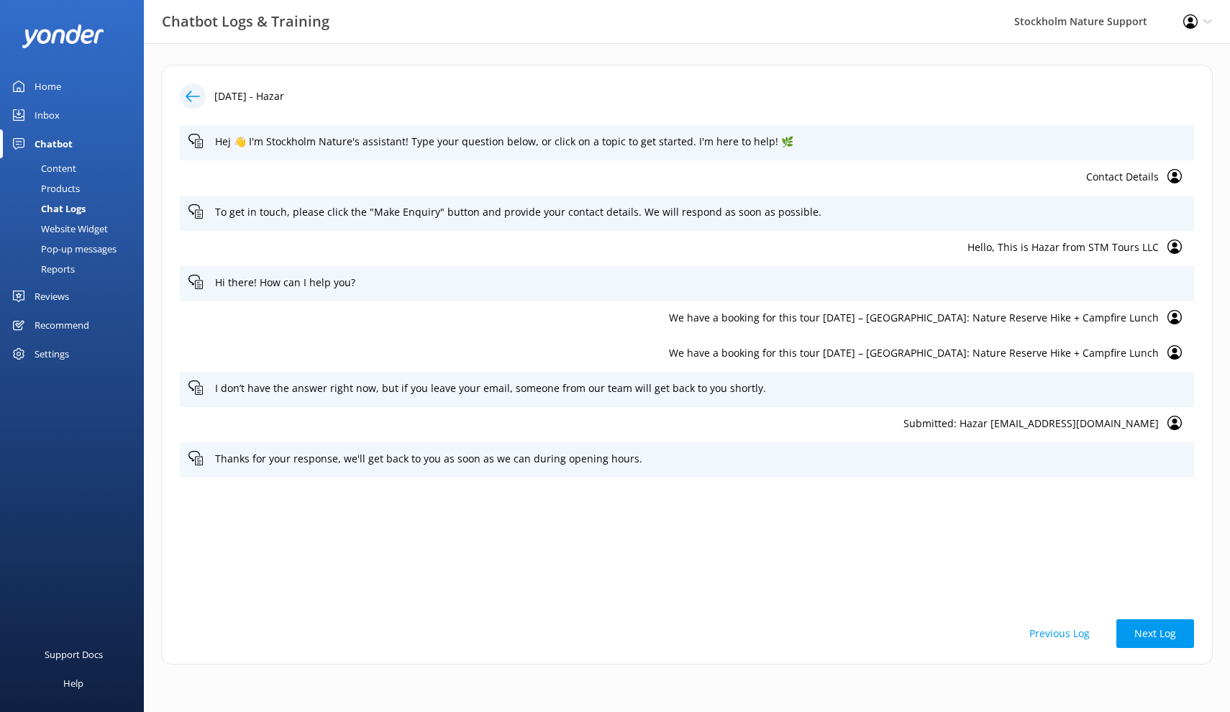
click at [191, 96] on icon at bounding box center [193, 96] width 14 height 14
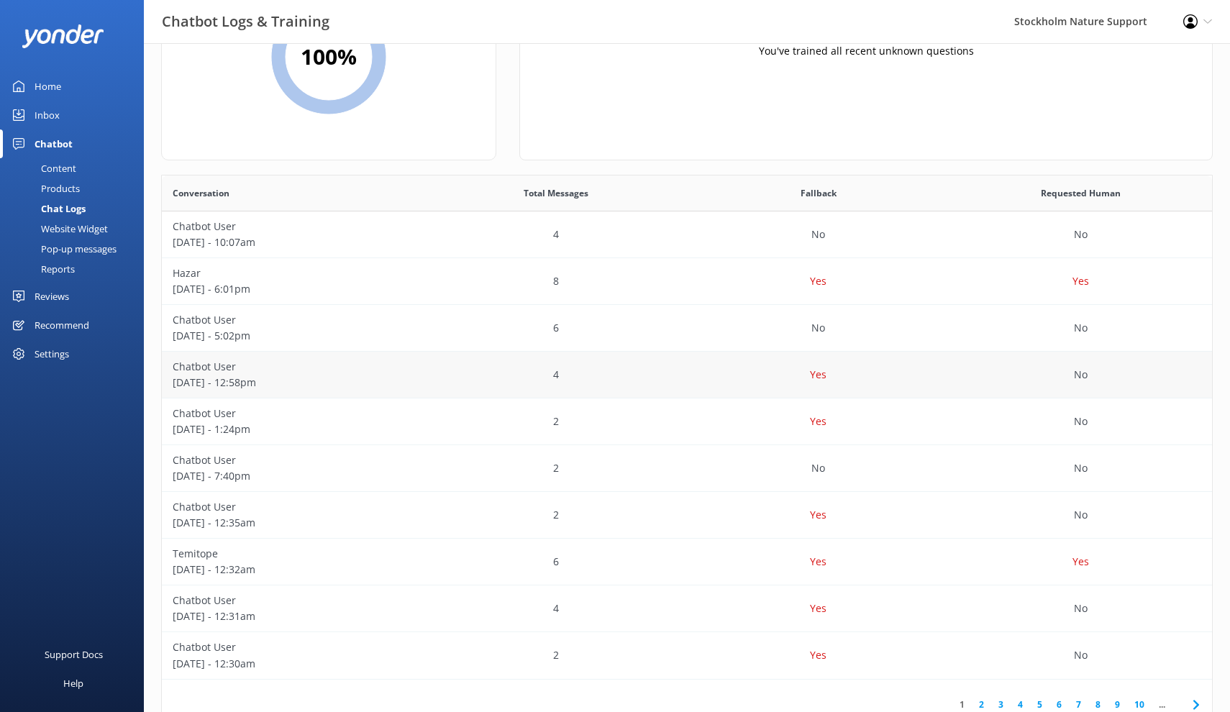
scroll to position [150, 0]
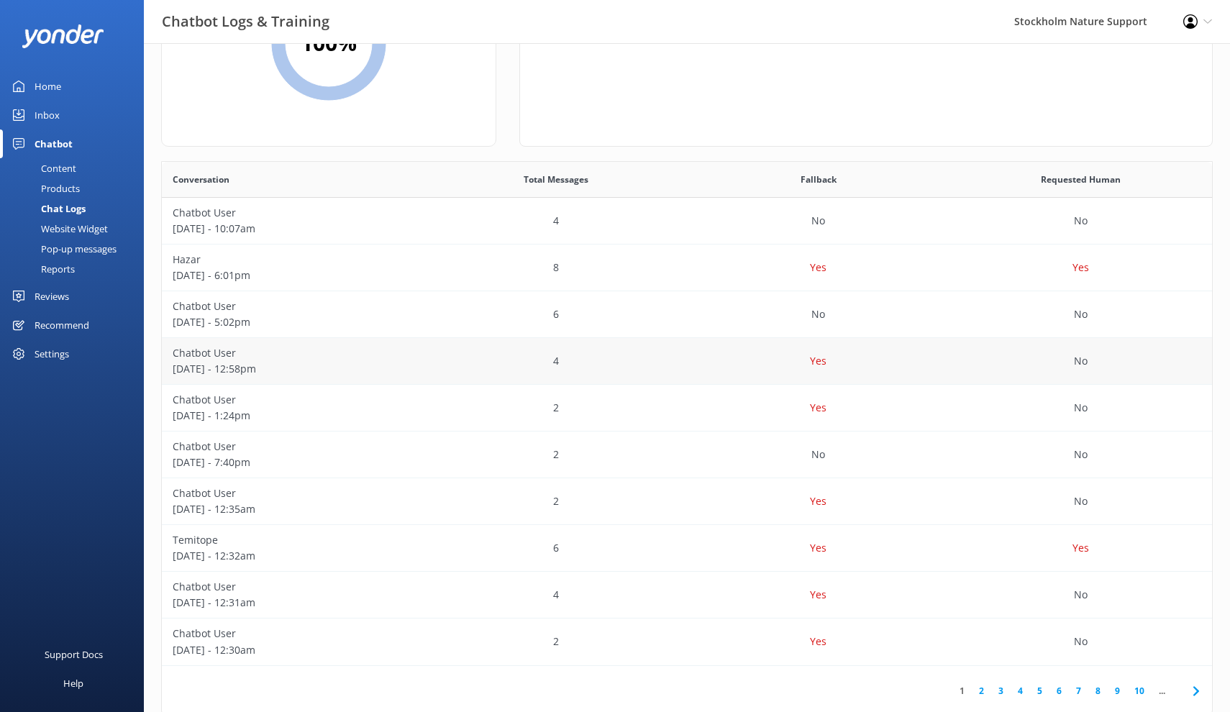
click at [346, 362] on p "[DATE] - 12:58pm" at bounding box center [293, 369] width 241 height 16
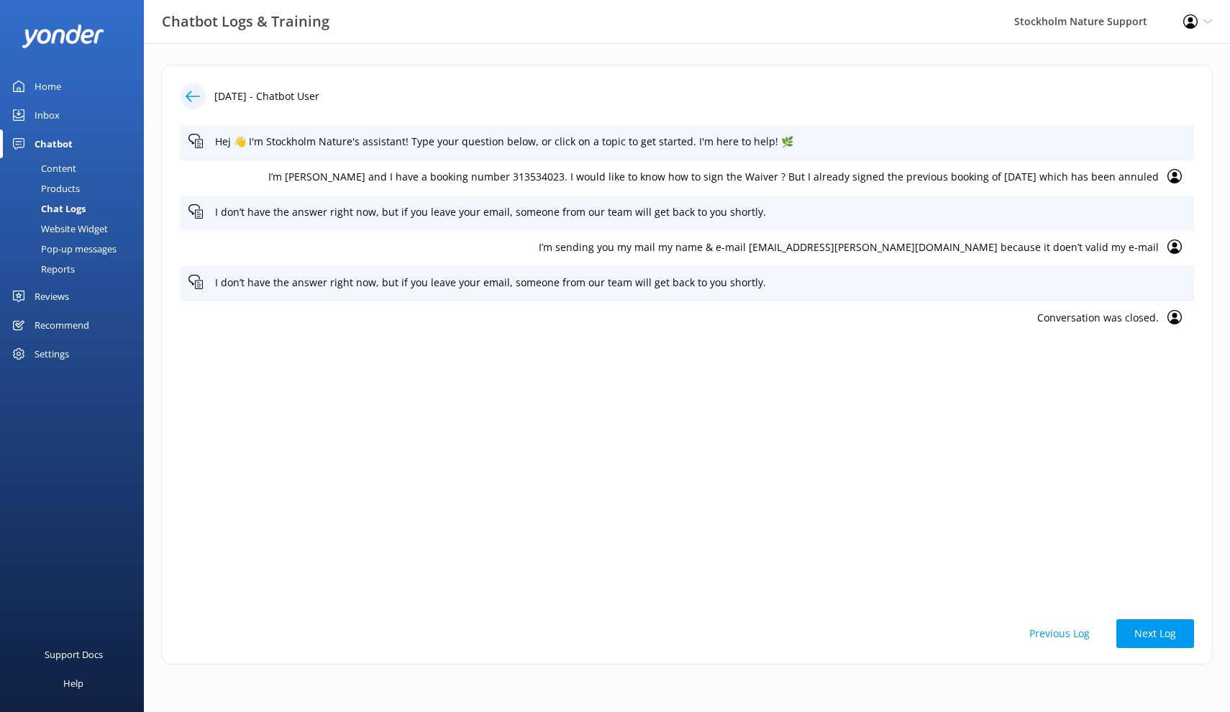
click at [194, 96] on icon at bounding box center [193, 96] width 14 height 14
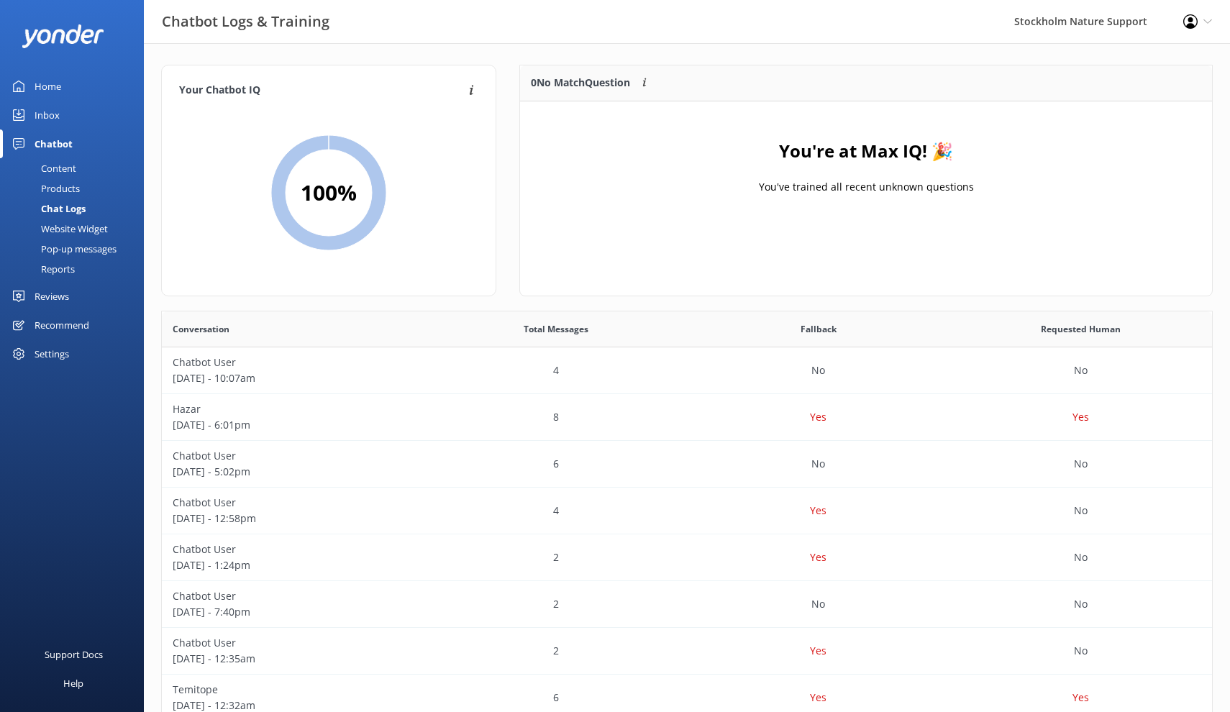
click at [50, 84] on div "Home" at bounding box center [48, 86] width 27 height 29
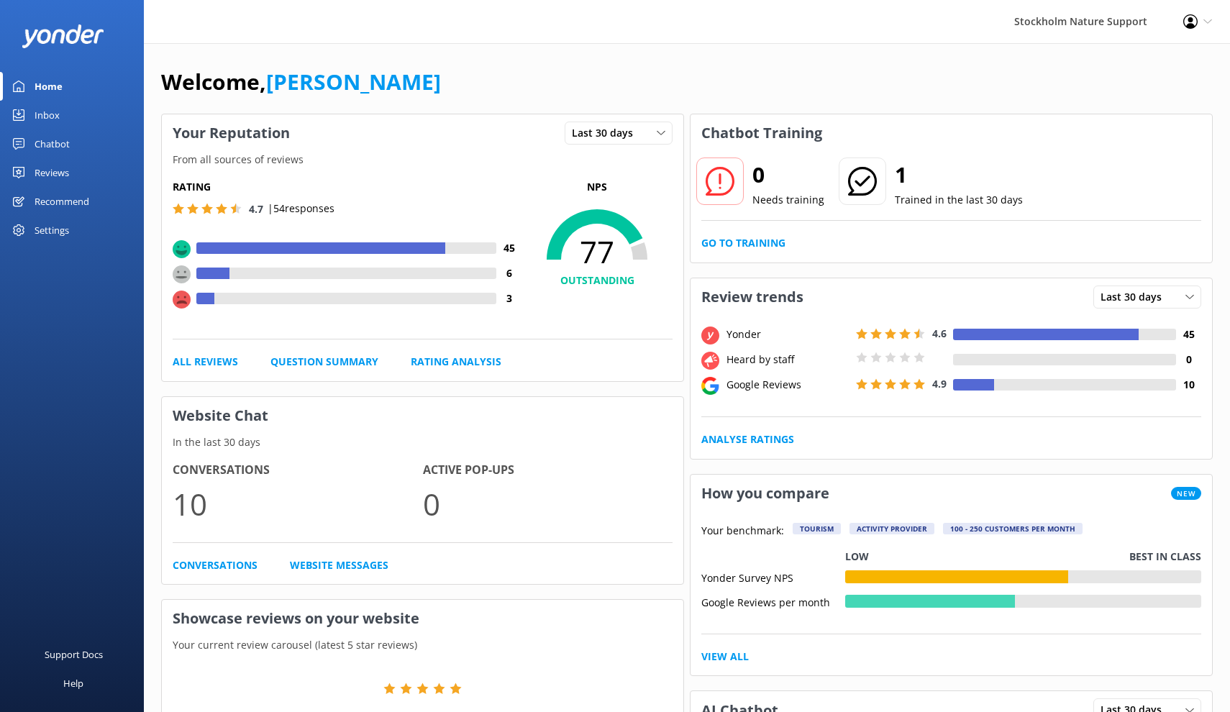
click at [58, 138] on div "Chatbot" at bounding box center [52, 143] width 35 height 29
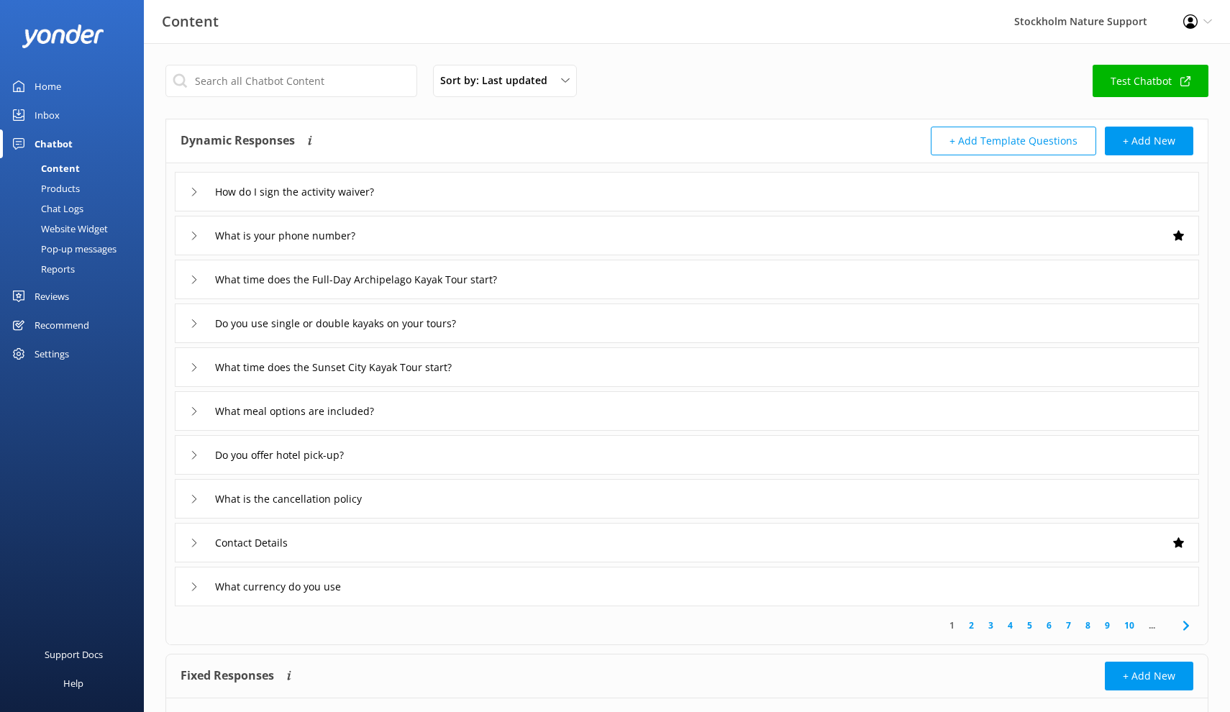
click at [71, 265] on div "Reports" at bounding box center [42, 269] width 66 height 20
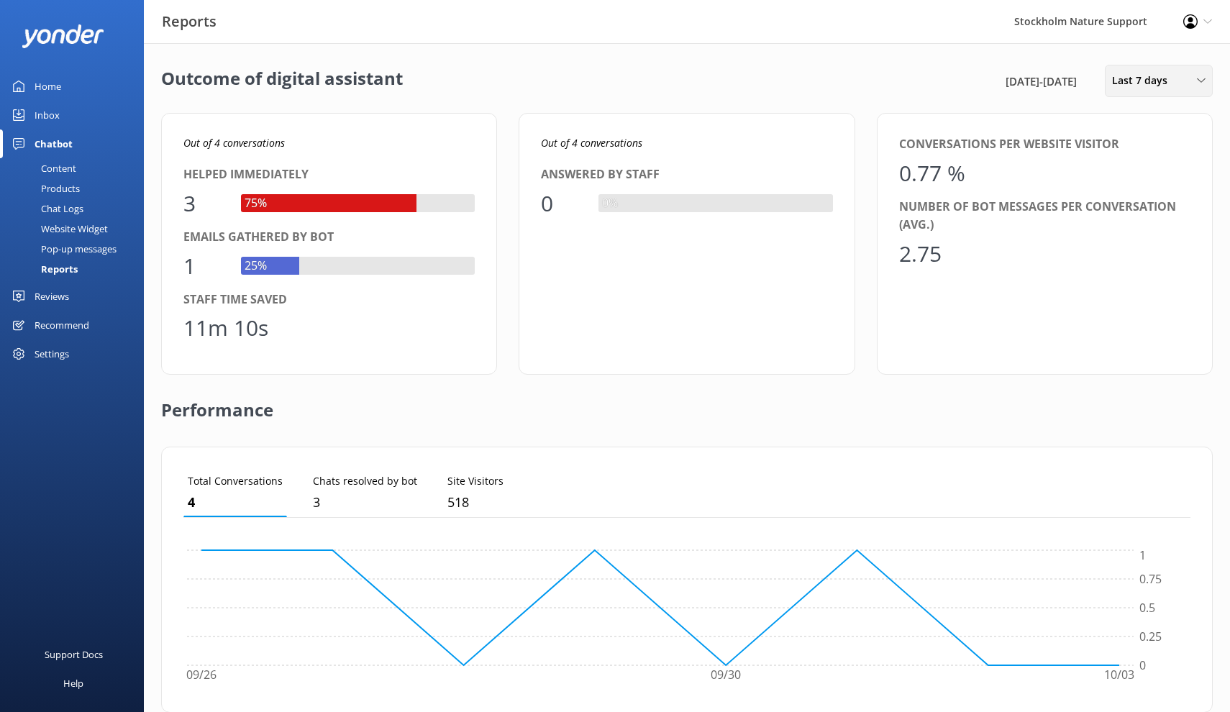
click at [1119, 78] on span "Last 7 days" at bounding box center [1144, 81] width 64 height 16
click at [1129, 231] on div "Last 180 days" at bounding box center [1140, 231] width 56 height 14
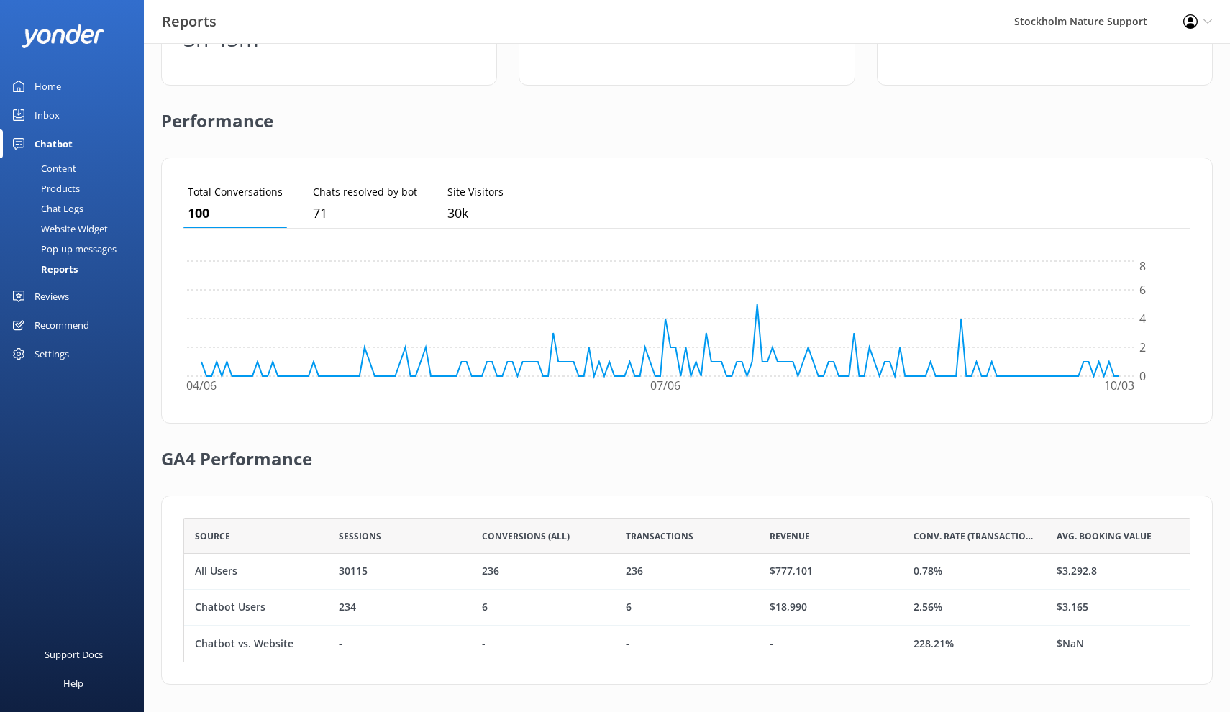
scroll to position [288, 0]
click at [627, 605] on div "6" at bounding box center [629, 608] width 6 height 16
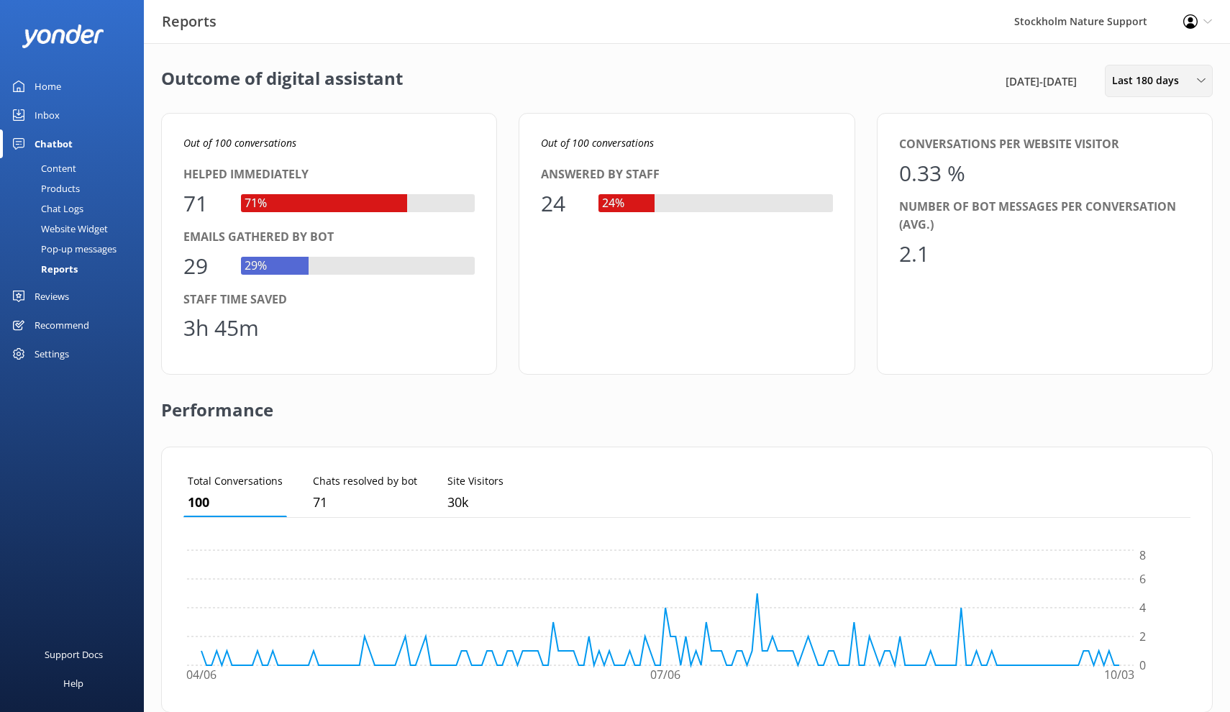
scroll to position [0, 0]
click at [1138, 80] on span "Last 180 days" at bounding box center [1150, 81] width 76 height 16
click at [1144, 206] on div "Last 90 days" at bounding box center [1137, 202] width 51 height 14
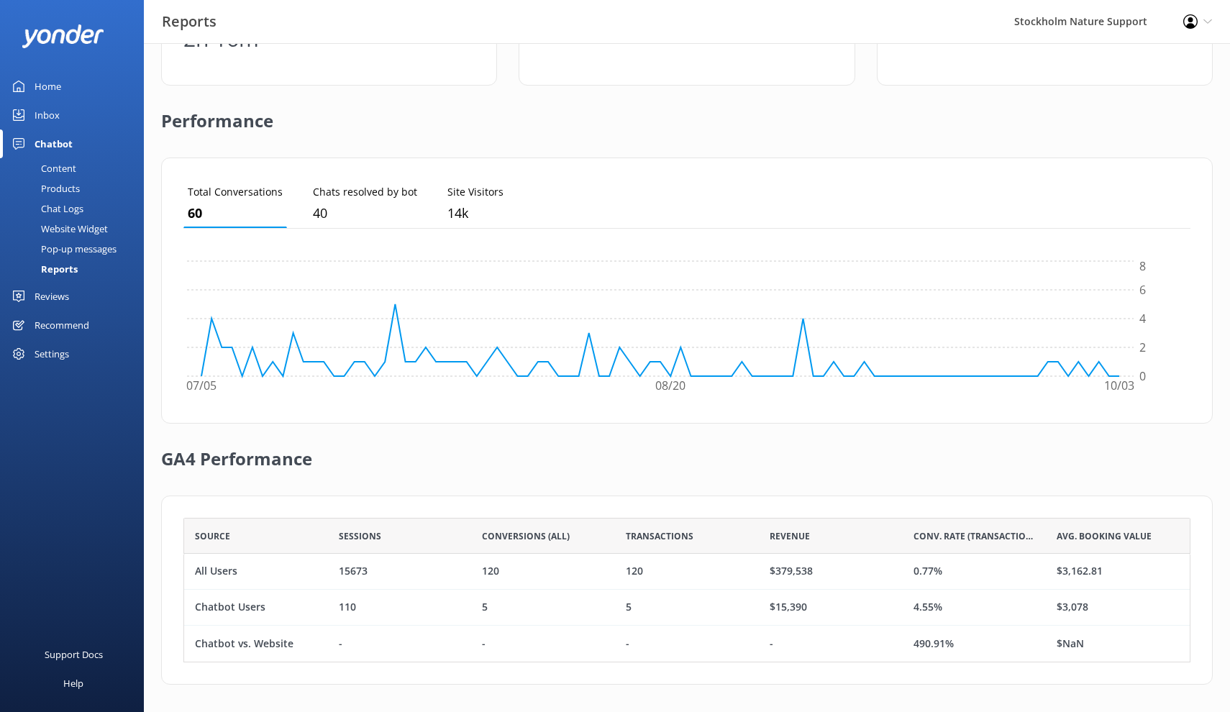
scroll to position [288, 0]
